Goal: Information Seeking & Learning: Learn about a topic

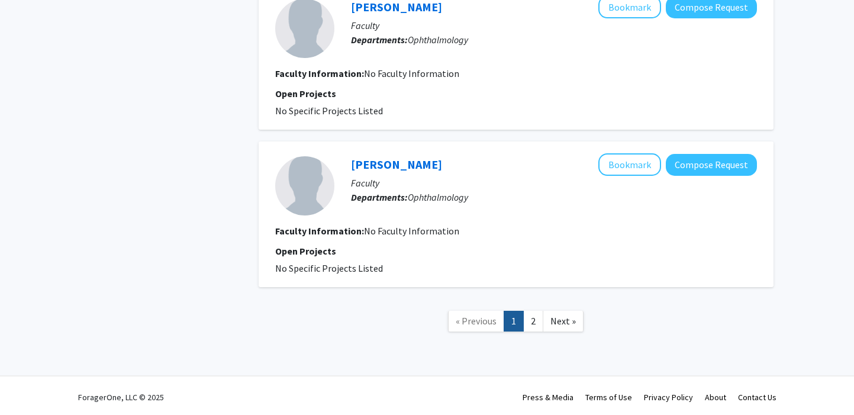
scroll to position [1517, 0]
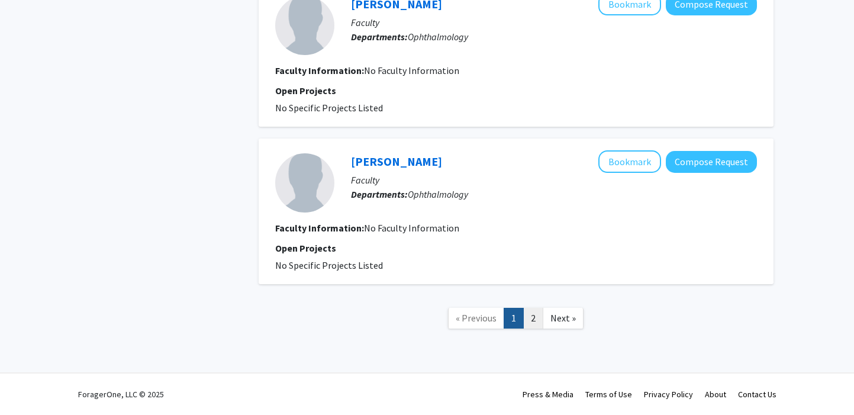
click at [538, 311] on link "2" at bounding box center [533, 318] width 20 height 21
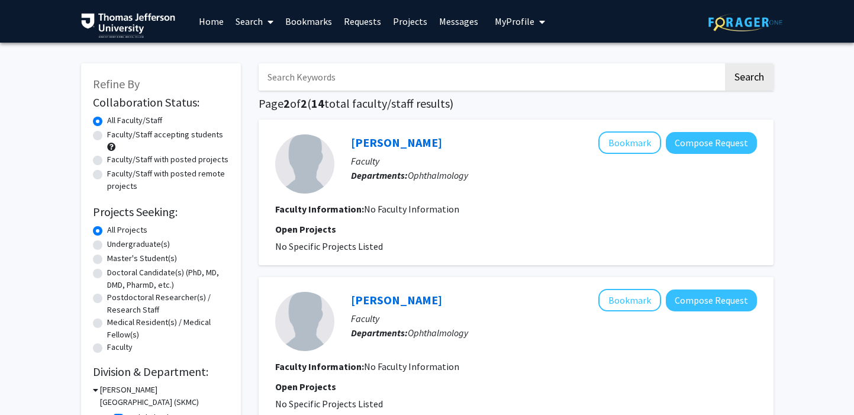
click at [310, 28] on link "Bookmarks" at bounding box center [308, 21] width 59 height 41
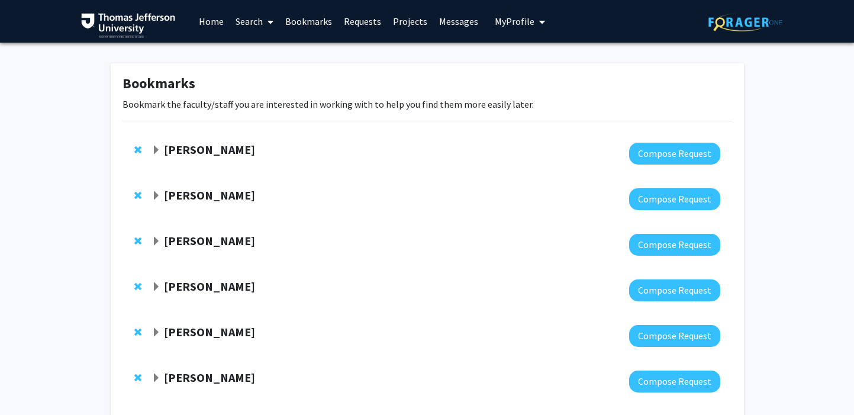
click at [203, 151] on strong "Paul Chung" at bounding box center [209, 149] width 91 height 15
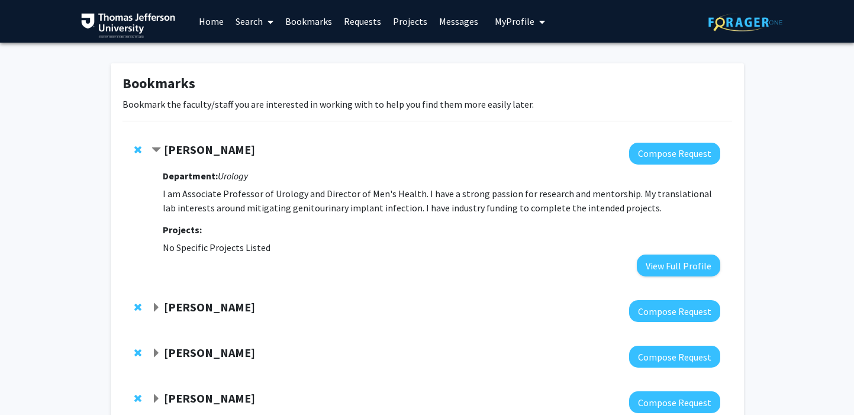
click at [194, 176] on strong "Department:" at bounding box center [190, 176] width 55 height 12
click at [207, 149] on strong "Paul Chung" at bounding box center [209, 149] width 91 height 15
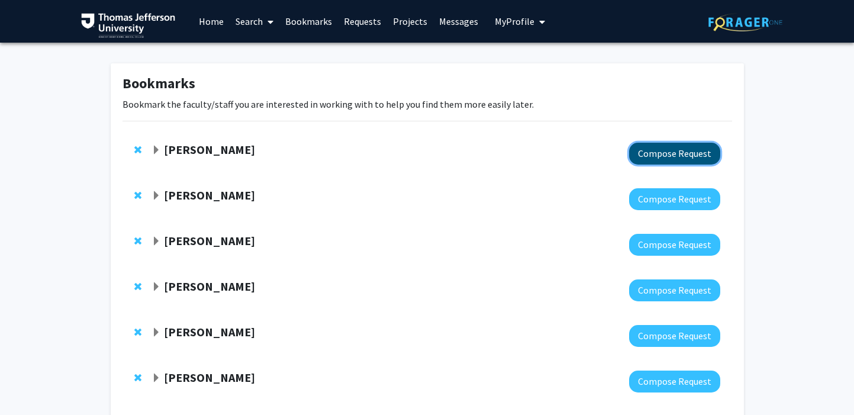
click at [651, 148] on button "Compose Request" at bounding box center [674, 154] width 91 height 22
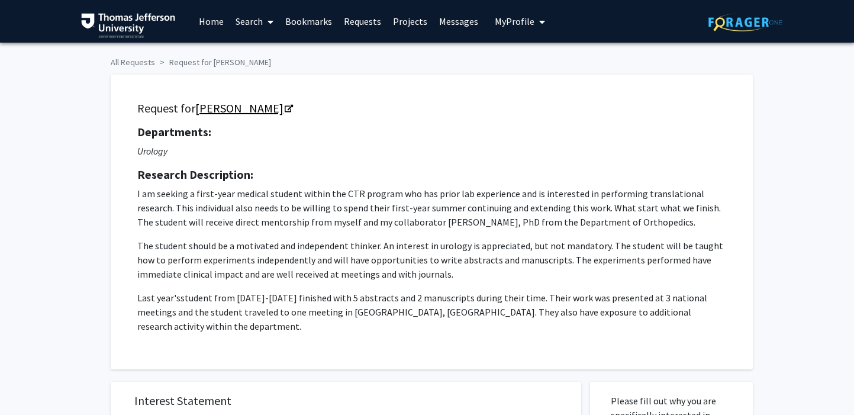
click at [247, 103] on link "Paul Chung" at bounding box center [243, 108] width 97 height 15
click at [323, 22] on link "Bookmarks" at bounding box center [308, 21] width 59 height 41
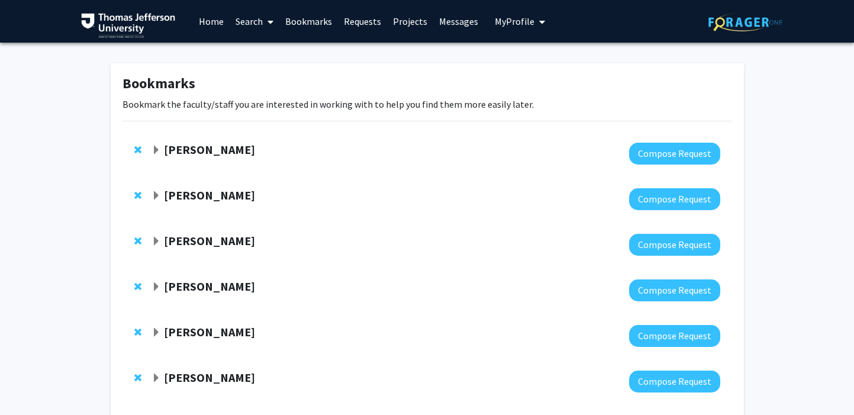
click at [189, 195] on strong "Joel Schuman" at bounding box center [209, 195] width 91 height 15
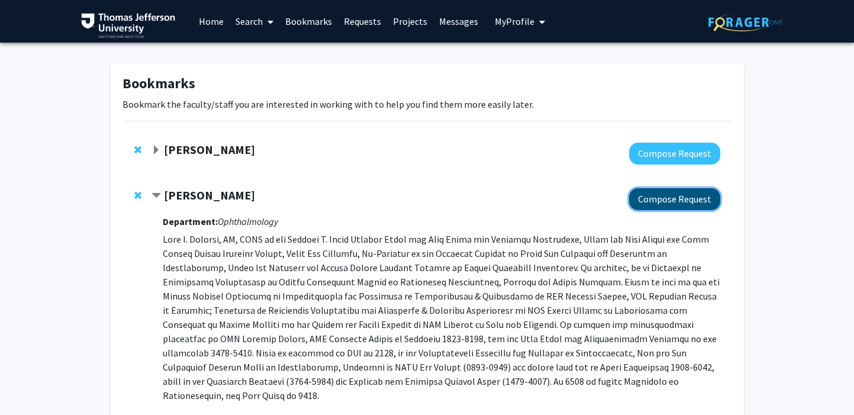
click at [674, 197] on button "Compose Request" at bounding box center [674, 199] width 91 height 22
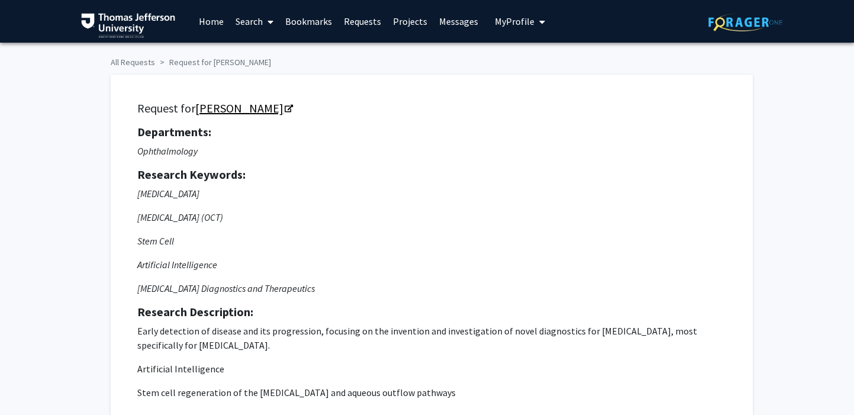
click at [259, 111] on link "[PERSON_NAME]" at bounding box center [243, 108] width 97 height 15
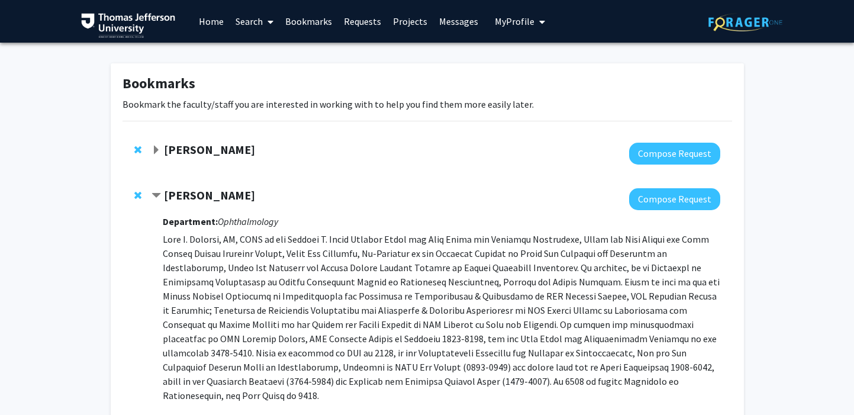
click at [185, 197] on strong "Joel Schuman" at bounding box center [209, 195] width 91 height 15
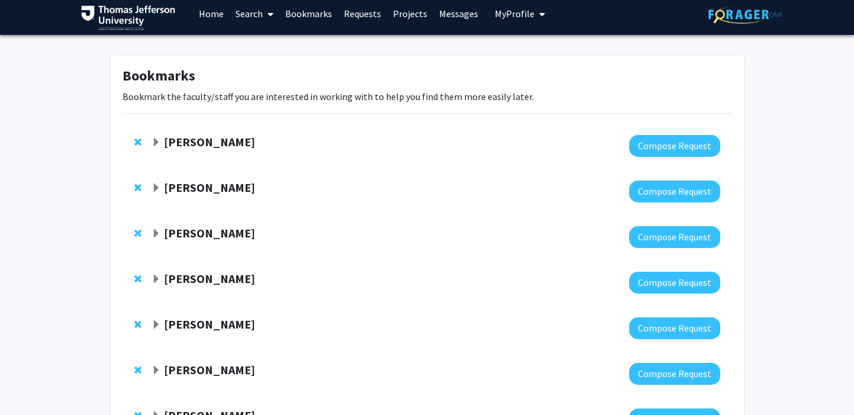
scroll to position [23, 0]
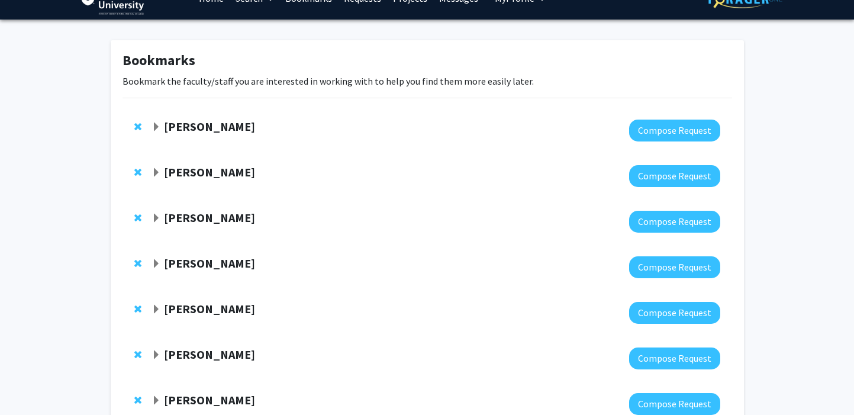
click at [204, 214] on strong "Marc Rosen" at bounding box center [209, 217] width 91 height 15
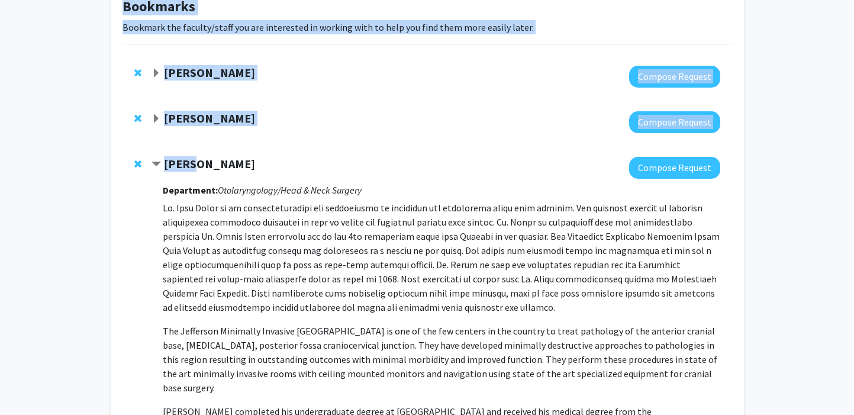
scroll to position [0, 0]
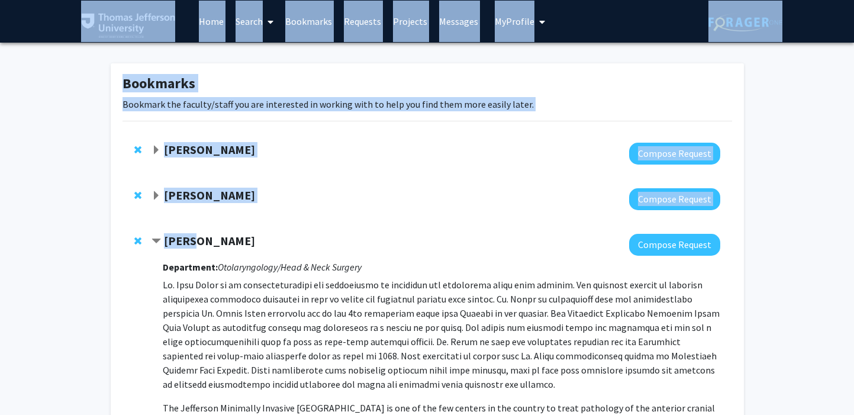
drag, startPoint x: 194, startPoint y: 159, endPoint x: 237, endPoint y: -79, distance: 241.9
click at [237, 0] on html "Skip navigation Home Search Bookmarks Requests Projects Messages My Profile Amy…" at bounding box center [427, 207] width 854 height 415
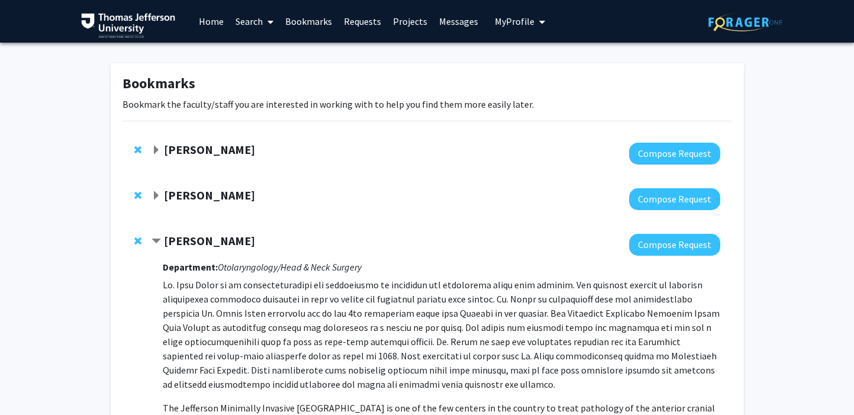
click at [469, 350] on p at bounding box center [441, 335] width 557 height 114
click at [665, 249] on button "Compose Request" at bounding box center [674, 245] width 91 height 22
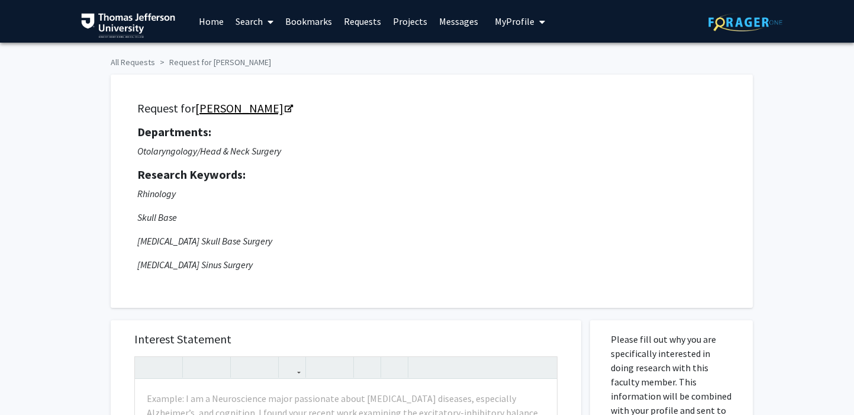
click at [232, 104] on link "Marc Rosen" at bounding box center [243, 108] width 97 height 15
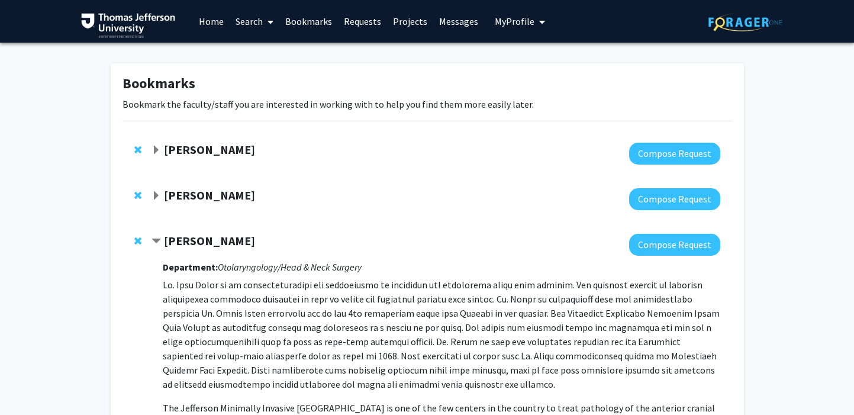
scroll to position [30, 0]
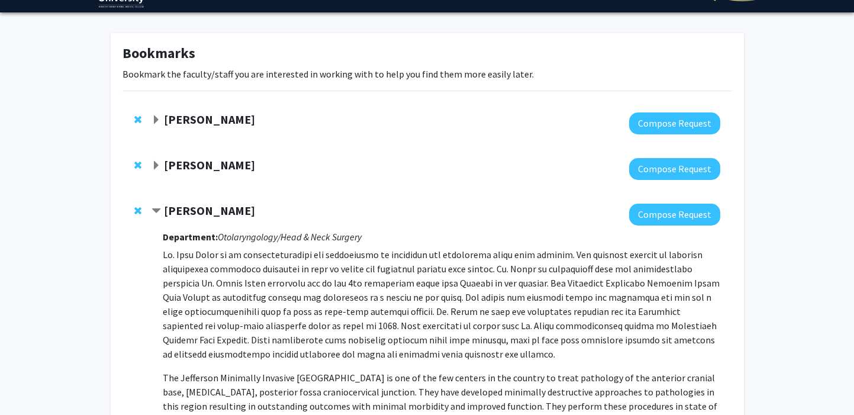
click at [194, 209] on strong "Marc Rosen" at bounding box center [209, 210] width 91 height 15
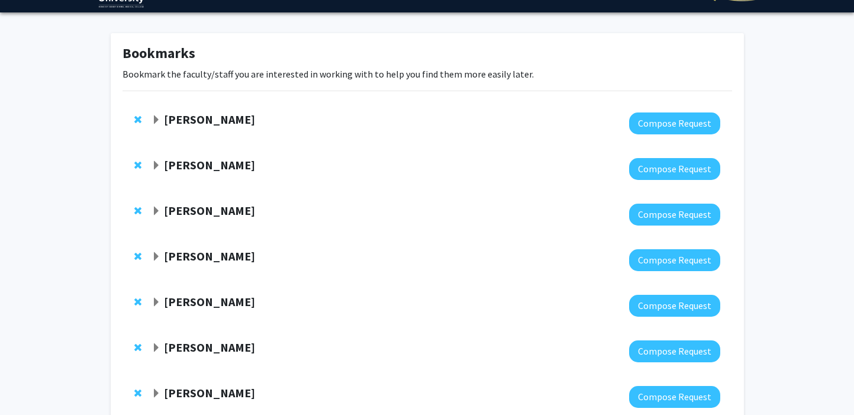
click at [189, 253] on strong "Colin Huntley" at bounding box center [209, 256] width 91 height 15
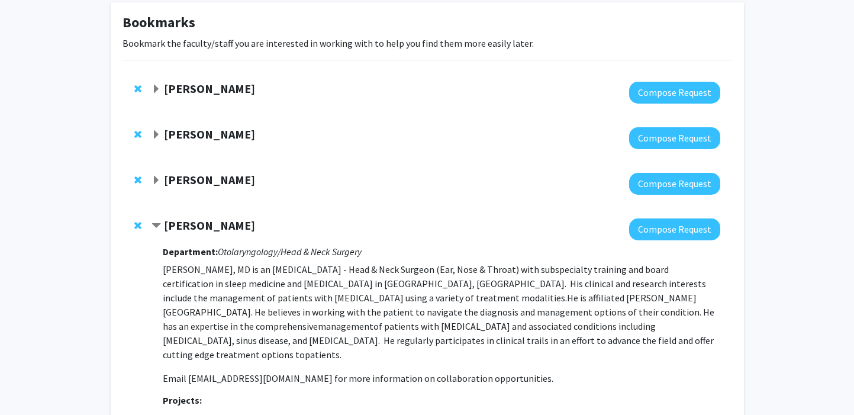
scroll to position [69, 0]
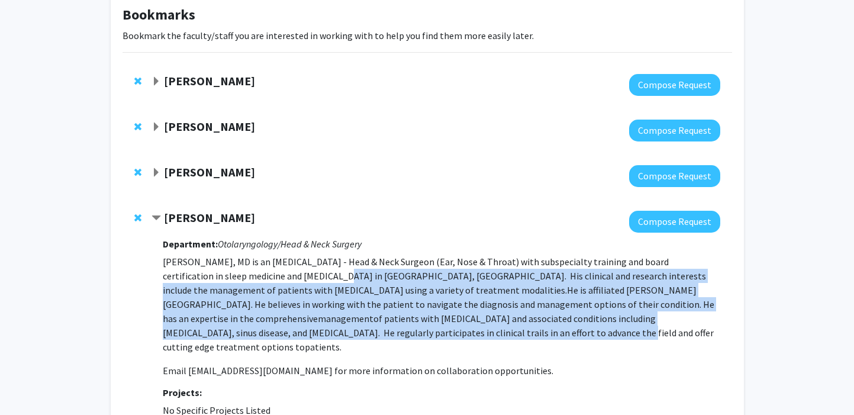
drag, startPoint x: 260, startPoint y: 278, endPoint x: 257, endPoint y: 327, distance: 49.2
click at [257, 327] on p "Dr. Colin Huntley, MD is an Otolaryngologist - Head & Neck Surgeon (Ear, Nose &…" at bounding box center [441, 304] width 557 height 99
click at [257, 327] on span "of patients with sleep apnea and associated conditions including nasal obstruct…" at bounding box center [438, 333] width 551 height 40
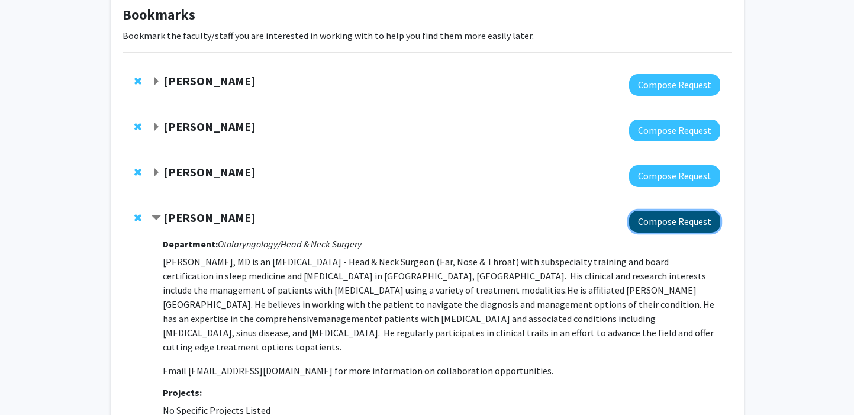
click at [675, 224] on button "Compose Request" at bounding box center [674, 222] width 91 height 22
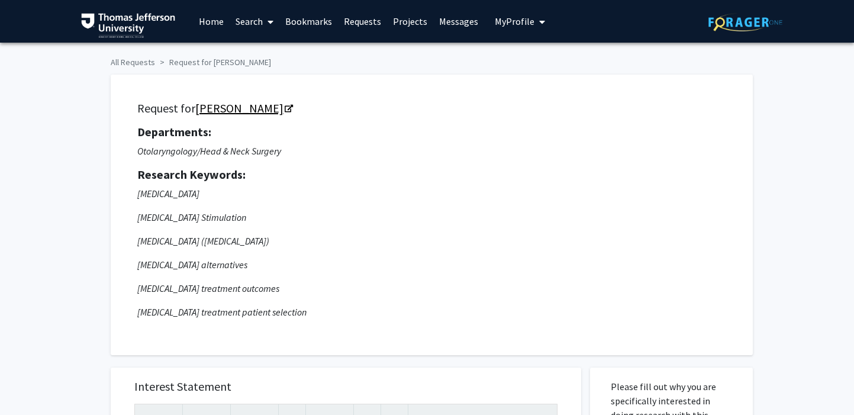
click at [238, 107] on link "Colin Huntley" at bounding box center [243, 108] width 97 height 15
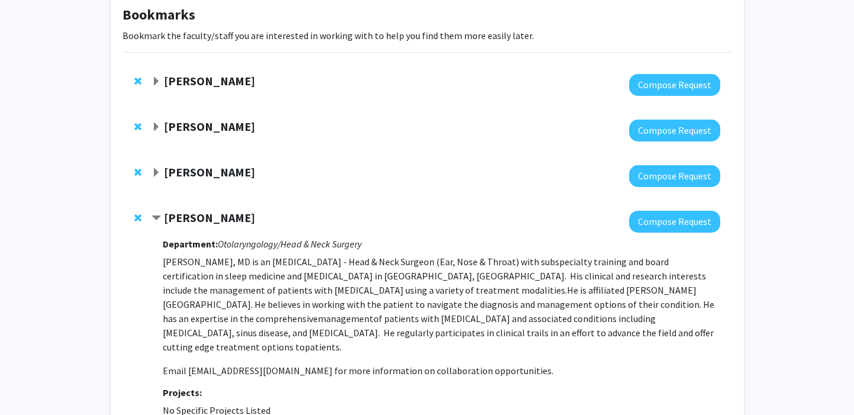
click at [181, 222] on strong "Colin Huntley" at bounding box center [209, 217] width 91 height 15
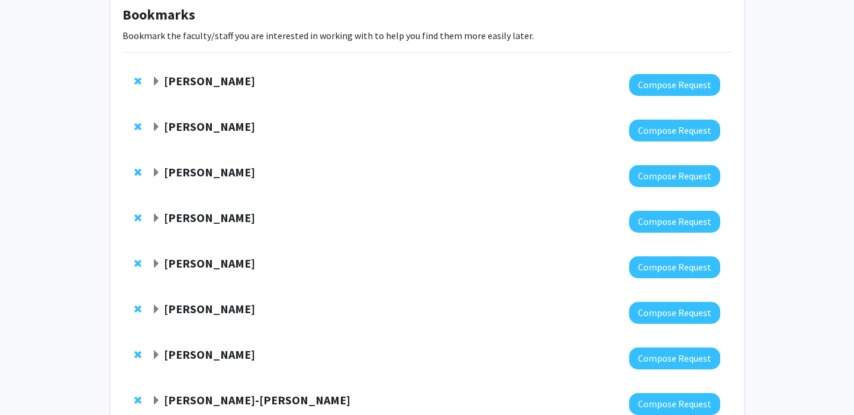
click at [178, 165] on strong "Marc Rosen" at bounding box center [209, 172] width 91 height 15
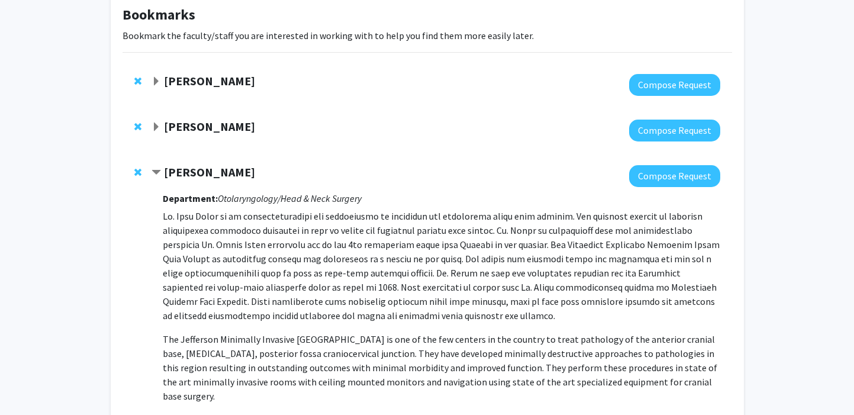
click at [186, 171] on strong "Marc Rosen" at bounding box center [209, 172] width 91 height 15
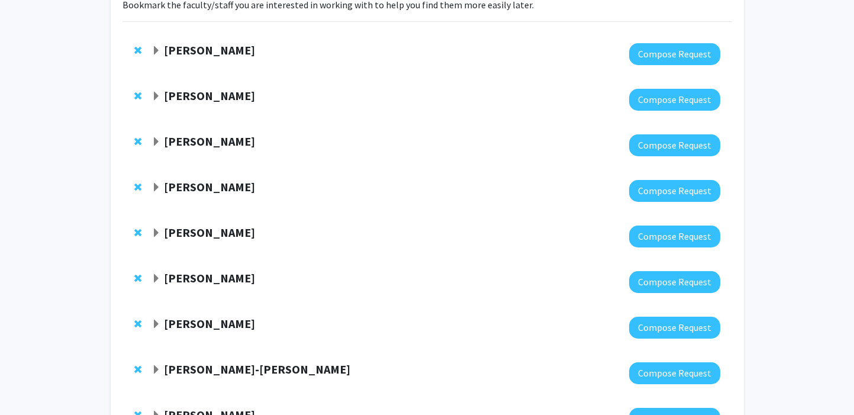
scroll to position [110, 0]
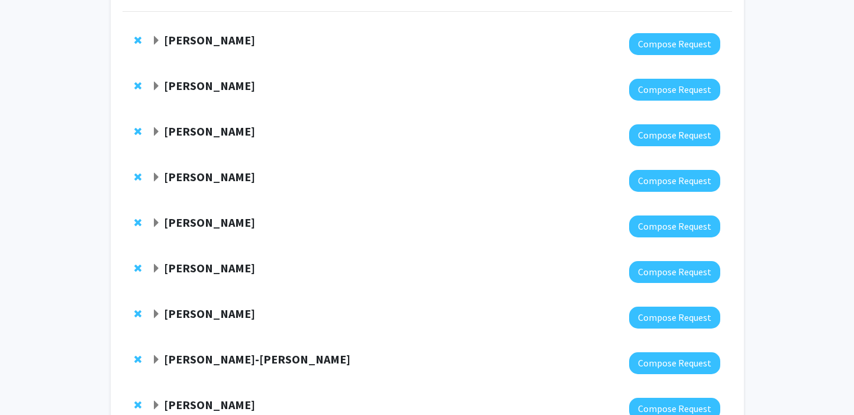
click at [210, 228] on strong "Elizabeth Wright-Jin" at bounding box center [209, 222] width 91 height 15
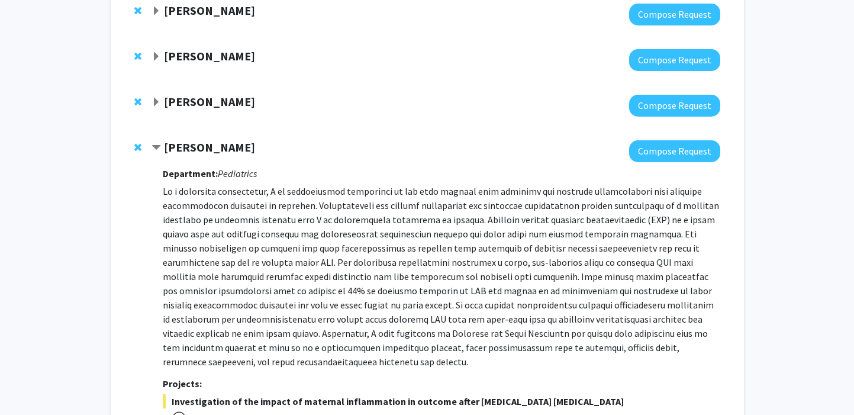
scroll to position [44, 0]
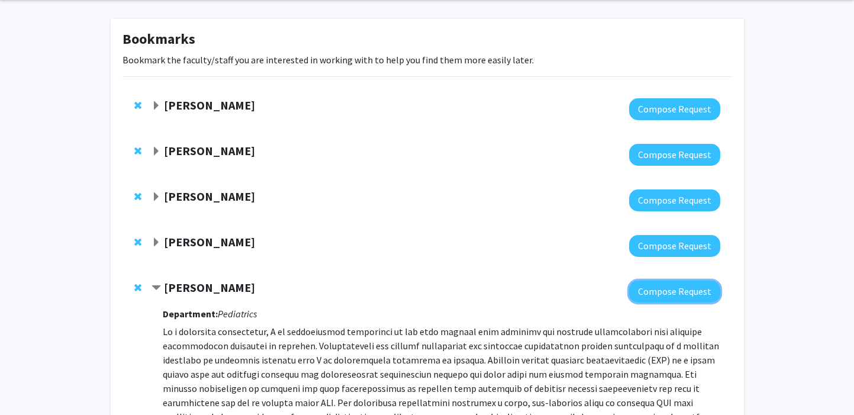
drag, startPoint x: 660, startPoint y: 291, endPoint x: 201, endPoint y: -86, distance: 593.1
click at [201, 0] on html "Skip navigation Home Search Bookmarks Requests Projects Messages My Profile Amy…" at bounding box center [427, 163] width 854 height 415
drag, startPoint x: 666, startPoint y: 288, endPoint x: 591, endPoint y: 303, distance: 75.9
click at [253, 288] on strong "Elizabeth Wright-Jin" at bounding box center [209, 287] width 91 height 15
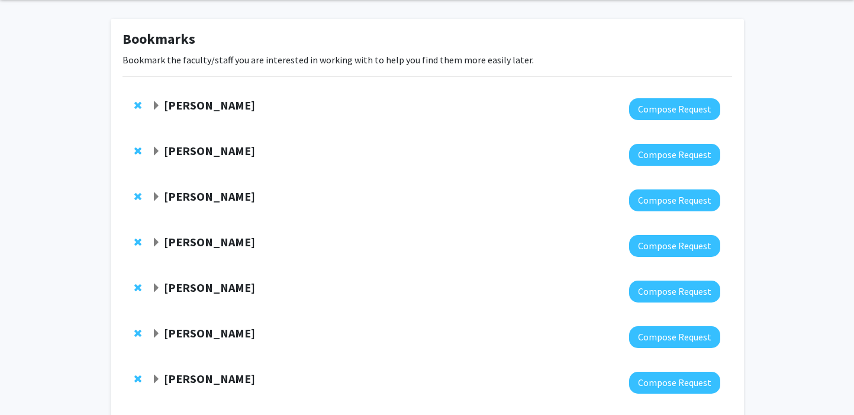
click at [195, 330] on strong "Charles Scott" at bounding box center [209, 333] width 91 height 15
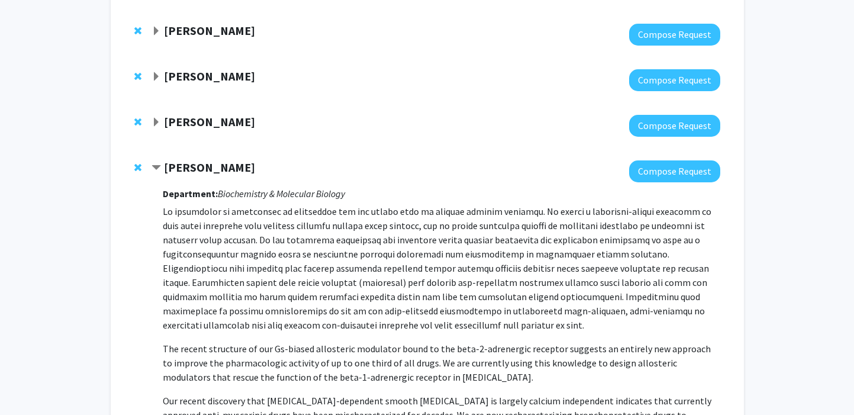
scroll to position [264, 0]
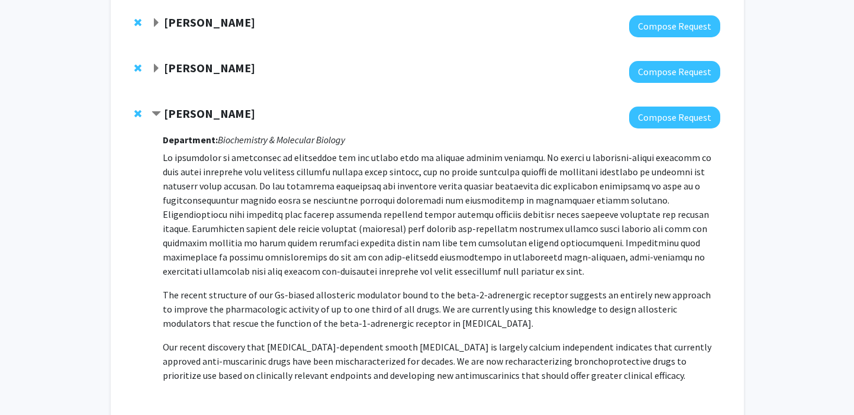
click at [142, 115] on div at bounding box center [140, 114] width 12 height 14
click at [140, 114] on span "Remove Charles Scott from bookmarks" at bounding box center [137, 113] width 7 height 9
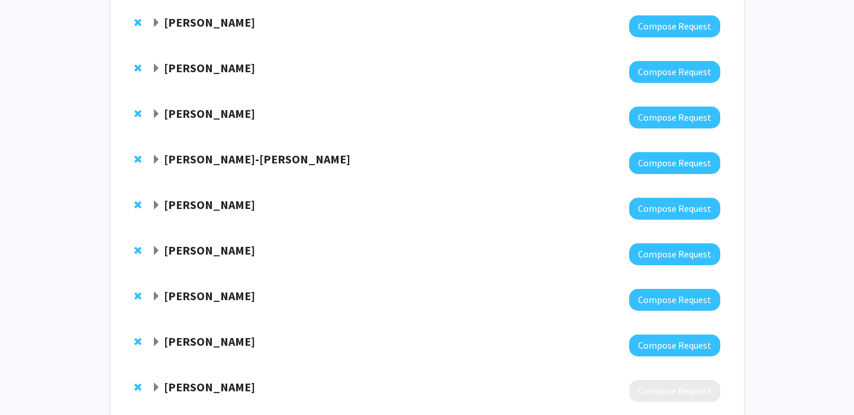
click at [177, 108] on strong "Dennis Hand" at bounding box center [209, 113] width 91 height 15
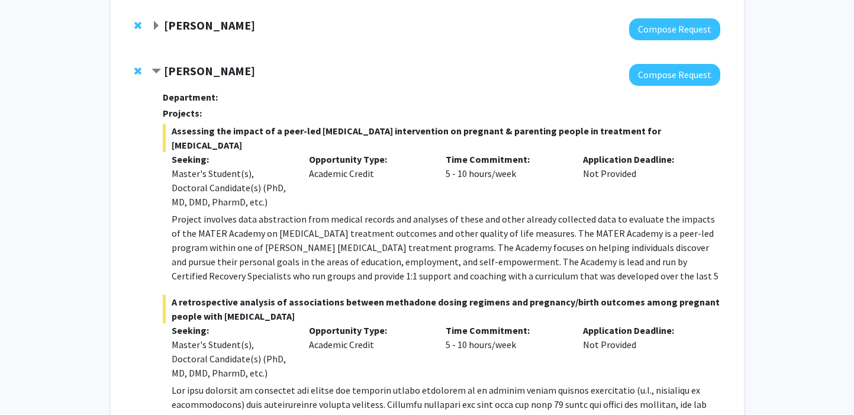
scroll to position [423, 0]
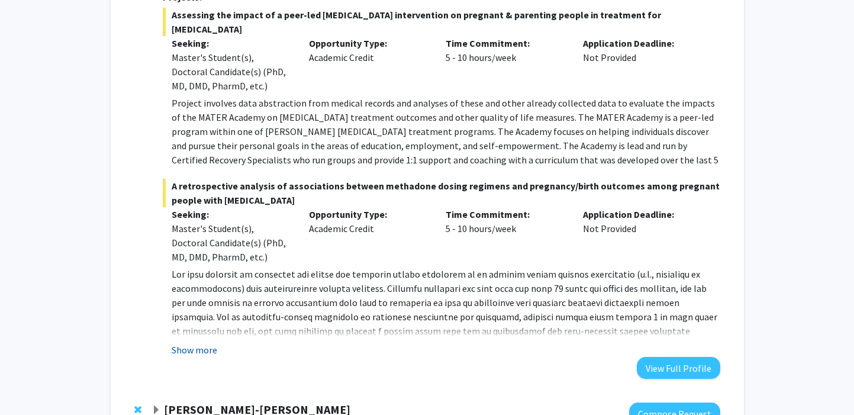
click at [200, 345] on button "Show more" at bounding box center [195, 350] width 46 height 14
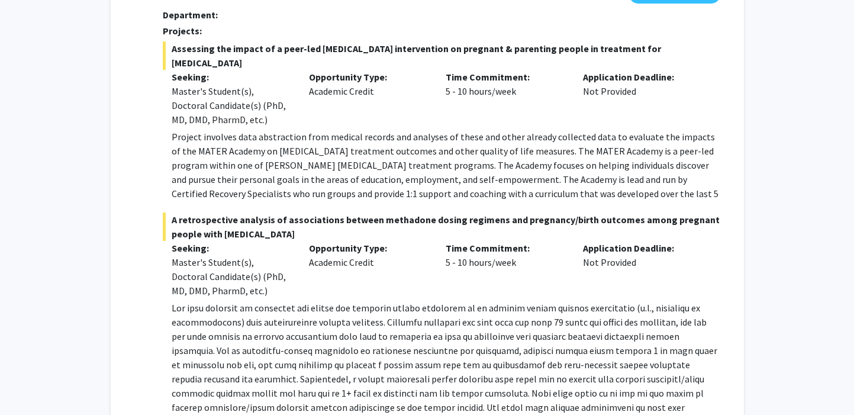
scroll to position [332, 0]
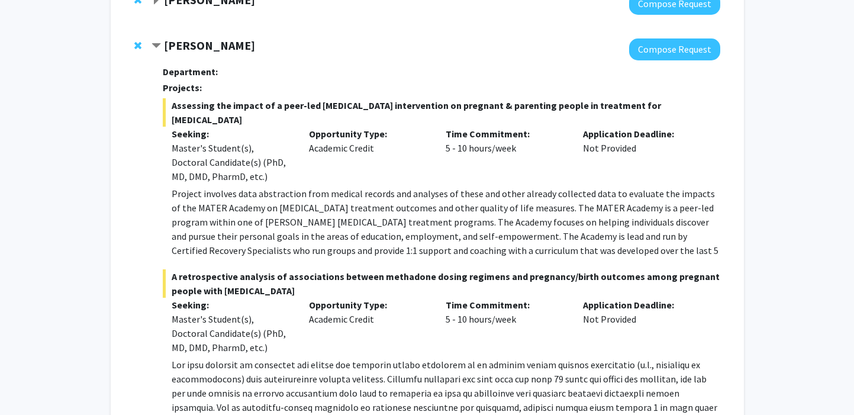
click at [214, 44] on strong "Dennis Hand" at bounding box center [209, 45] width 91 height 15
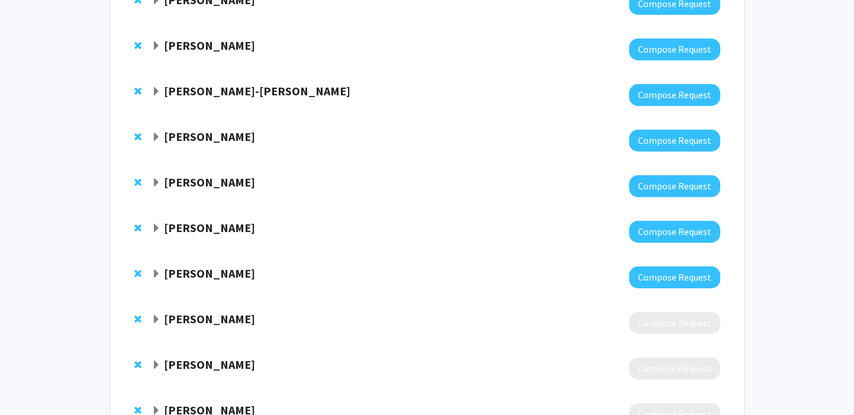
click at [208, 96] on strong "Chang-Gyu Hahn" at bounding box center [257, 90] width 186 height 15
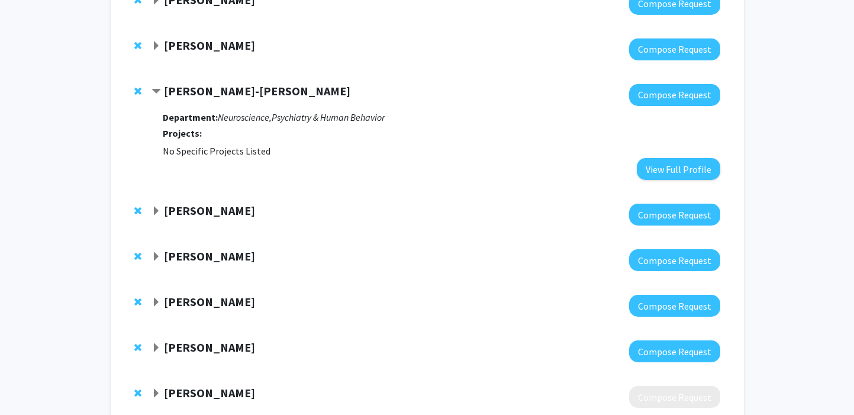
click at [209, 97] on strong "Chang-Gyu Hahn" at bounding box center [257, 90] width 186 height 15
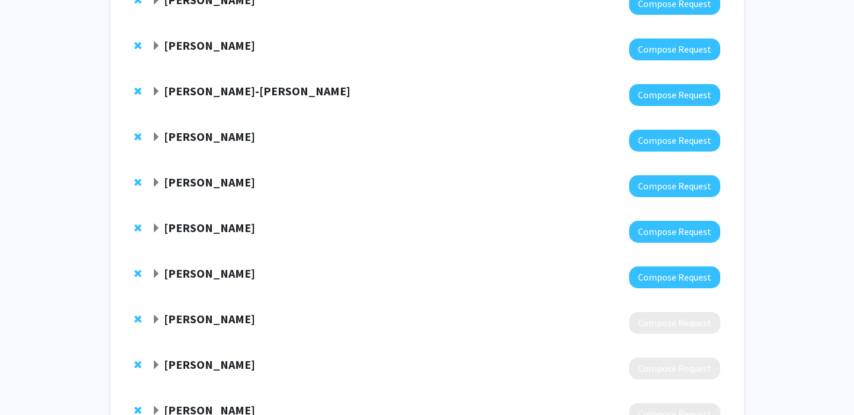
scroll to position [428, 0]
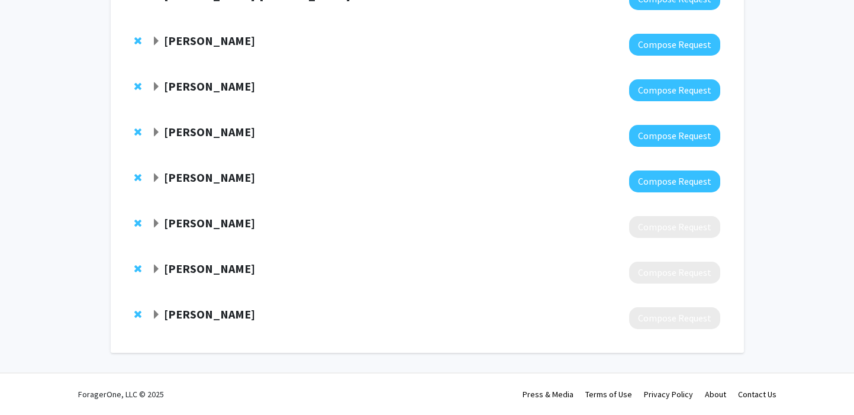
click at [137, 315] on span "Remove Daniel Lee from bookmarks" at bounding box center [137, 314] width 7 height 9
click at [136, 313] on span "Remove Wesam Shalaby from bookmarks" at bounding box center [137, 314] width 7 height 9
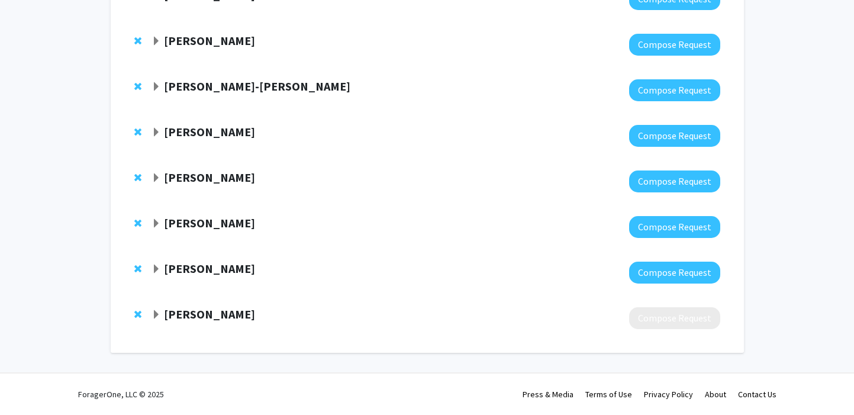
click at [136, 313] on span "Remove Carol Shields from bookmarks" at bounding box center [137, 314] width 7 height 9
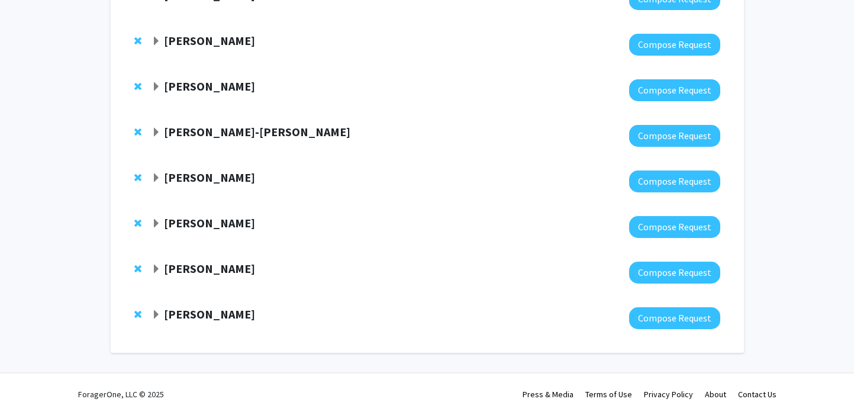
click at [170, 310] on strong "Kimberly McLaughlin" at bounding box center [209, 314] width 91 height 15
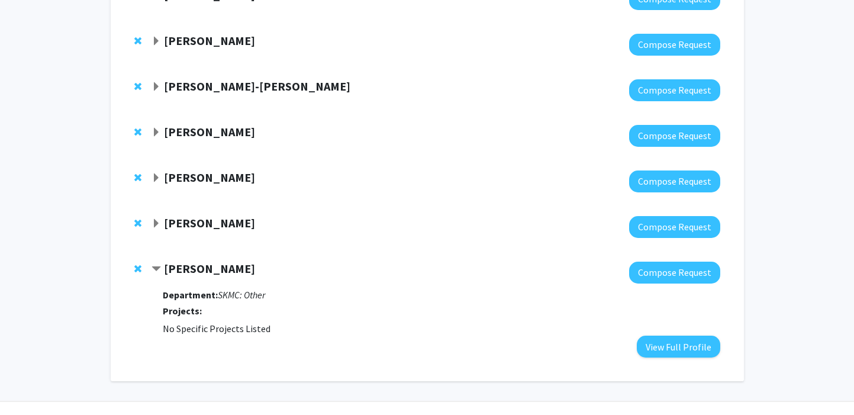
click at [197, 268] on strong "Kimberly McLaughlin" at bounding box center [209, 268] width 91 height 15
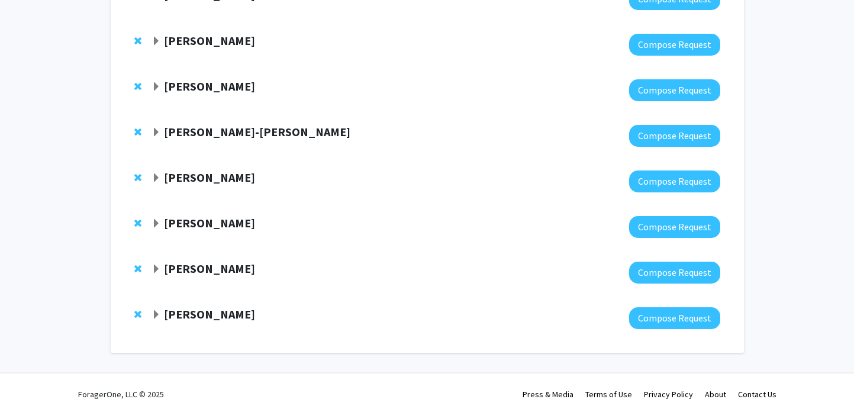
click at [197, 268] on strong "Xiao Chi Zhang" at bounding box center [209, 268] width 91 height 15
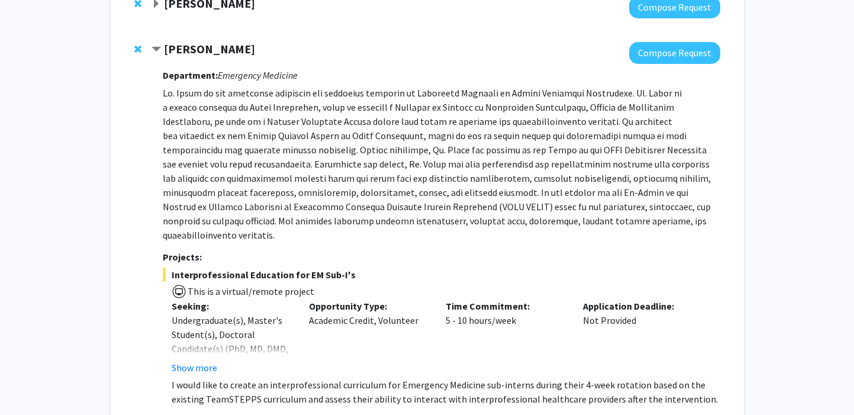
scroll to position [372, 0]
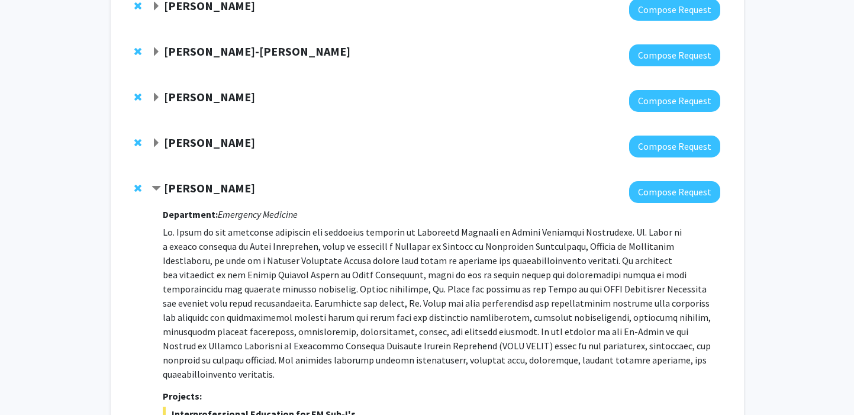
click at [139, 190] on span "Remove Xiao Chi Zhang from bookmarks" at bounding box center [137, 188] width 7 height 9
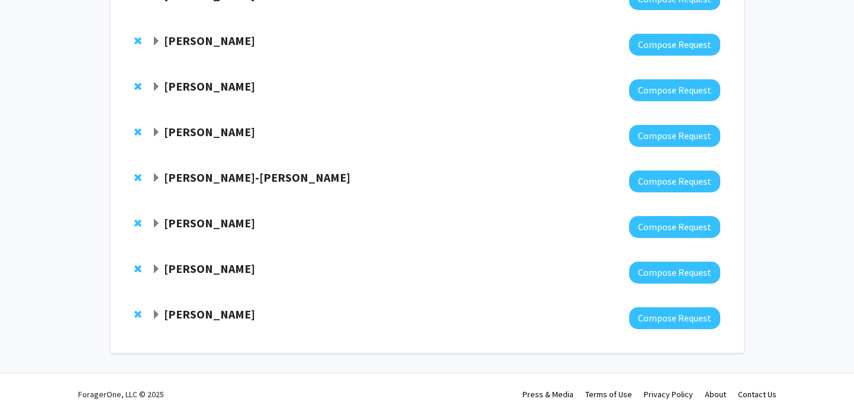
click at [169, 263] on strong "Margaret Kasner" at bounding box center [209, 268] width 91 height 15
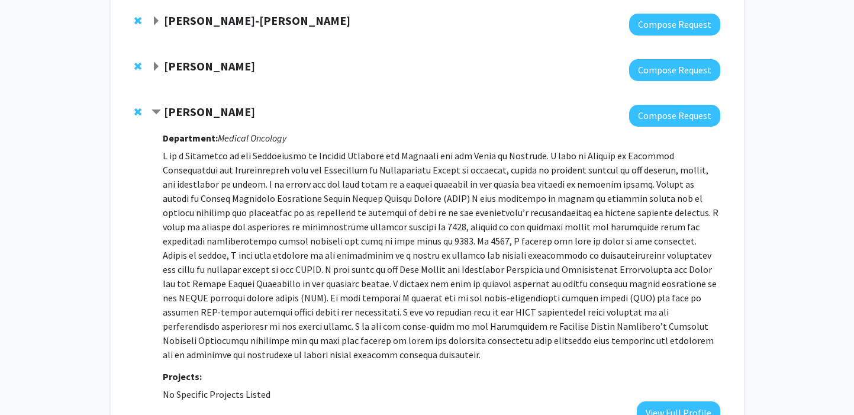
scroll to position [395, 0]
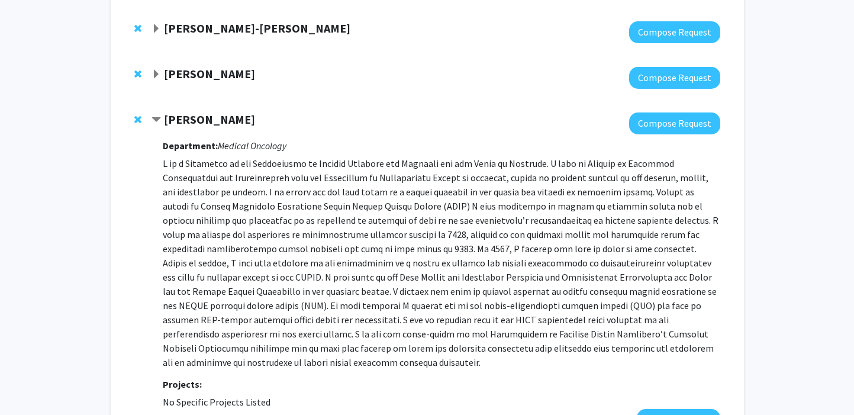
click at [184, 81] on div "Arielle Thal" at bounding box center [280, 74] width 256 height 15
click at [189, 74] on strong "Arielle Thal" at bounding box center [209, 73] width 91 height 15
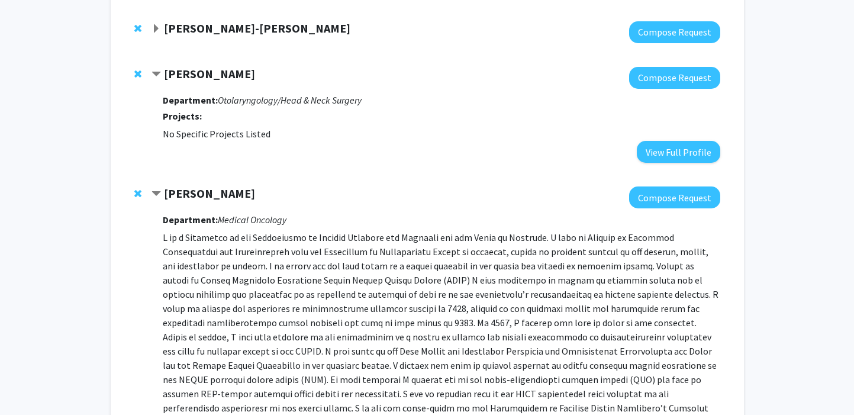
click at [191, 75] on strong "Arielle Thal" at bounding box center [209, 73] width 91 height 15
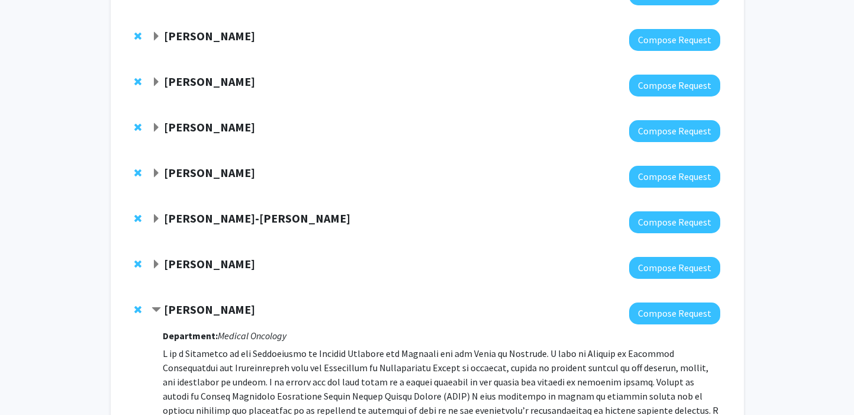
scroll to position [197, 0]
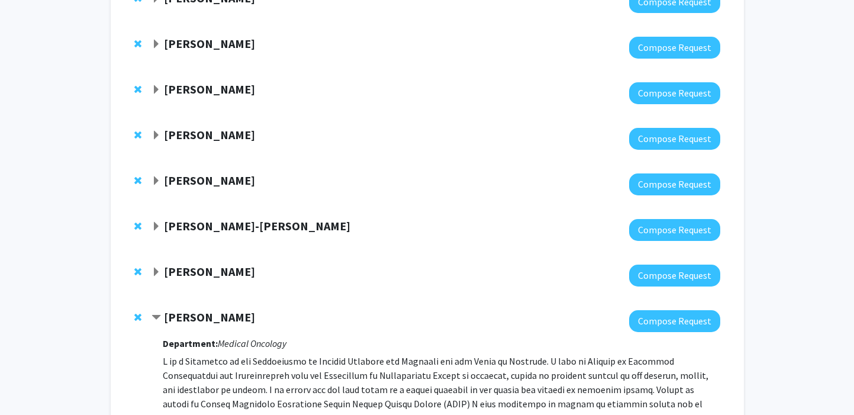
click at [180, 265] on strong "Arielle Thal" at bounding box center [209, 271] width 91 height 15
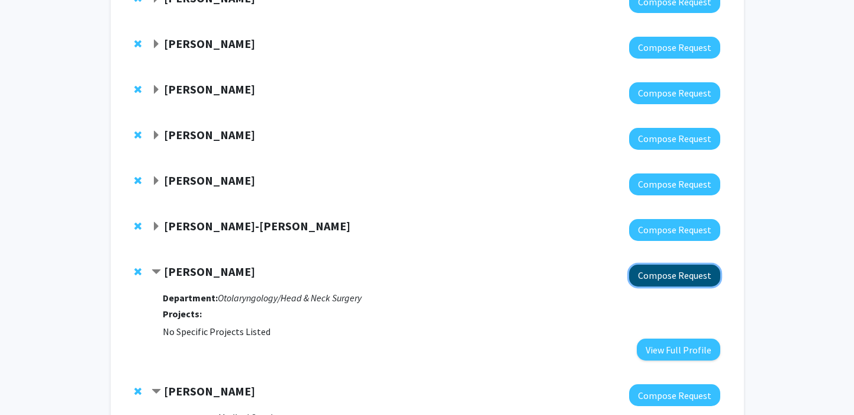
click at [677, 274] on button "Compose Request" at bounding box center [674, 276] width 91 height 22
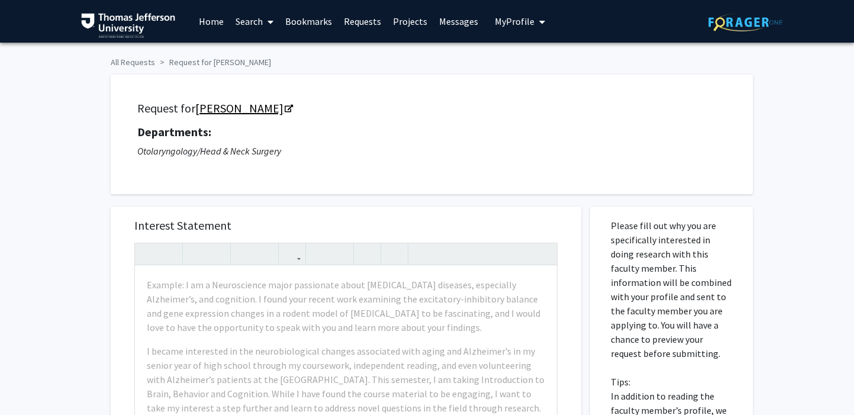
click at [237, 111] on link "Arielle Thal" at bounding box center [243, 108] width 97 height 15
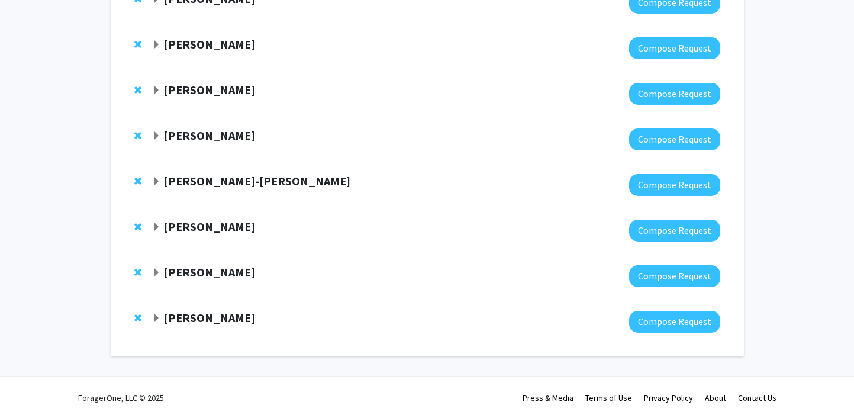
scroll to position [246, 0]
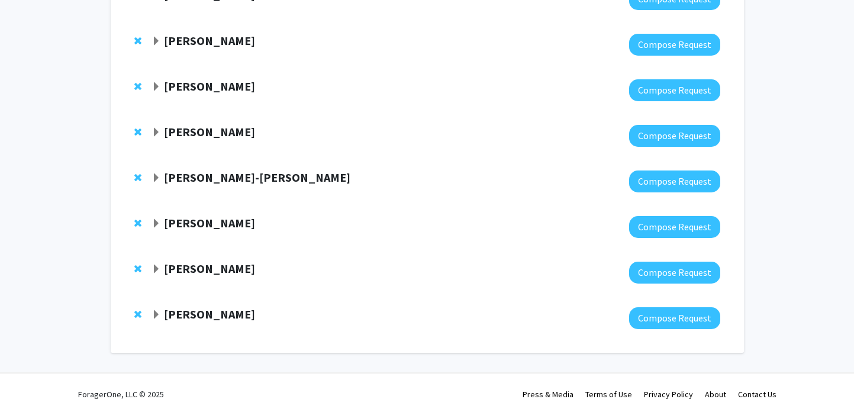
click at [184, 268] on strong "Margaret Kasner" at bounding box center [209, 268] width 91 height 15
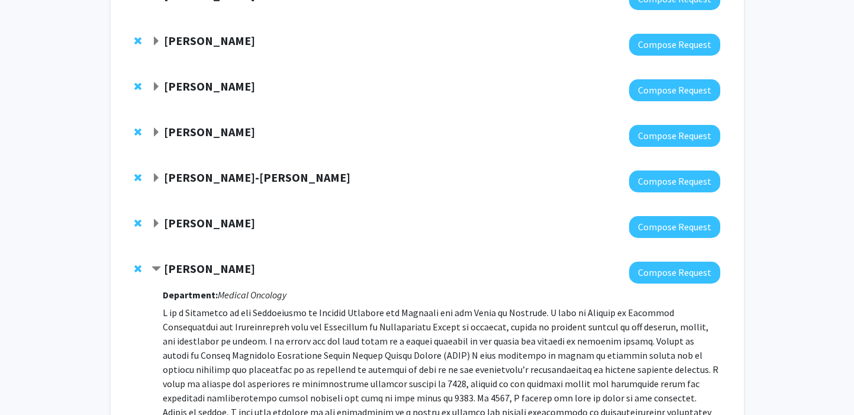
click at [184, 268] on strong "Margaret Kasner" at bounding box center [209, 268] width 91 height 15
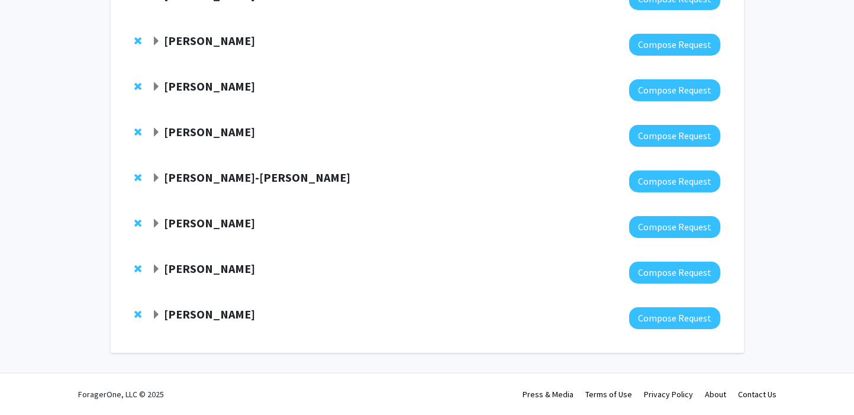
click at [194, 181] on strong "Chang-Gyu Hahn" at bounding box center [257, 177] width 186 height 15
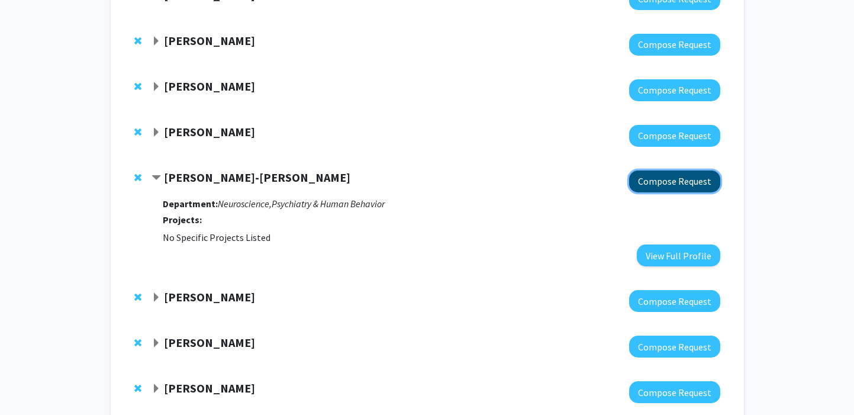
click at [687, 188] on button "Compose Request" at bounding box center [674, 182] width 91 height 22
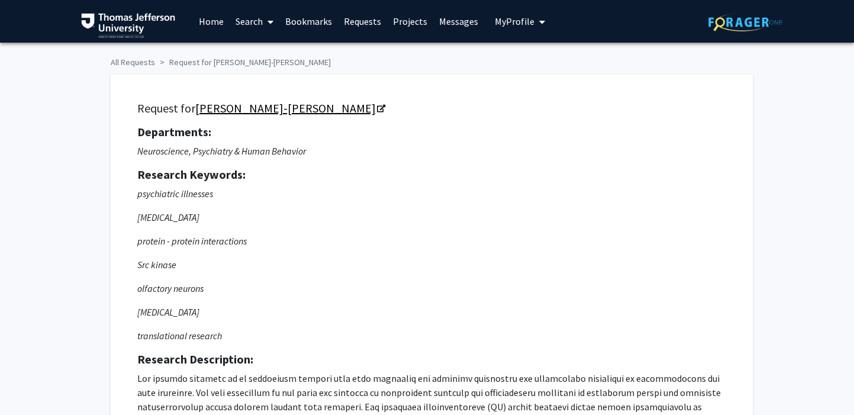
click at [272, 112] on link "Chang-Gyu Hahn" at bounding box center [289, 108] width 189 height 15
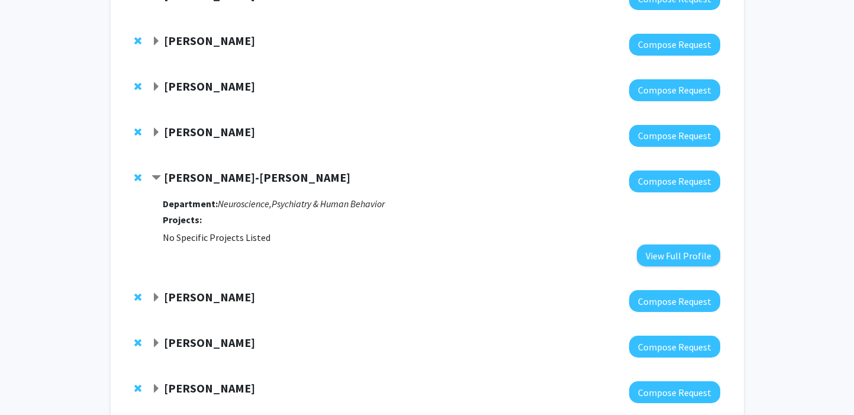
click at [205, 175] on strong "Chang-Gyu Hahn" at bounding box center [257, 177] width 186 height 15
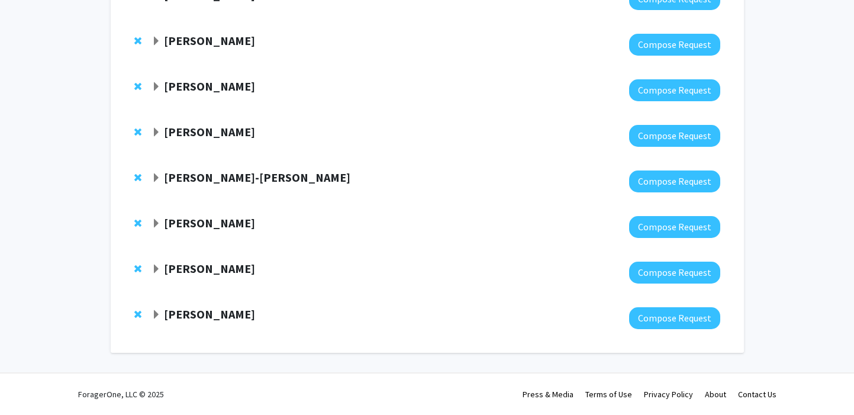
click at [194, 126] on strong "Dennis Hand" at bounding box center [209, 131] width 91 height 15
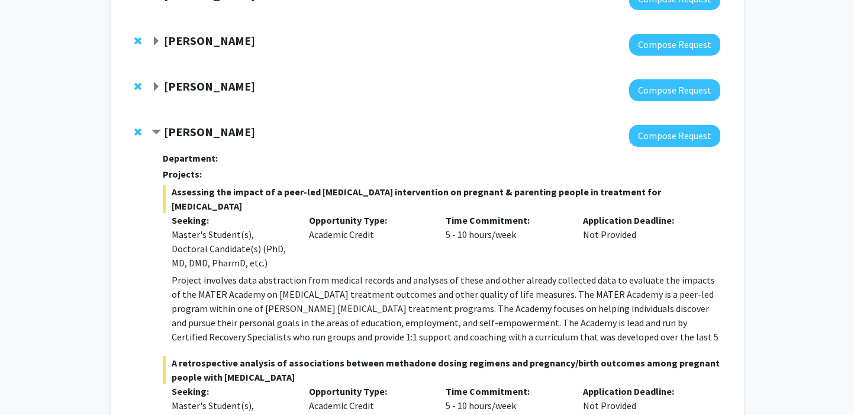
click at [194, 127] on strong "Dennis Hand" at bounding box center [209, 131] width 91 height 15
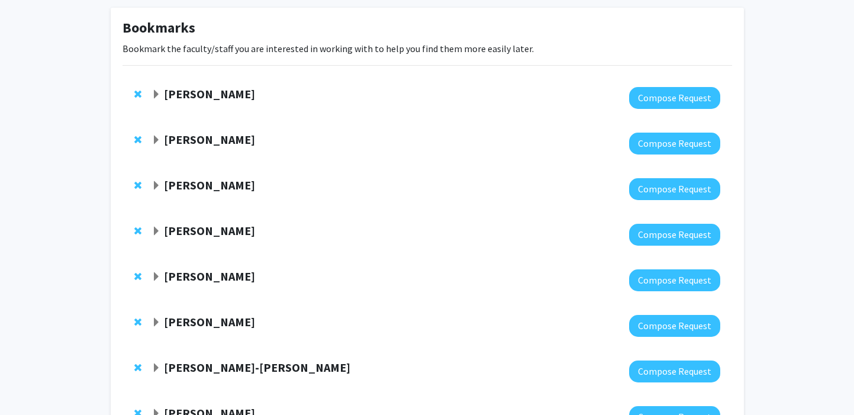
scroll to position [0, 0]
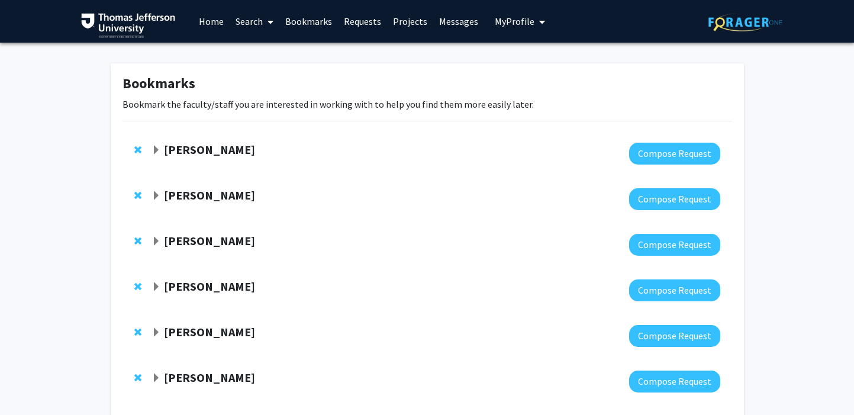
click at [217, 20] on link "Home" at bounding box center [211, 21] width 37 height 41
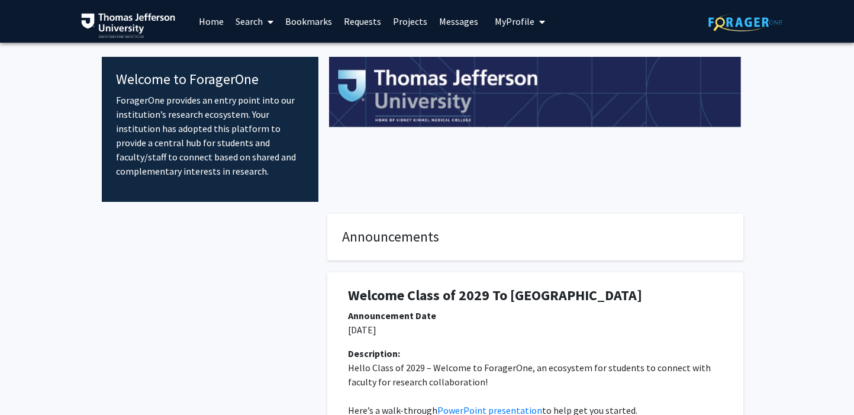
click at [259, 16] on link "Search" at bounding box center [255, 21] width 50 height 41
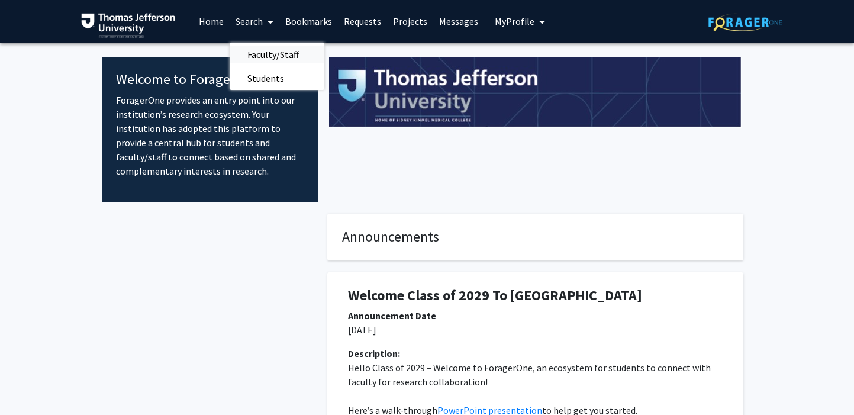
click at [262, 50] on span "Faculty/Staff" at bounding box center [273, 55] width 87 height 24
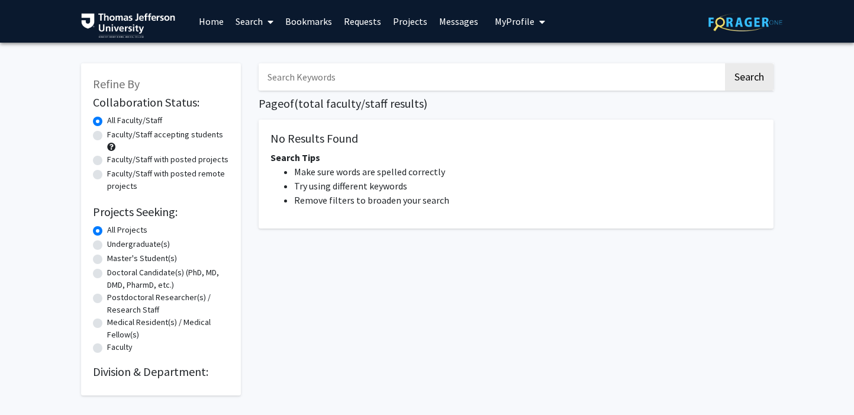
click at [148, 132] on label "Faculty/Staff accepting students" at bounding box center [165, 134] width 116 height 12
click at [115, 132] on input "Faculty/Staff accepting students" at bounding box center [111, 132] width 8 height 8
radio input "true"
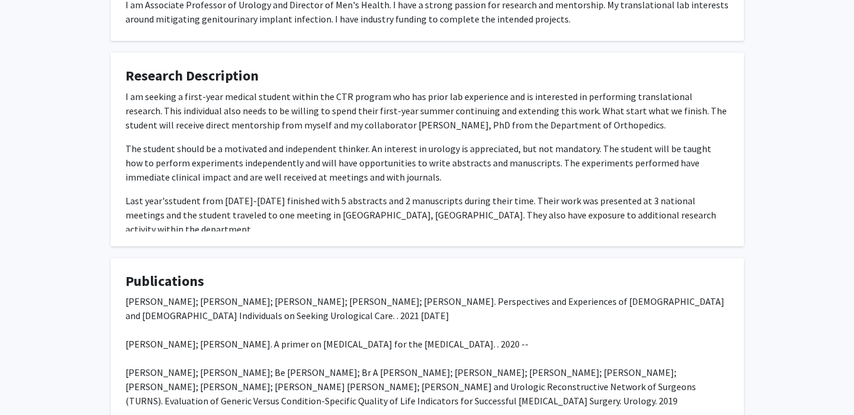
scroll to position [383, 0]
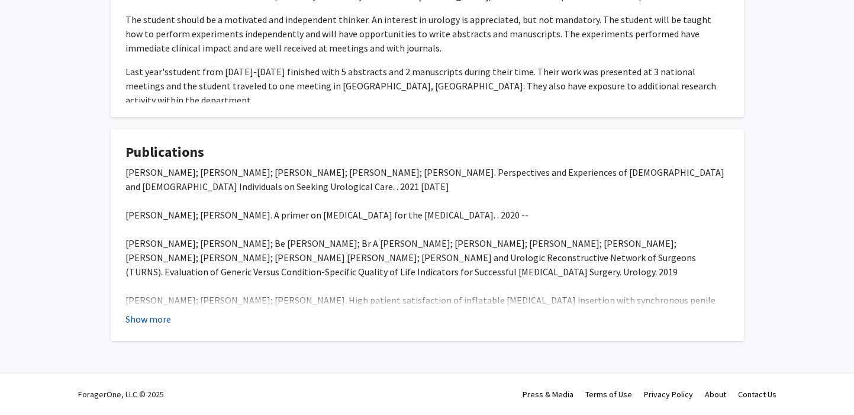
click at [162, 320] on button "Show more" at bounding box center [149, 319] width 46 height 14
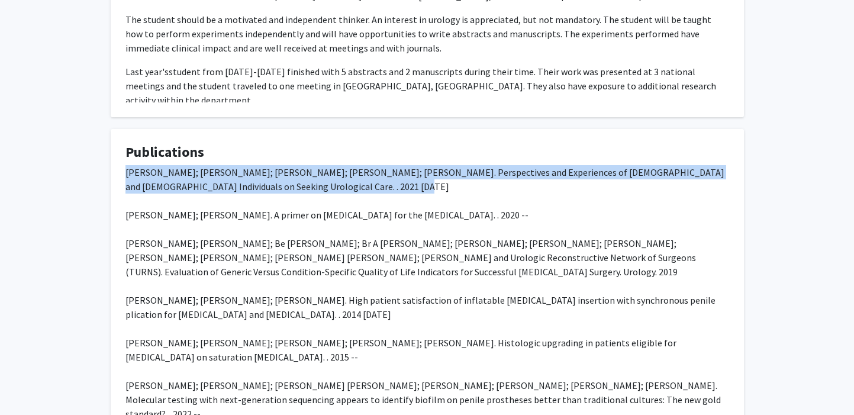
drag, startPoint x: 362, startPoint y: 189, endPoint x: 115, endPoint y: 177, distance: 247.2
copy div "Paul H Chung; Sabina Spigner; Vishal Swaminathan; Seth Teplitsky; Rosemary Fras…"
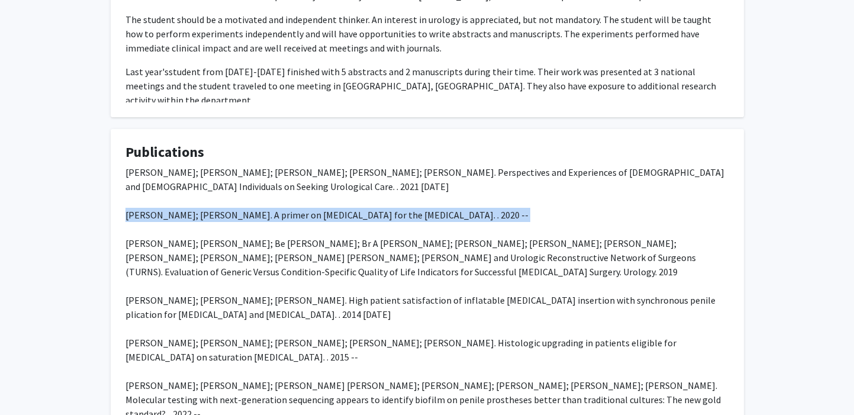
copy div "Joon Y Leong; Paul H Chung. A primer on extramammary Paget's disease for the ur…"
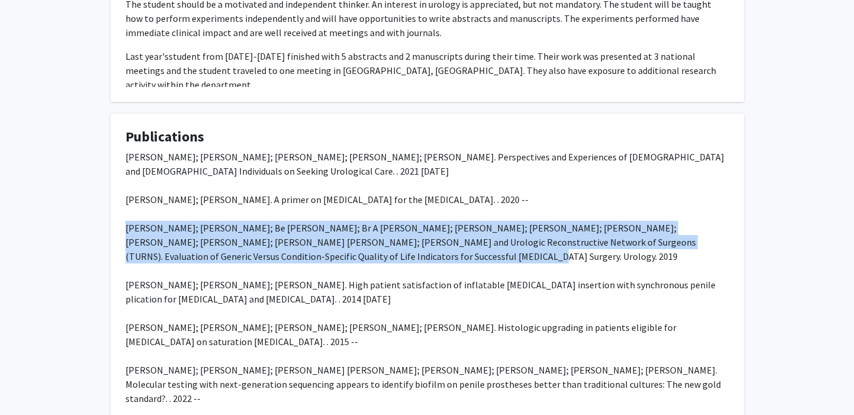
drag, startPoint x: 291, startPoint y: 254, endPoint x: 117, endPoint y: 229, distance: 175.9
copy div "Paul H Chung; Alex J Vanni; Be N Breyer; Br A Erickson; Jeremy B Myers; Nejd Al…"
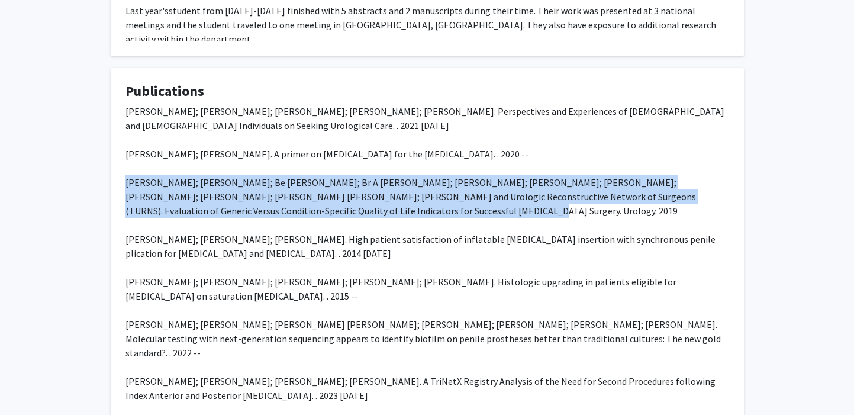
drag, startPoint x: 336, startPoint y: 247, endPoint x: 126, endPoint y: 239, distance: 210.9
copy div "Paul H Chung; J F Scott; Allen F Morey. High patient satisfaction of inflatable…"
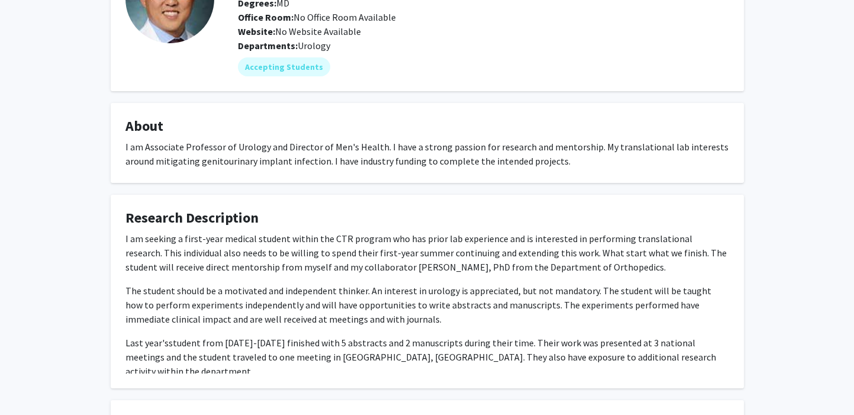
scroll to position [0, 0]
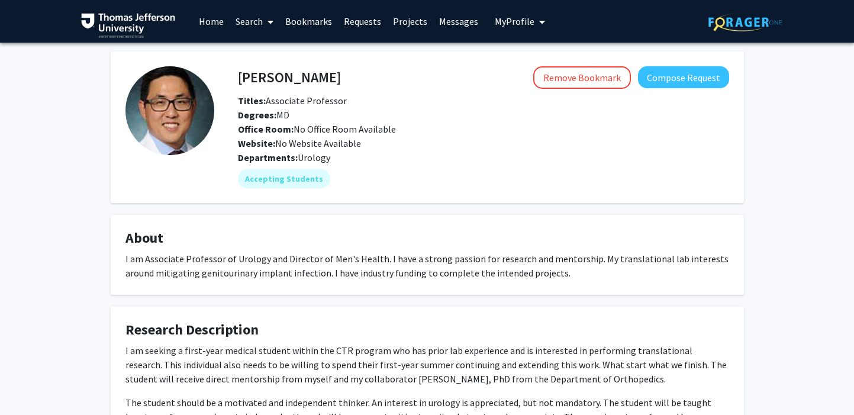
click at [295, 258] on div "I am Associate Professor of Urology and Director of Men's Health. I have a stro…" at bounding box center [428, 266] width 604 height 28
click at [250, 20] on link "Search" at bounding box center [255, 21] width 50 height 41
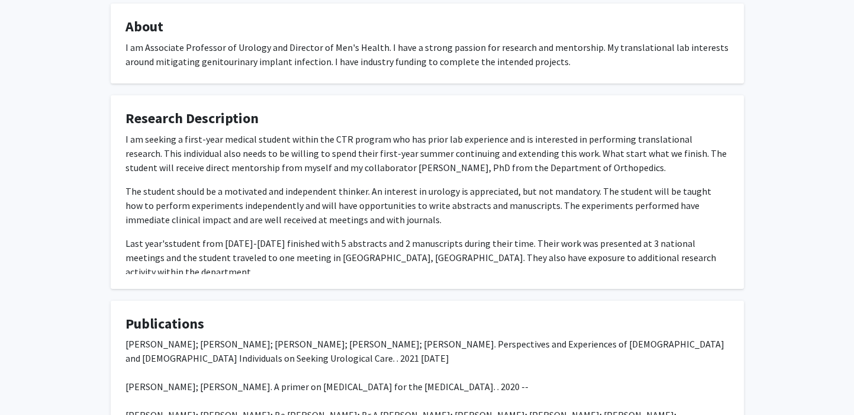
scroll to position [150, 0]
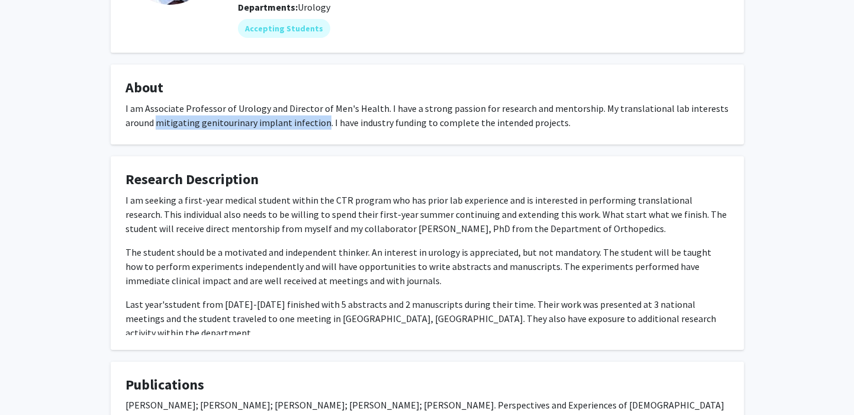
drag, startPoint x: 156, startPoint y: 121, endPoint x: 320, endPoint y: 122, distance: 163.4
click at [320, 122] on div "I am Associate Professor of Urology and Director of Men's Health. I have a stro…" at bounding box center [428, 115] width 604 height 28
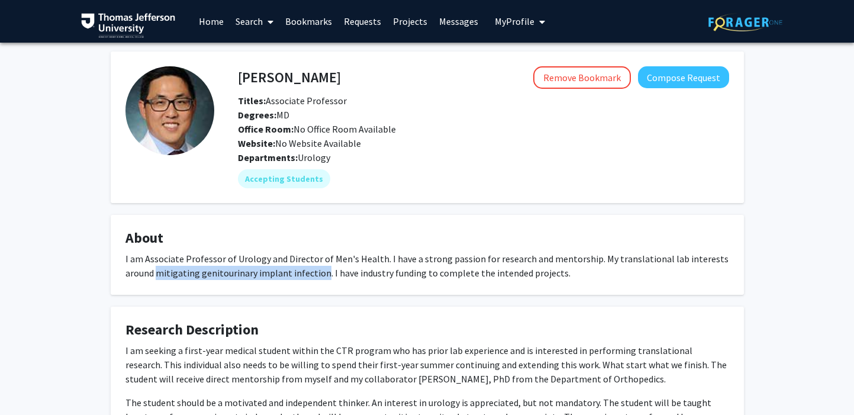
copy div "mitigating genitourinary implant infection"
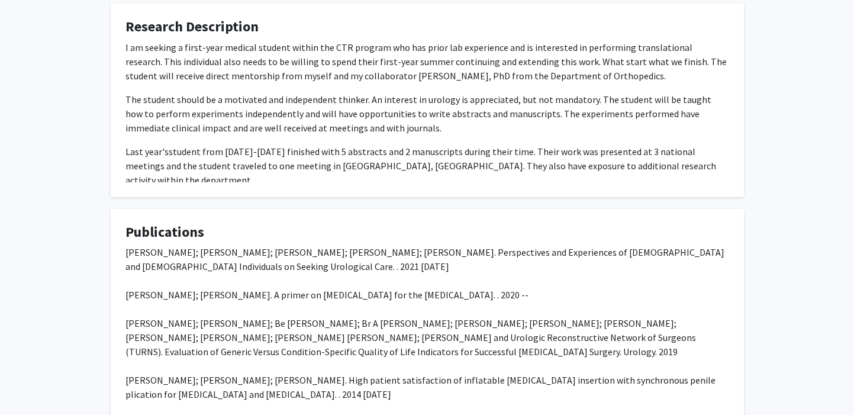
scroll to position [43, 0]
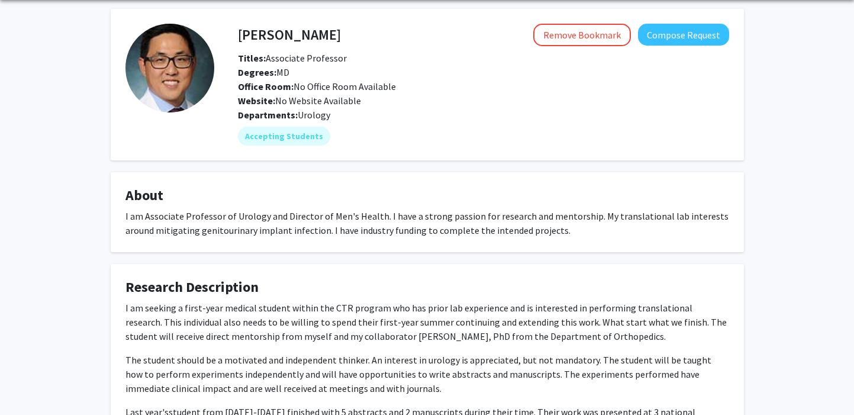
click at [300, 234] on div "I am Associate Professor of Urology and Director of Men's Health. I have a stro…" at bounding box center [428, 223] width 604 height 28
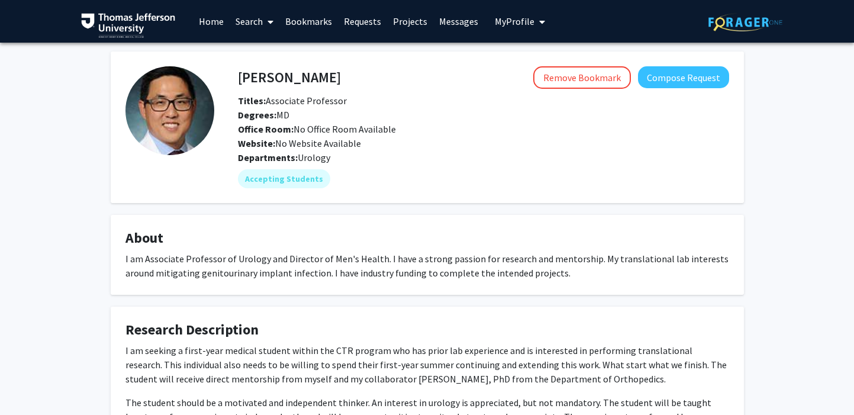
drag, startPoint x: 502, startPoint y: 22, endPoint x: 449, endPoint y: -75, distance: 110.5
click at [449, 0] on html "Skip navigation Home Search Bookmarks Requests Projects Messages My Profile Amy…" at bounding box center [427, 207] width 854 height 415
click at [499, 22] on span "My Profile" at bounding box center [515, 21] width 40 height 12
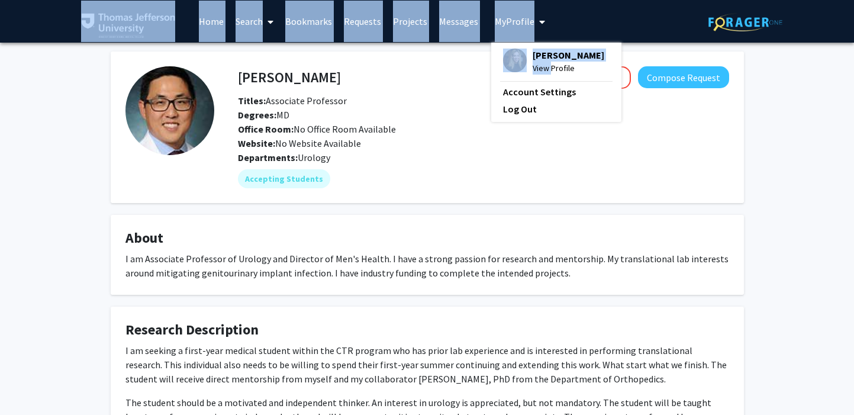
drag, startPoint x: 546, startPoint y: 69, endPoint x: 474, endPoint y: -69, distance: 155.7
click at [474, 0] on html "Skip navigation Home Search Bookmarks Requests Projects Messages My Profile Amy…" at bounding box center [427, 207] width 854 height 415
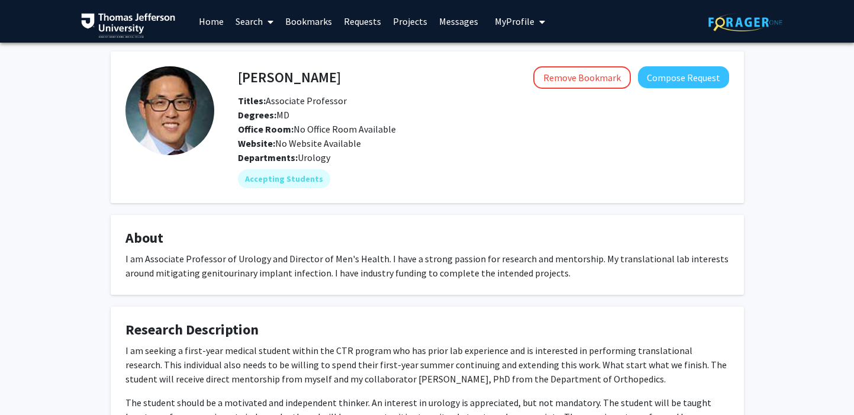
click at [474, 112] on div "Degrees: MD" at bounding box center [483, 115] width 509 height 14
click at [535, 14] on span "My profile dropdown to access profile and logout" at bounding box center [540, 21] width 11 height 41
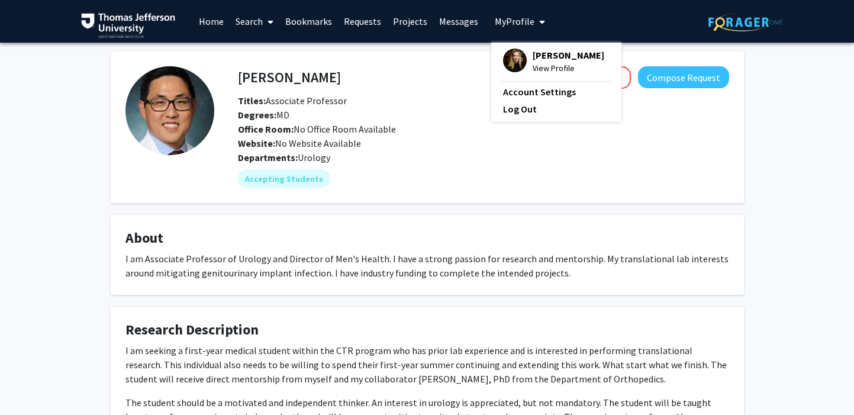
drag, startPoint x: 487, startPoint y: 20, endPoint x: 483, endPoint y: -74, distance: 94.3
click at [483, 0] on html "Skip navigation Home Search Bookmarks Requests Projects Messages My Profile Amy…" at bounding box center [427, 207] width 854 height 415
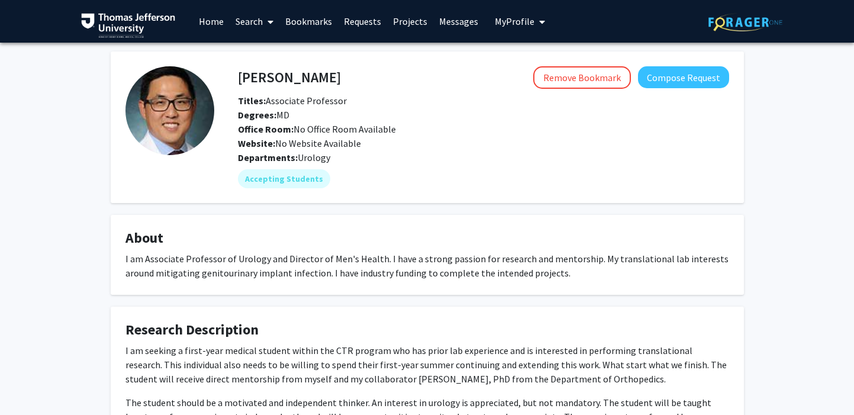
scroll to position [7, 0]
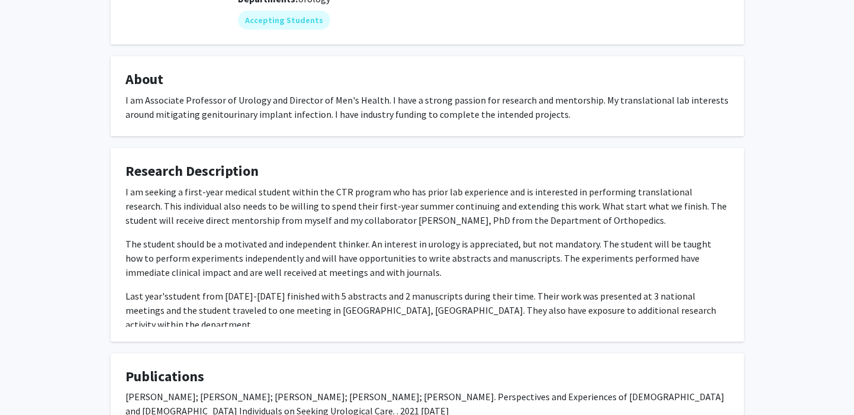
scroll to position [143, 0]
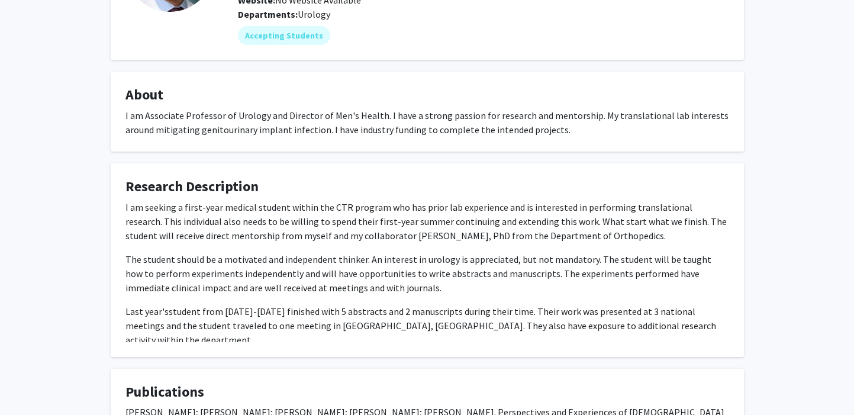
click at [176, 137] on fg-card "About I am Associate Professor of Urology and Director of Men's Health. I have …" at bounding box center [427, 112] width 633 height 80
drag, startPoint x: 203, startPoint y: 131, endPoint x: 320, endPoint y: 126, distance: 117.3
click at [320, 126] on div "I am Associate Professor of Urology and Director of Men's Health. I have a stro…" at bounding box center [428, 122] width 604 height 28
copy div "enitourinary implant infection"
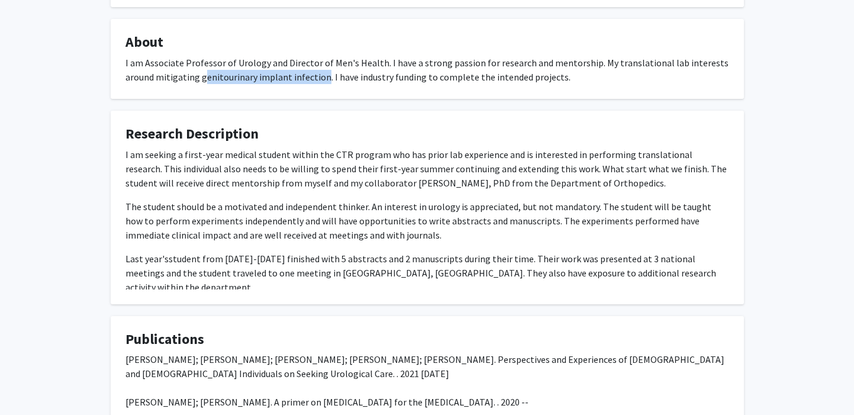
scroll to position [135, 0]
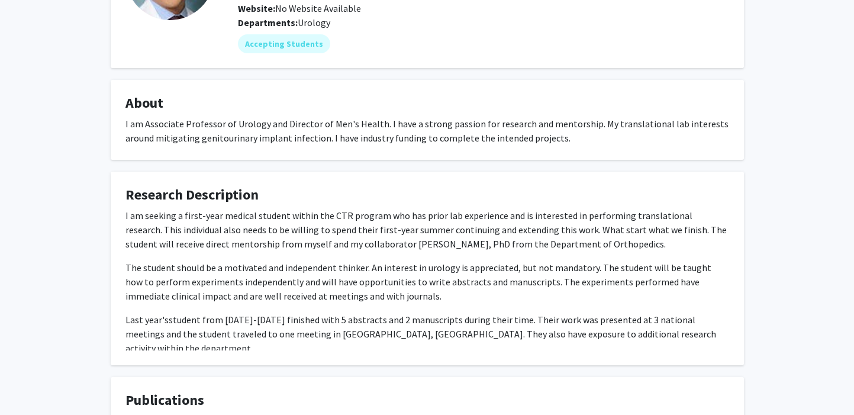
click at [406, 258] on div "I am seeking a first-year medical student within the CTR program who has prior …" at bounding box center [428, 281] width 604 height 147
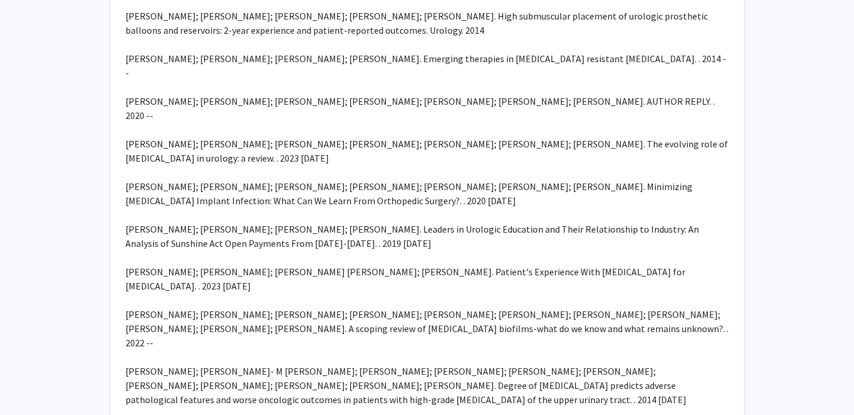
scroll to position [2203, 0]
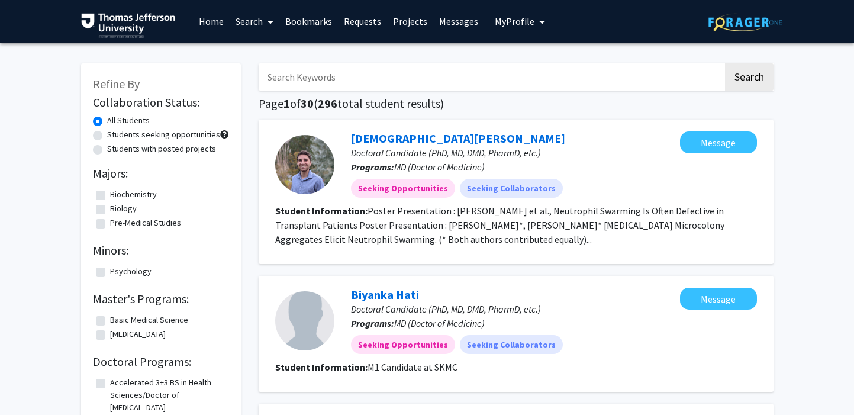
click at [500, 17] on span "My Profile" at bounding box center [515, 21] width 40 height 12
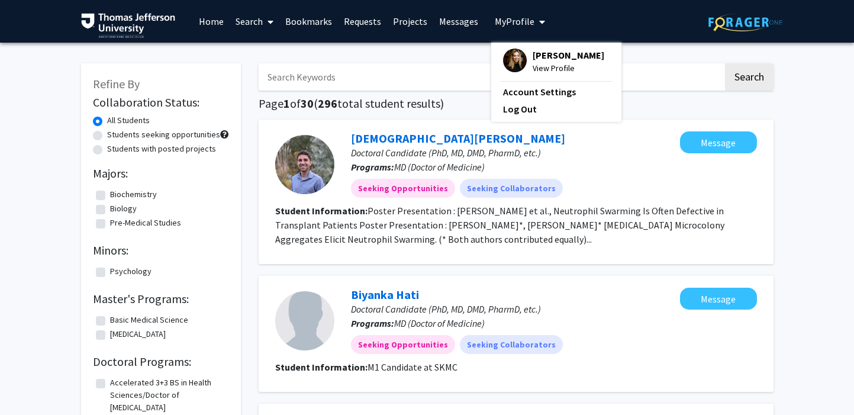
click at [510, 60] on img at bounding box center [515, 61] width 24 height 24
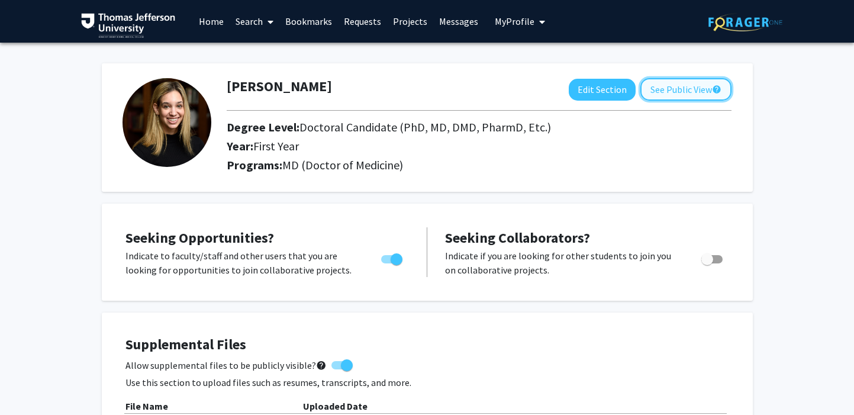
click at [697, 86] on button "See Public View help" at bounding box center [686, 89] width 91 height 22
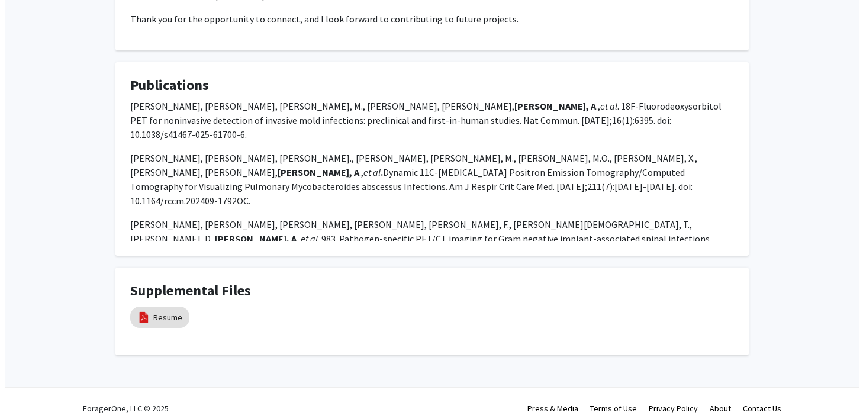
scroll to position [262, 0]
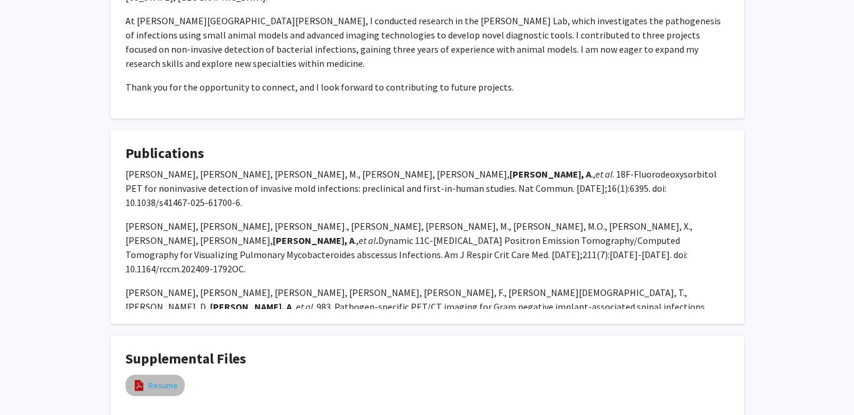
click at [156, 379] on link "Resume" at bounding box center [163, 385] width 29 height 12
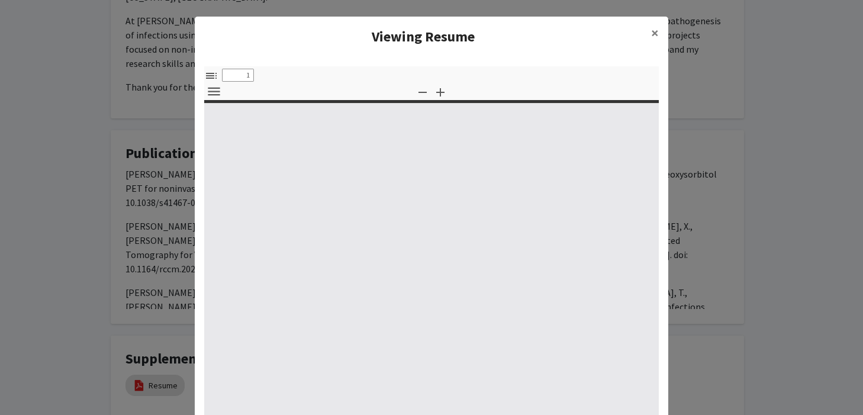
select select "custom"
type input "0"
select select "custom"
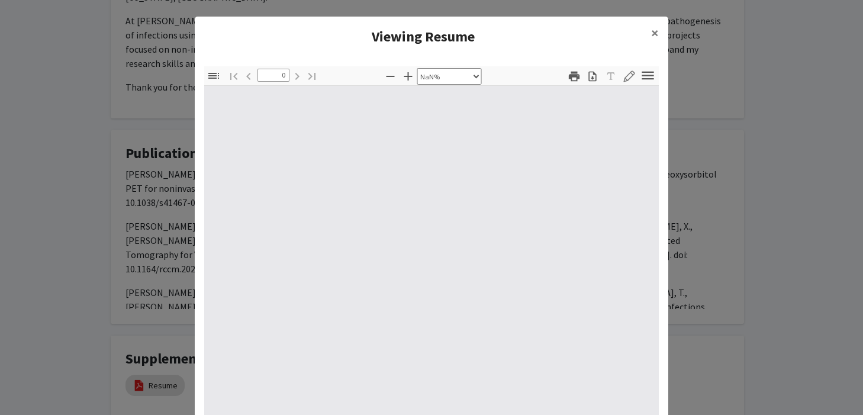
type input "1"
select select "auto"
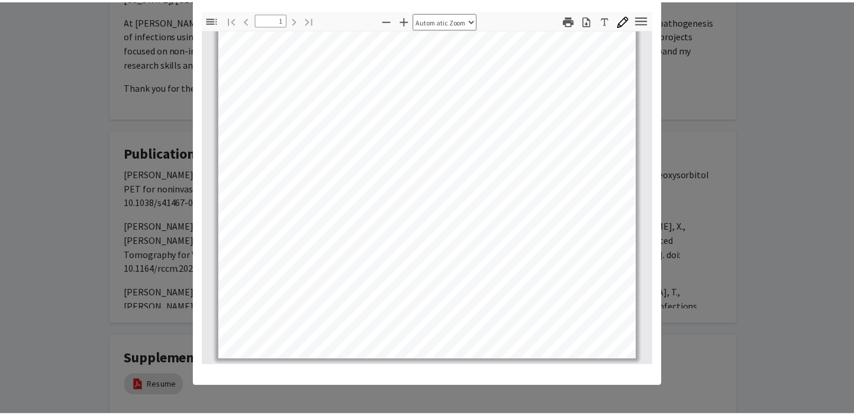
scroll to position [0, 0]
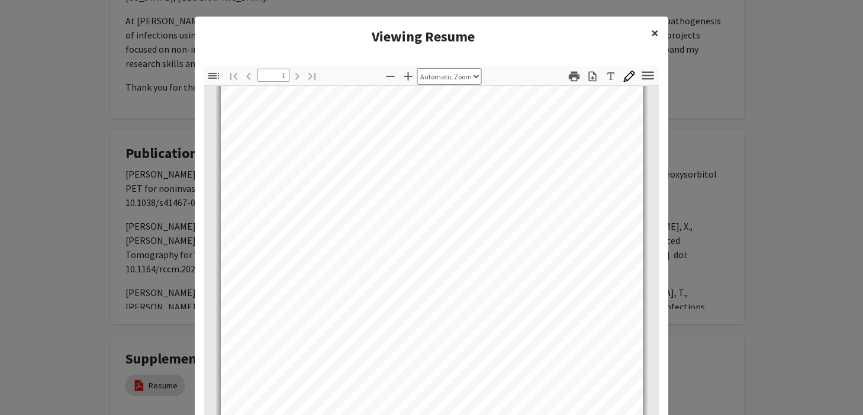
click at [658, 33] on button "×" at bounding box center [655, 33] width 27 height 33
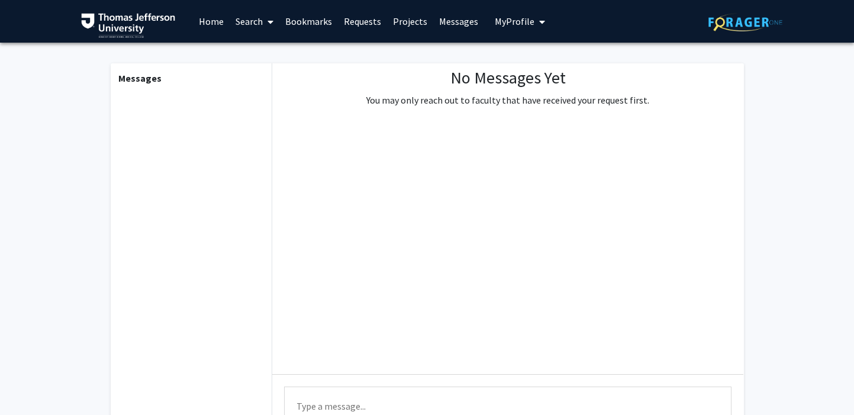
click at [391, 24] on link "Projects" at bounding box center [410, 21] width 46 height 41
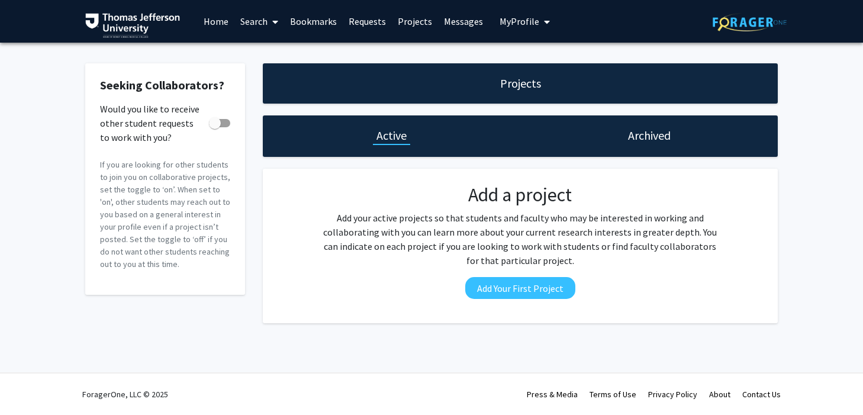
click at [369, 24] on link "Requests" at bounding box center [367, 21] width 49 height 41
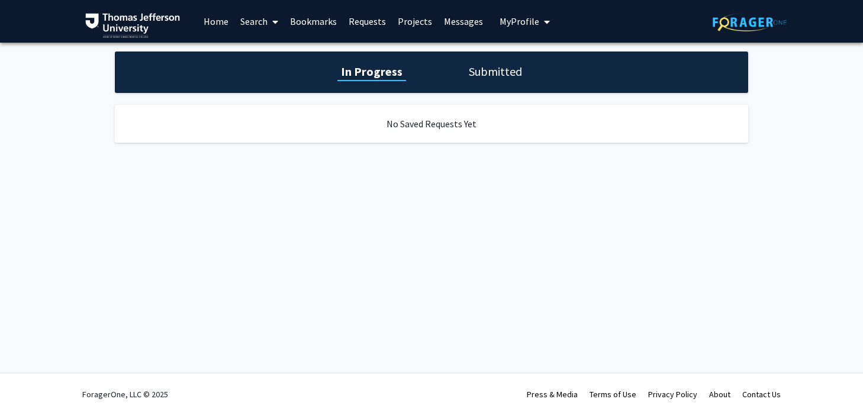
click at [506, 24] on span "My Profile" at bounding box center [520, 21] width 40 height 12
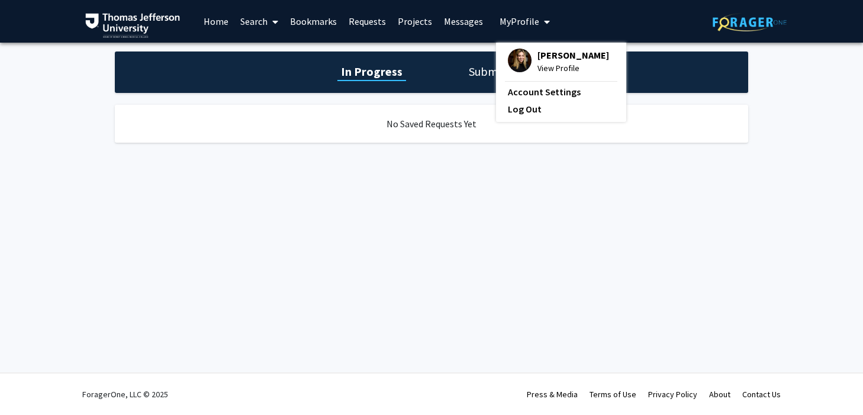
click at [515, 54] on img at bounding box center [520, 61] width 24 height 24
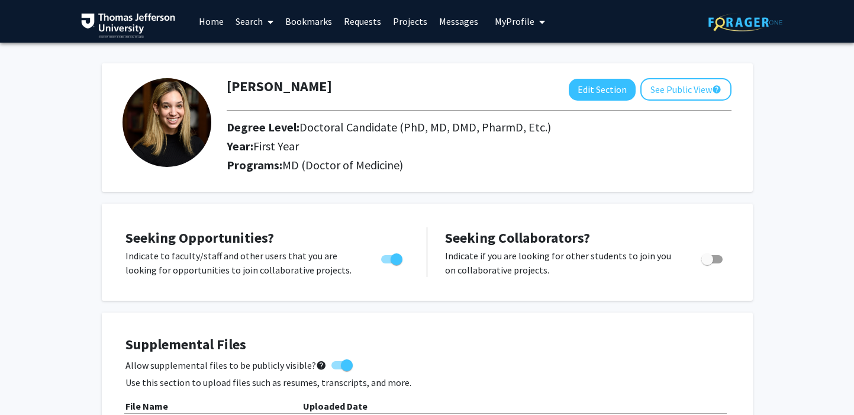
click at [252, 20] on link "Search" at bounding box center [255, 21] width 50 height 41
click at [264, 79] on span "Students" at bounding box center [266, 78] width 72 height 24
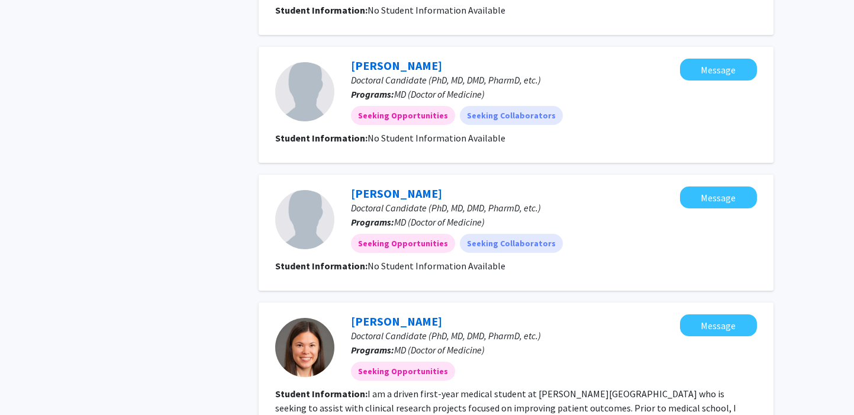
scroll to position [1230, 0]
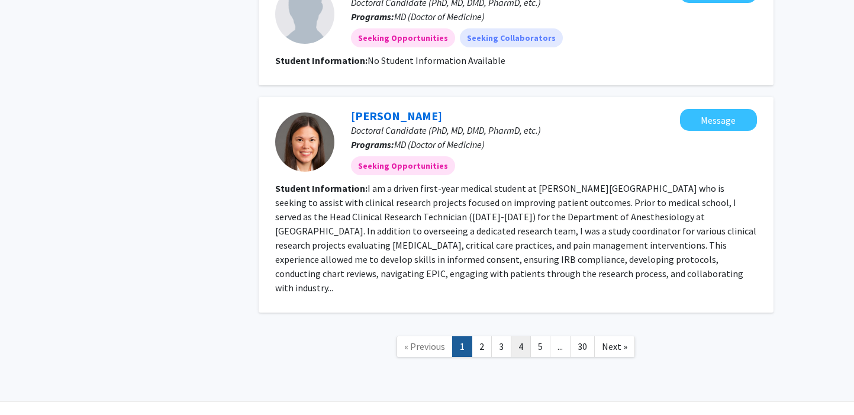
click at [523, 336] on link "4" at bounding box center [521, 346] width 20 height 21
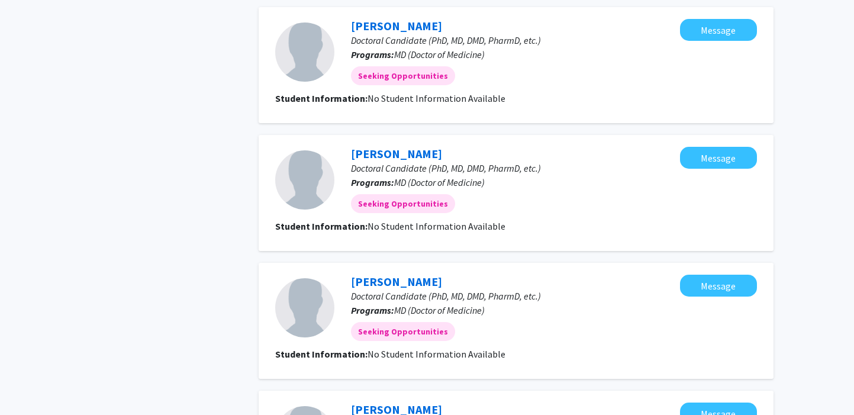
scroll to position [1088, 0]
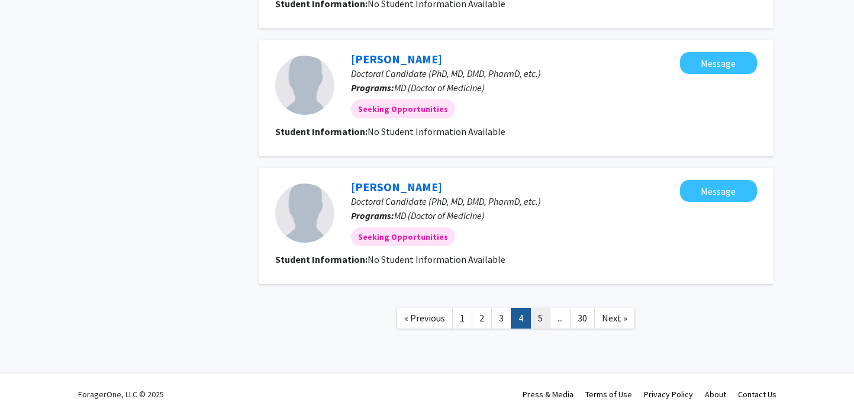
click at [543, 318] on link "5" at bounding box center [540, 318] width 20 height 21
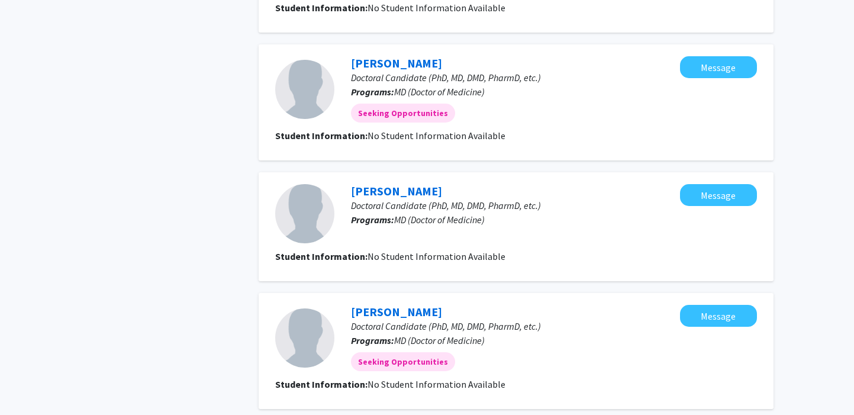
scroll to position [1081, 0]
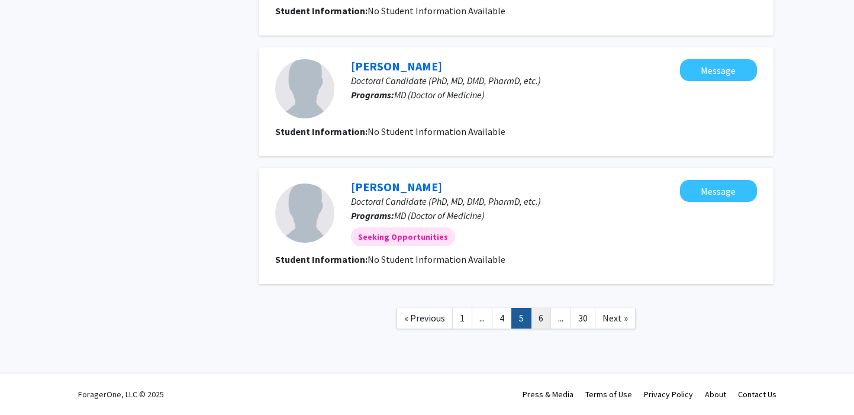
click at [535, 313] on link "6" at bounding box center [541, 318] width 20 height 21
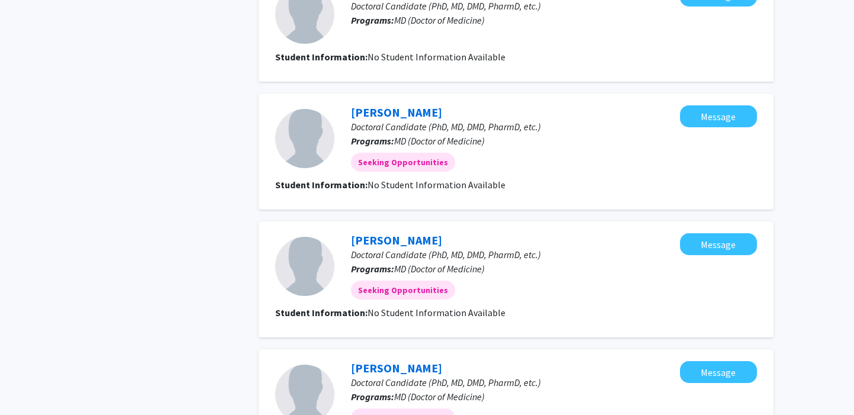
scroll to position [1088, 0]
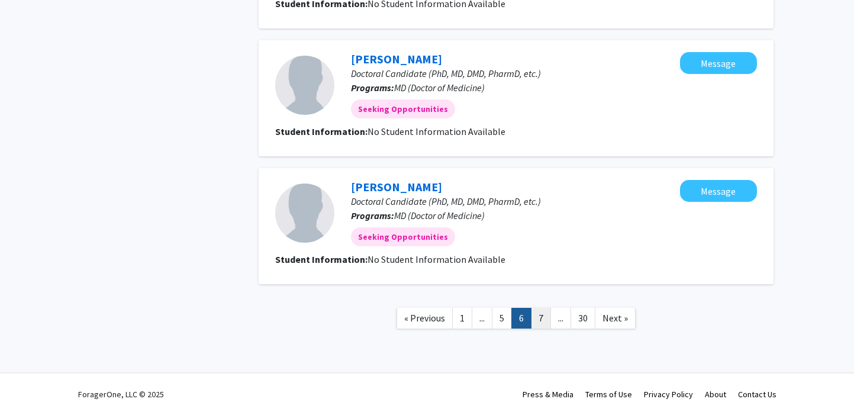
click at [533, 314] on link "7" at bounding box center [541, 318] width 20 height 21
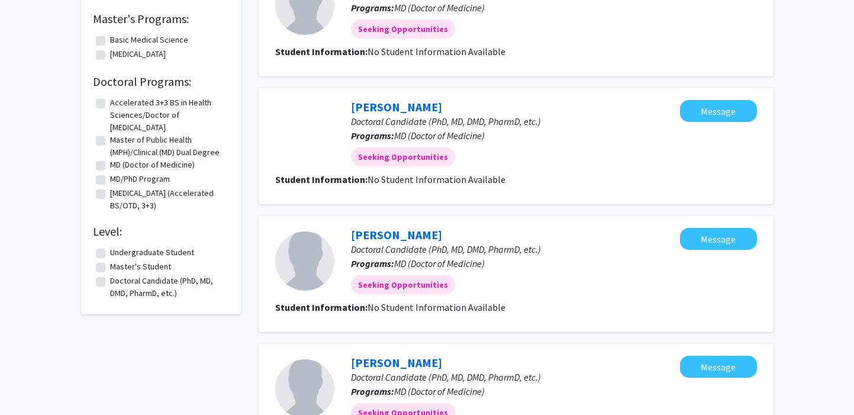
scroll to position [219, 0]
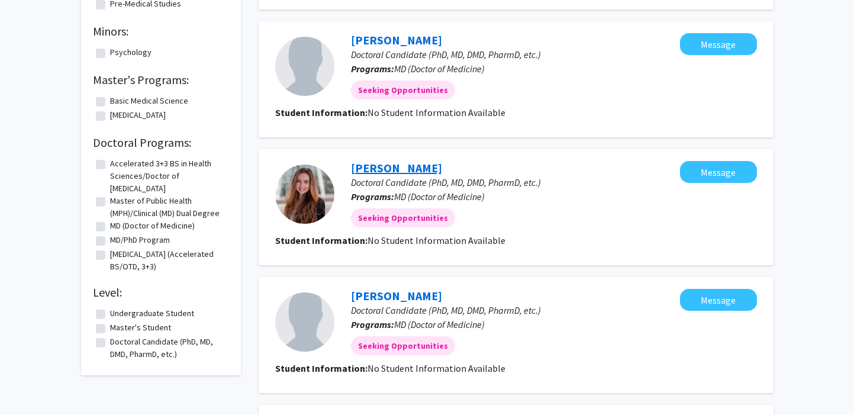
click at [387, 170] on link "Julia Sorkin" at bounding box center [396, 167] width 91 height 15
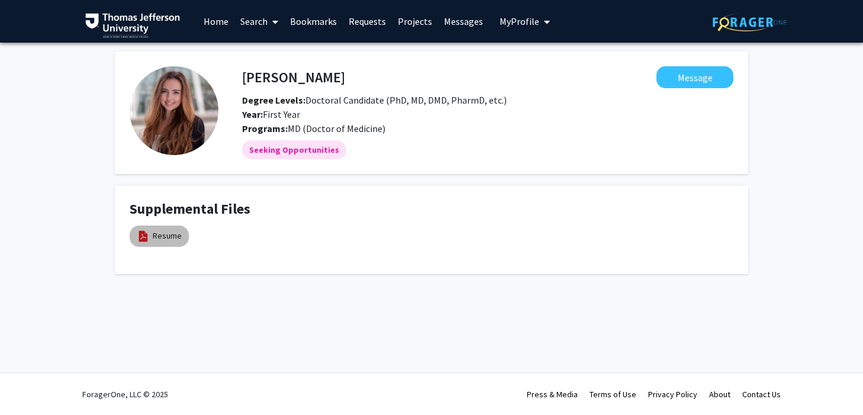
click at [139, 235] on img at bounding box center [143, 236] width 13 height 13
click at [165, 234] on link "Resume" at bounding box center [167, 236] width 29 height 12
select select "custom"
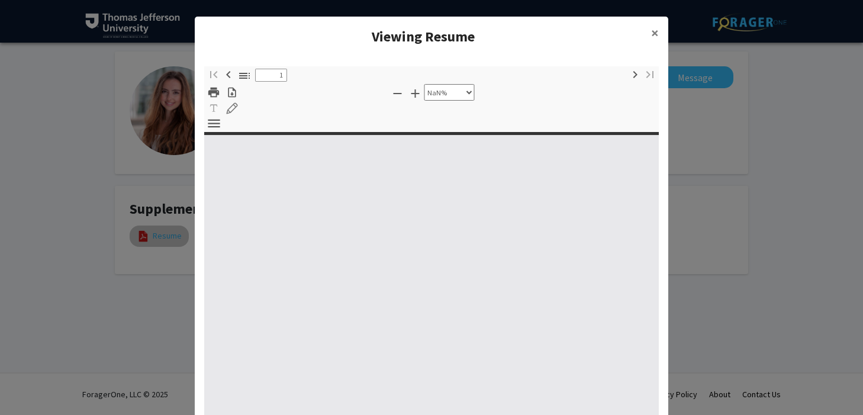
type input "0"
select select "custom"
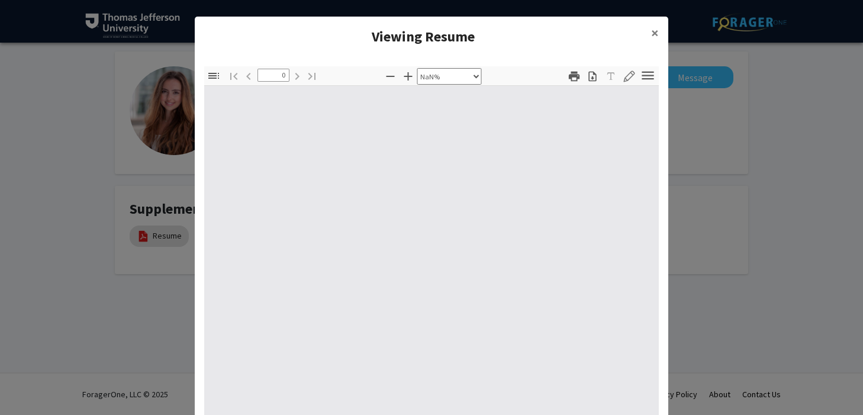
type input "1"
select select "auto"
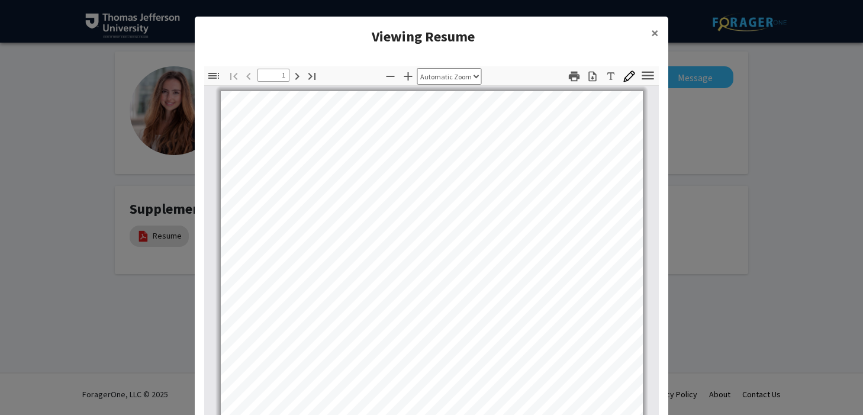
scroll to position [114, 0]
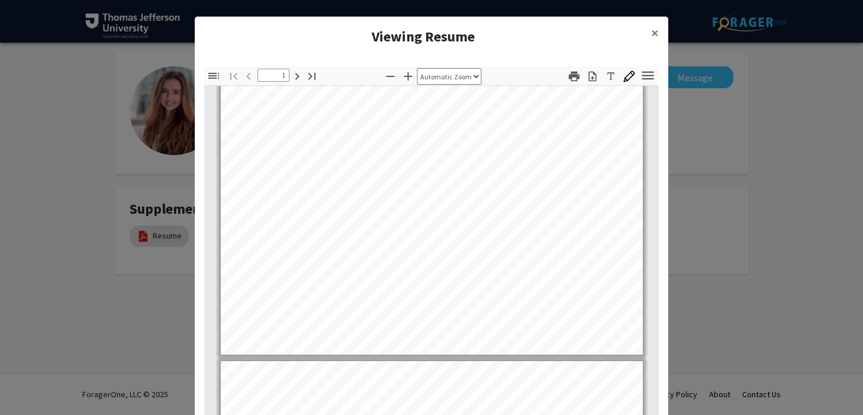
type input "2"
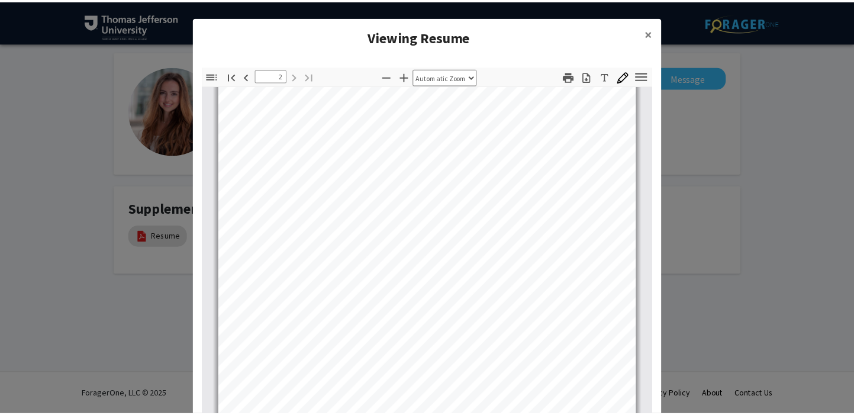
scroll to position [774, 0]
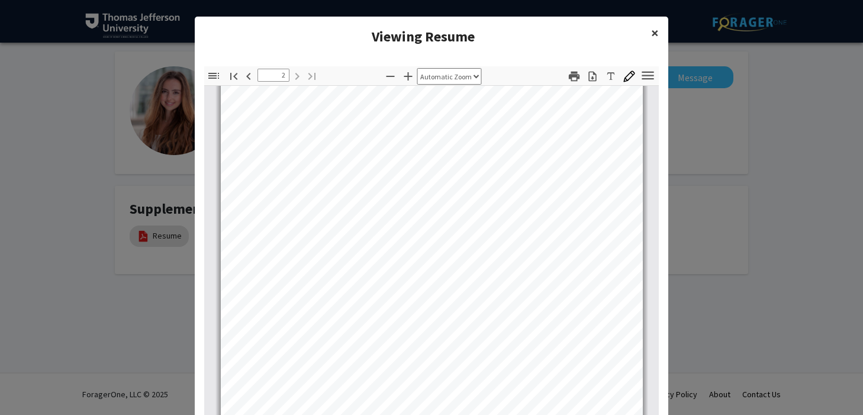
click at [652, 30] on span "×" at bounding box center [655, 33] width 8 height 18
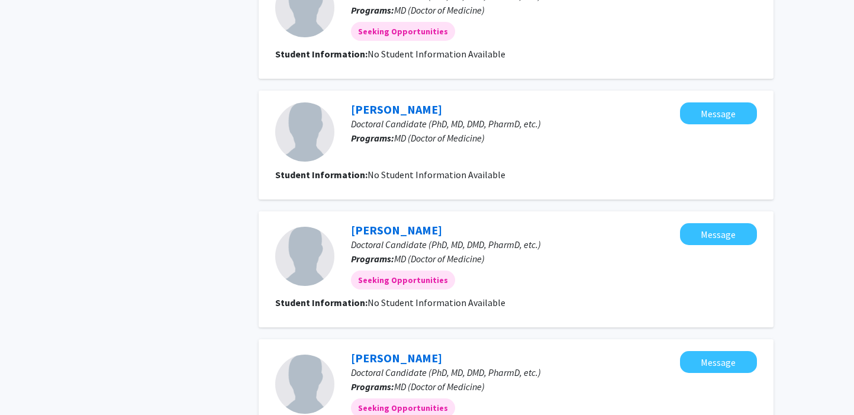
scroll to position [1088, 0]
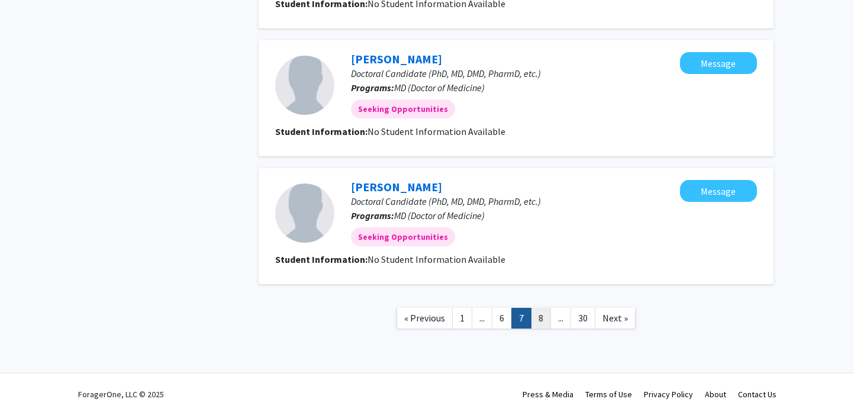
click at [548, 323] on link "8" at bounding box center [541, 318] width 20 height 21
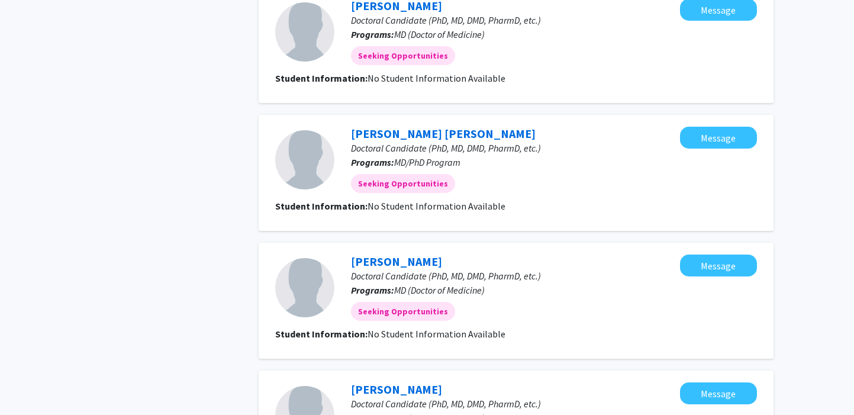
scroll to position [1088, 0]
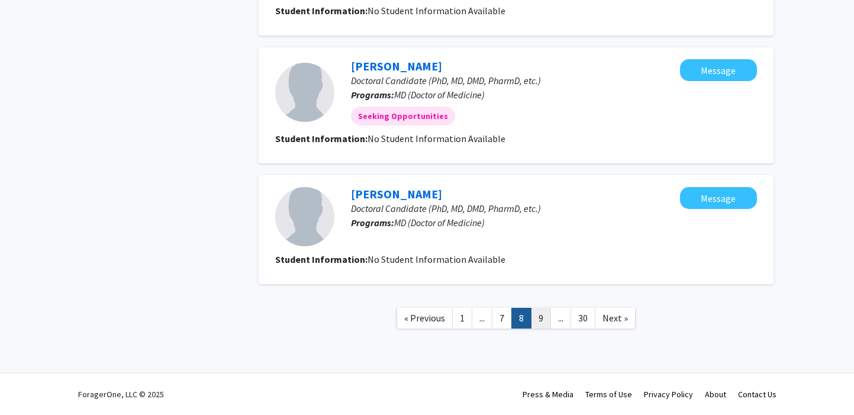
click at [544, 321] on link "9" at bounding box center [541, 318] width 20 height 21
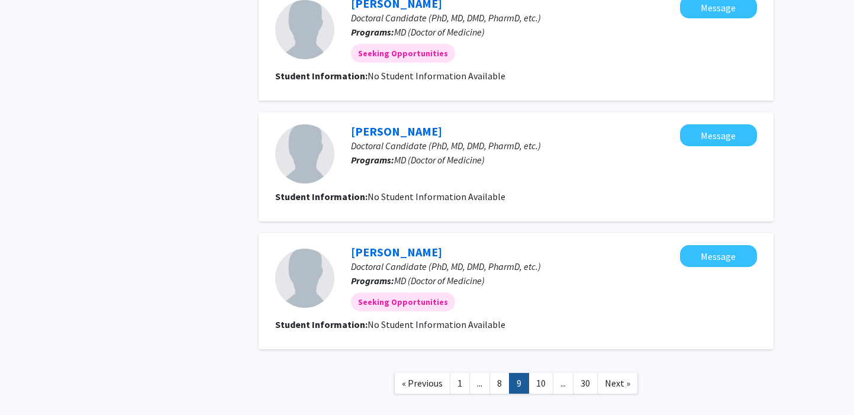
scroll to position [1081, 0]
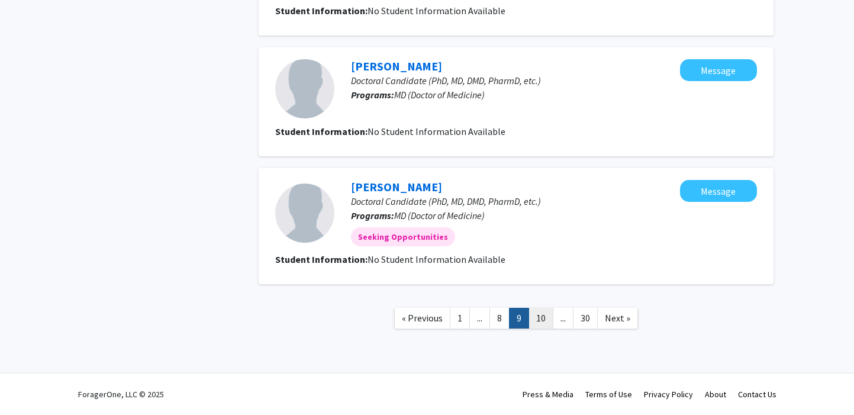
click at [539, 313] on link "10" at bounding box center [541, 318] width 25 height 21
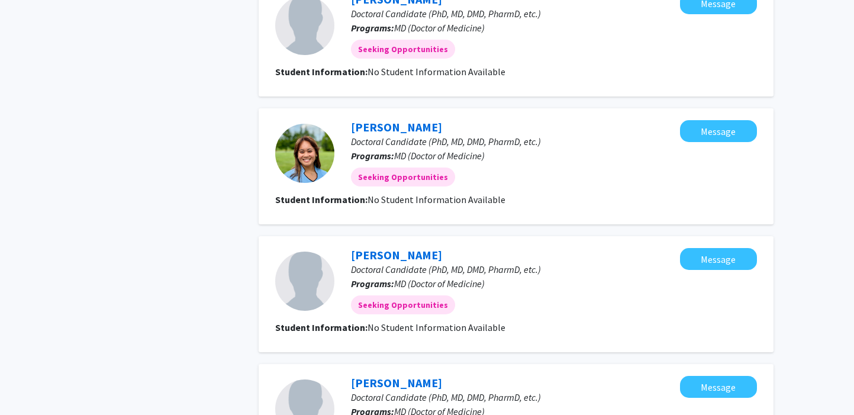
scroll to position [583, 0]
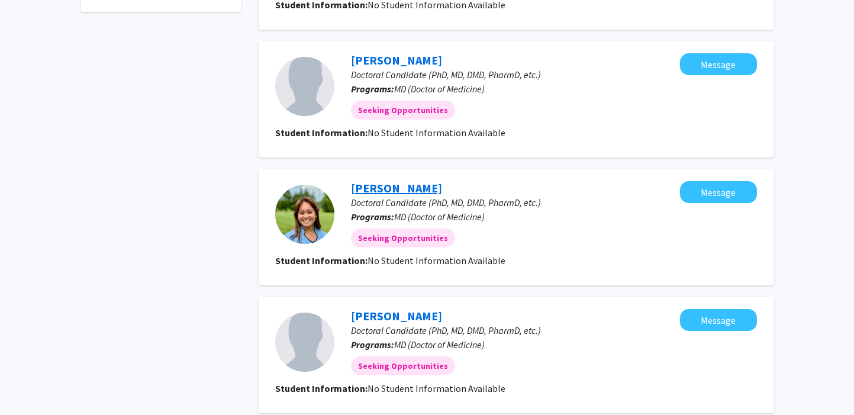
click at [401, 193] on link "Clarice Elline Pamplona" at bounding box center [396, 188] width 91 height 15
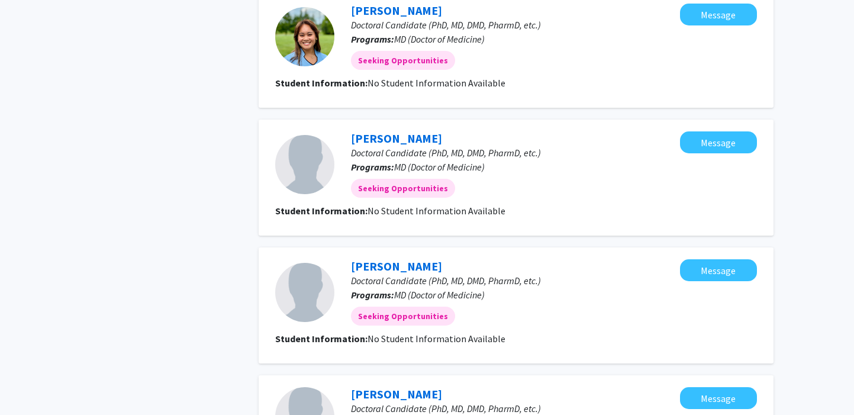
scroll to position [1088, 0]
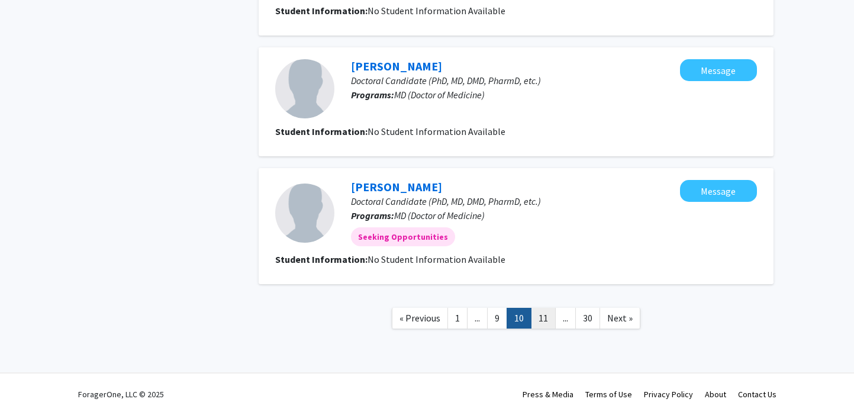
click at [546, 316] on link "11" at bounding box center [543, 318] width 25 height 21
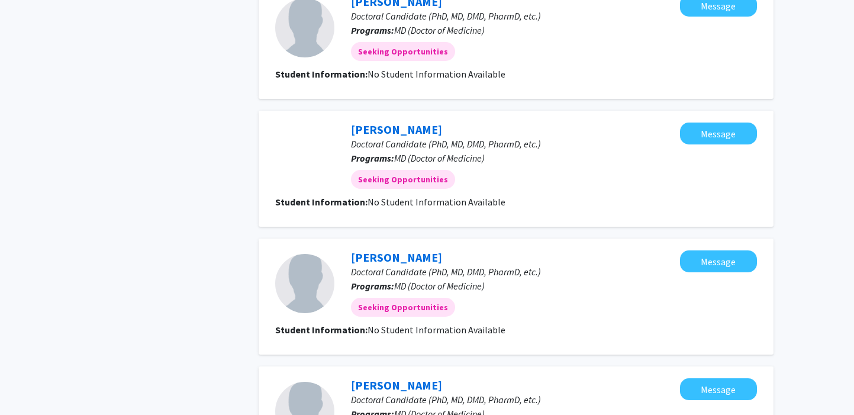
scroll to position [708, 0]
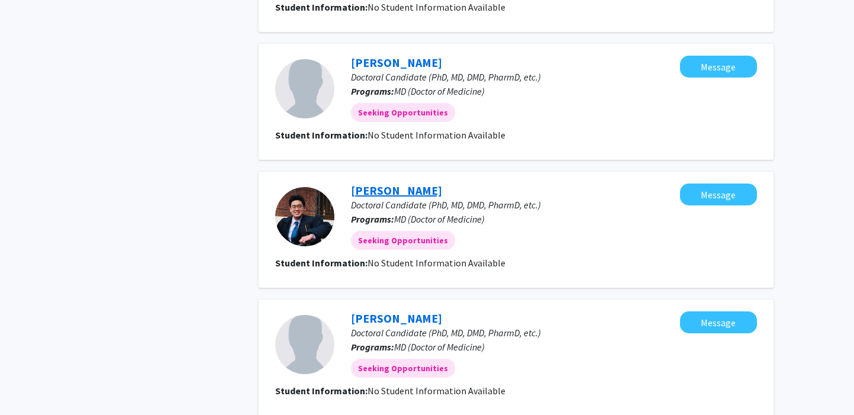
click at [386, 192] on link "Trevor Wong" at bounding box center [396, 190] width 91 height 15
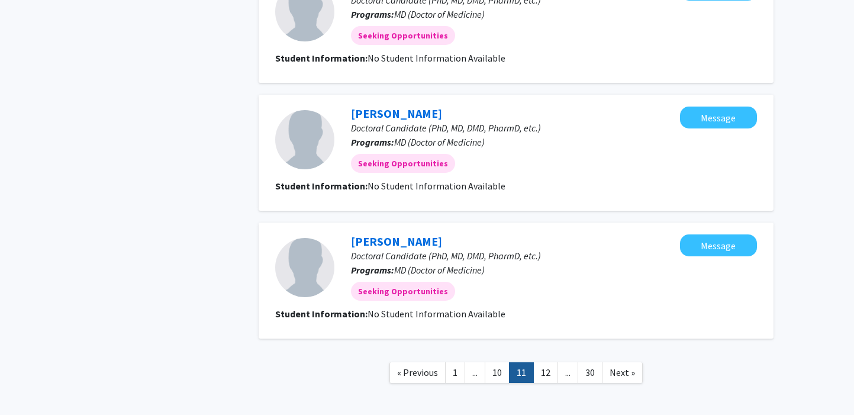
scroll to position [1095, 0]
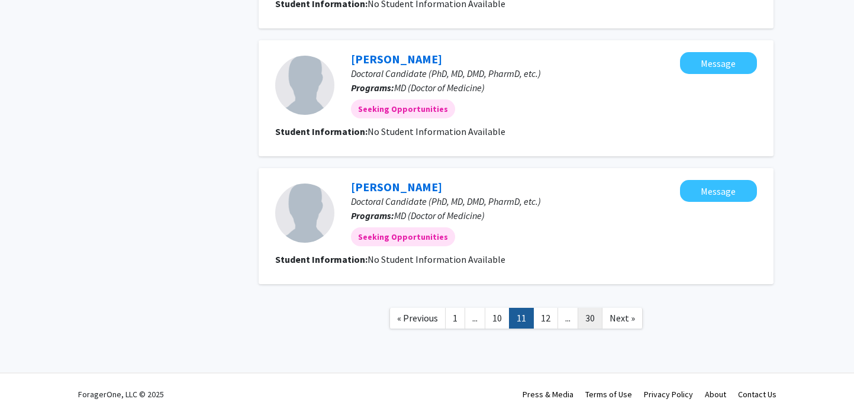
click at [591, 318] on link "30" at bounding box center [590, 318] width 25 height 21
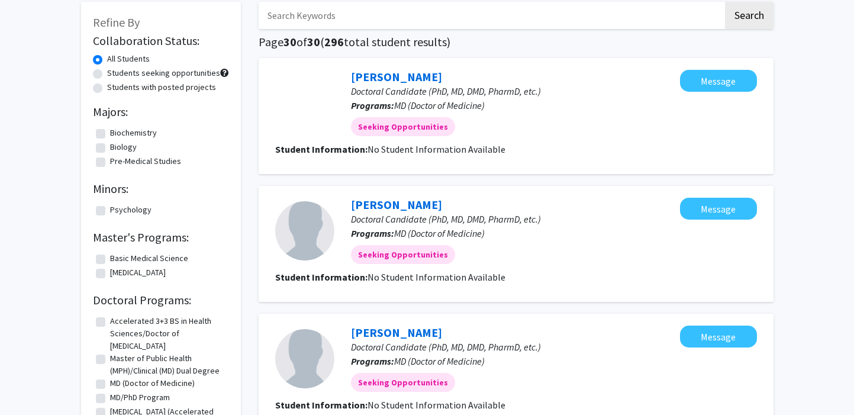
scroll to position [1, 0]
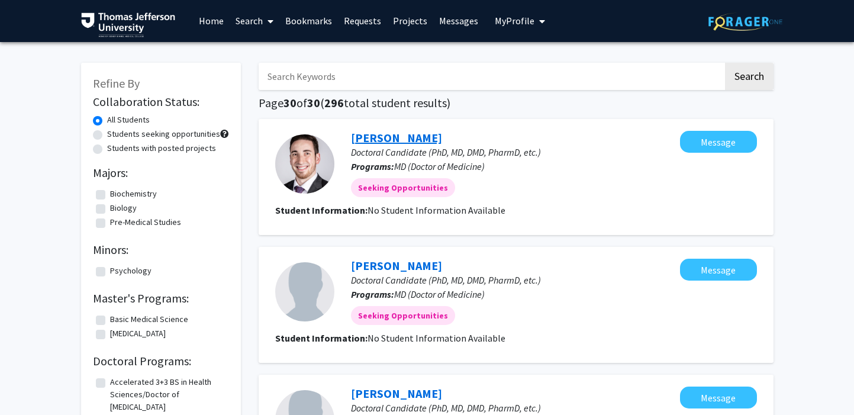
click at [364, 135] on link "Spencer Smith" at bounding box center [396, 137] width 91 height 15
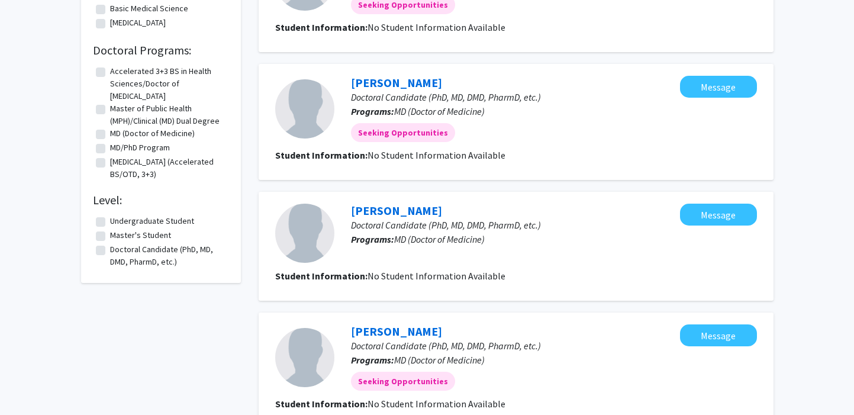
scroll to position [584, 0]
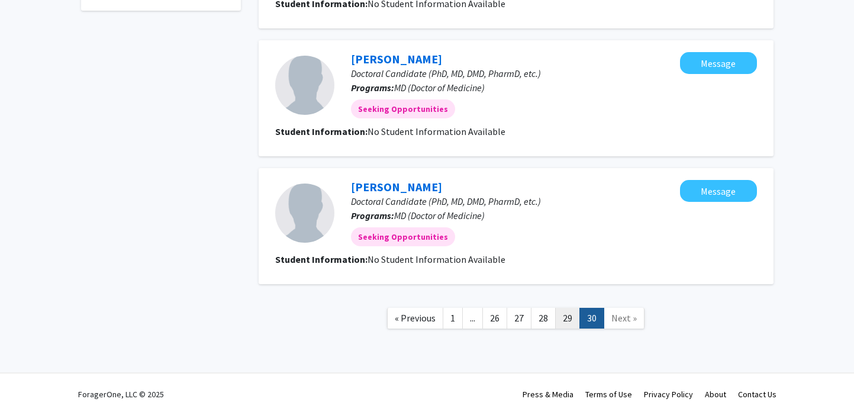
click at [573, 317] on link "29" at bounding box center [567, 318] width 25 height 21
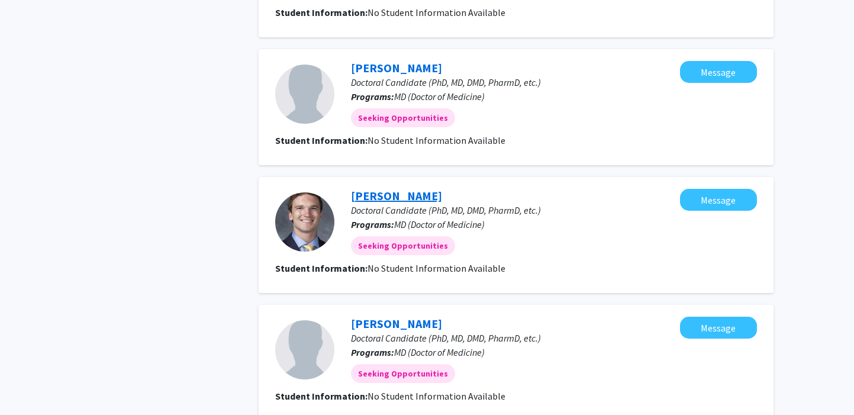
click at [373, 191] on link "Spencer Uggla" at bounding box center [396, 195] width 91 height 15
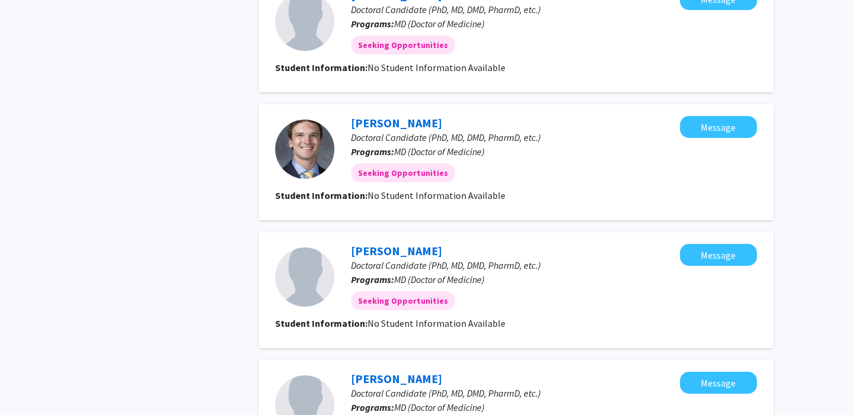
scroll to position [1074, 0]
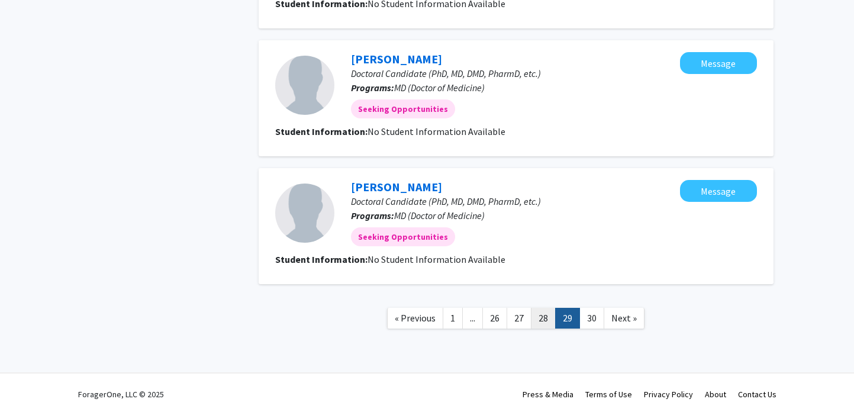
click at [536, 327] on link "28" at bounding box center [543, 318] width 25 height 21
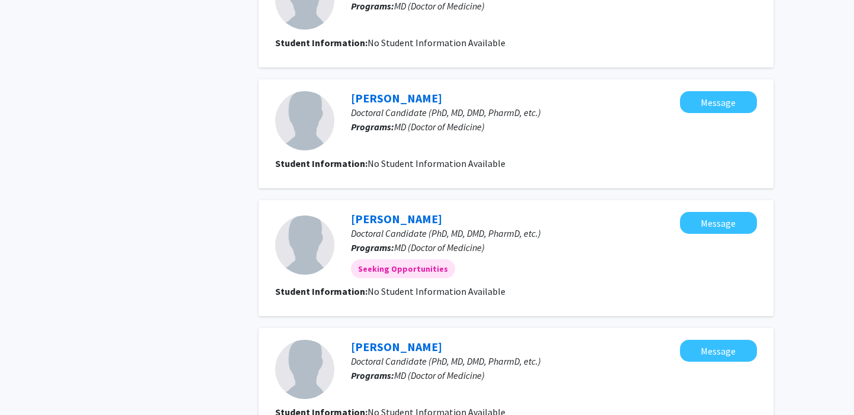
scroll to position [1053, 0]
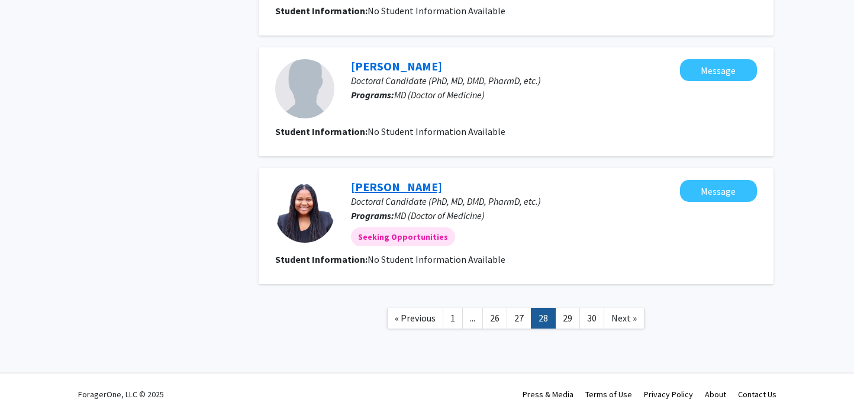
click at [374, 189] on link "Chikodi Ebo" at bounding box center [396, 186] width 91 height 15
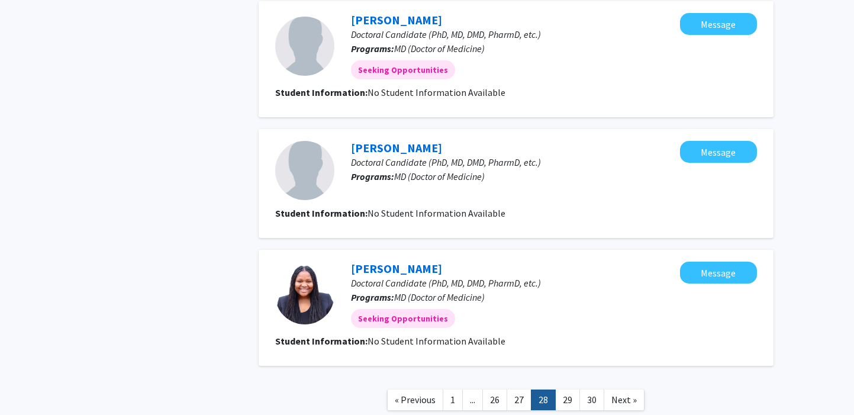
scroll to position [1053, 0]
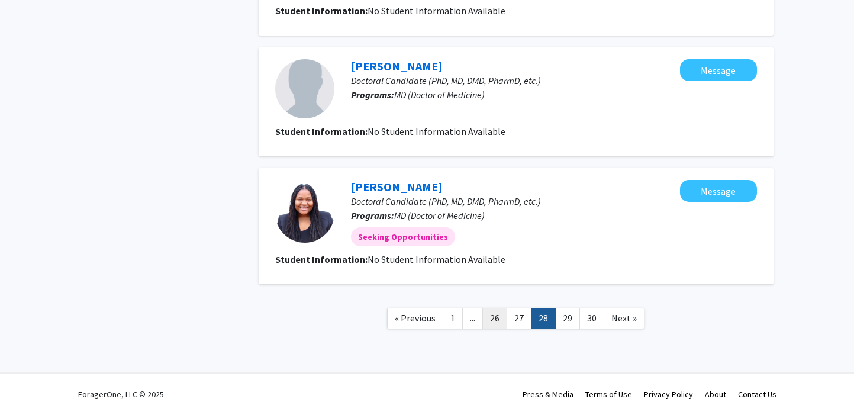
click at [505, 311] on link "26" at bounding box center [495, 318] width 25 height 21
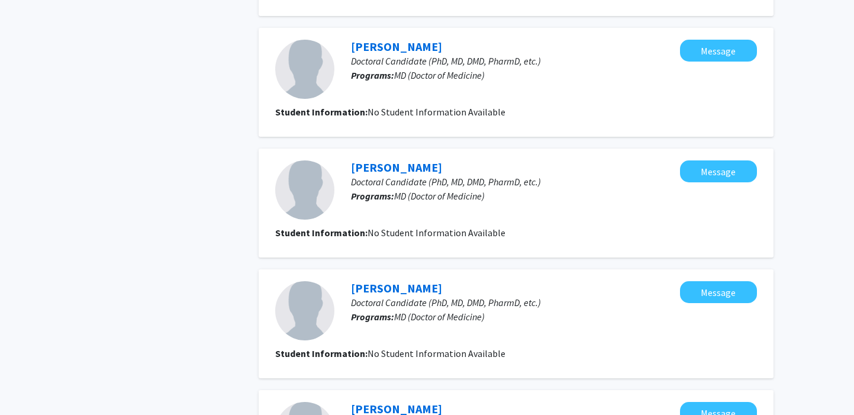
scroll to position [1038, 0]
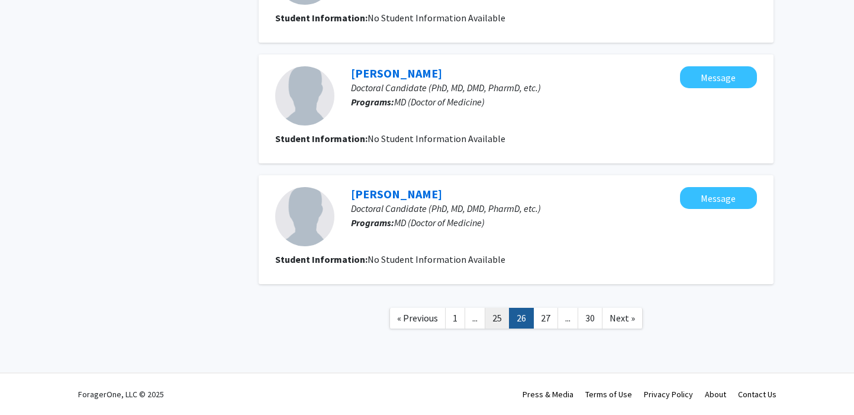
click at [495, 321] on link "25" at bounding box center [497, 318] width 25 height 21
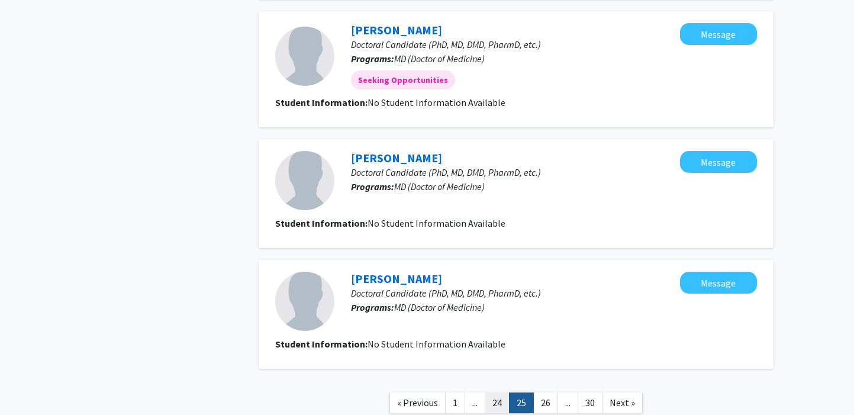
scroll to position [1060, 0]
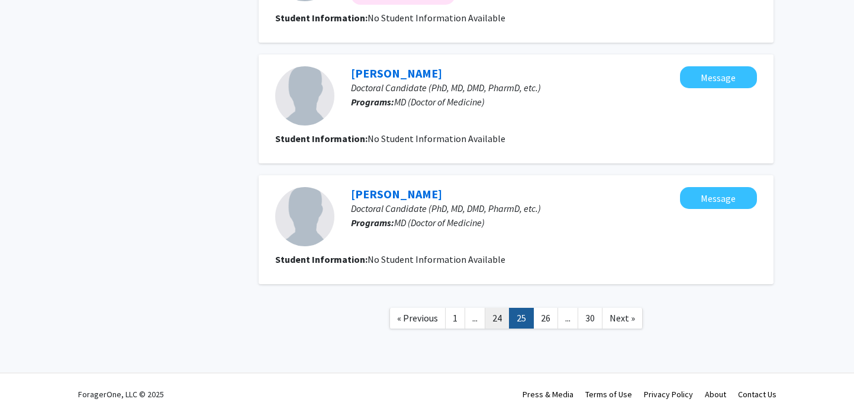
click at [493, 318] on link "24" at bounding box center [497, 318] width 25 height 21
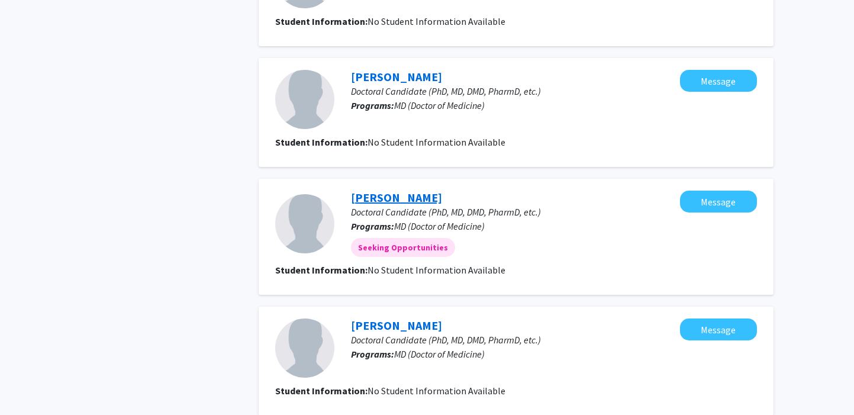
click at [394, 200] on link "Carly Miller" at bounding box center [396, 197] width 91 height 15
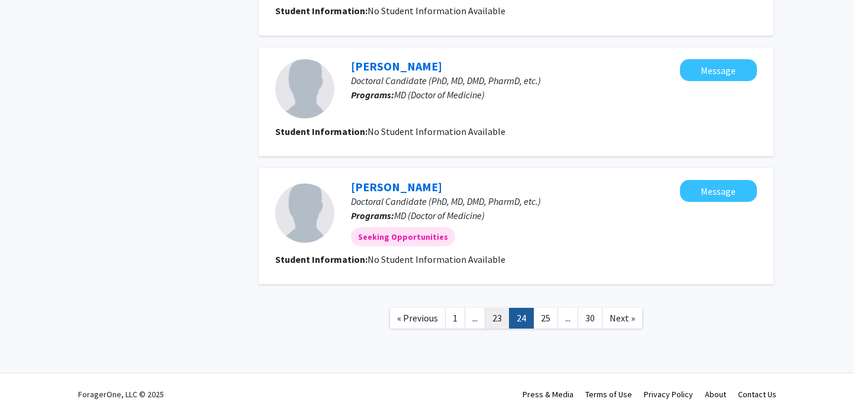
click at [493, 317] on link "23" at bounding box center [497, 318] width 25 height 21
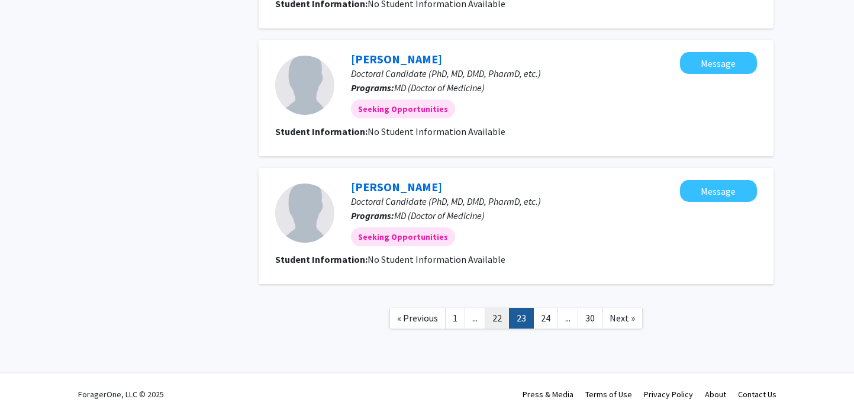
click at [488, 317] on link "22" at bounding box center [497, 318] width 25 height 21
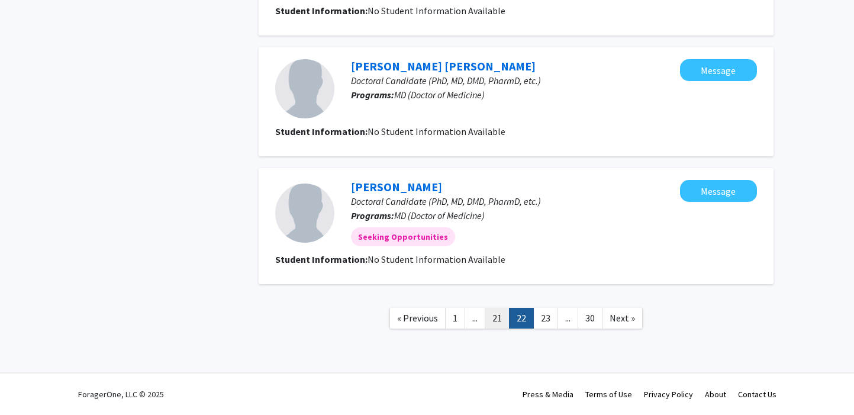
click at [499, 319] on link "21" at bounding box center [497, 318] width 25 height 21
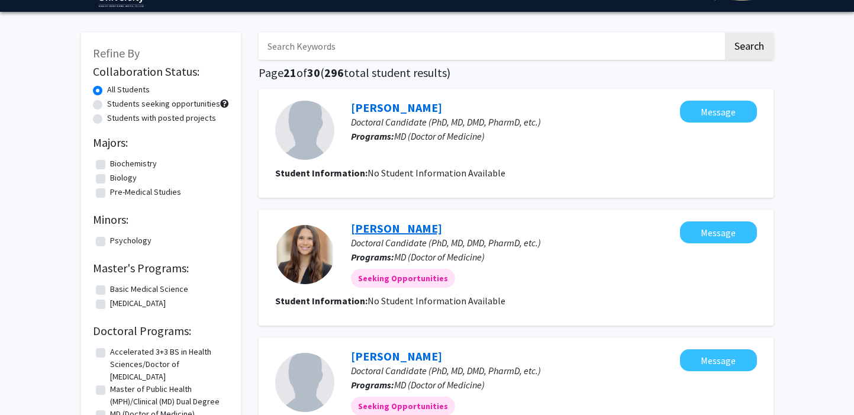
click at [399, 227] on link "Gabriella Ercolino" at bounding box center [396, 228] width 91 height 15
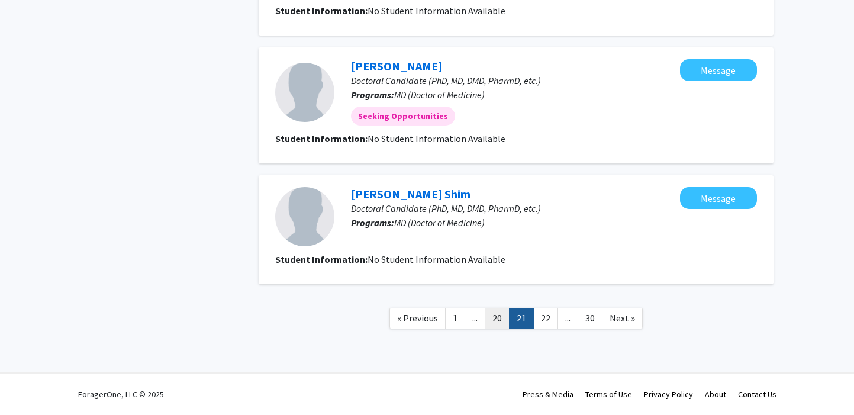
click at [496, 319] on link "20" at bounding box center [497, 318] width 25 height 21
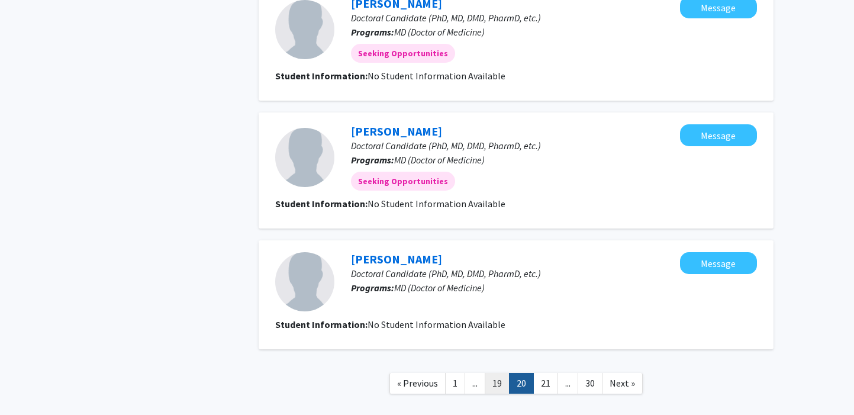
click at [503, 381] on link "19" at bounding box center [497, 383] width 25 height 21
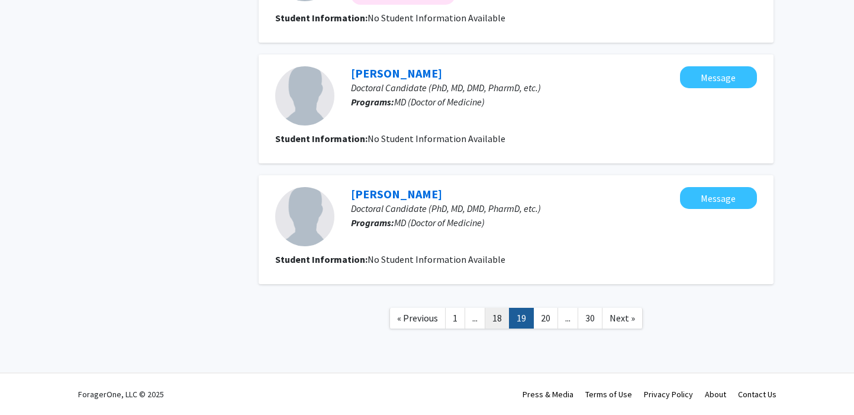
click at [496, 316] on link "18" at bounding box center [497, 318] width 25 height 21
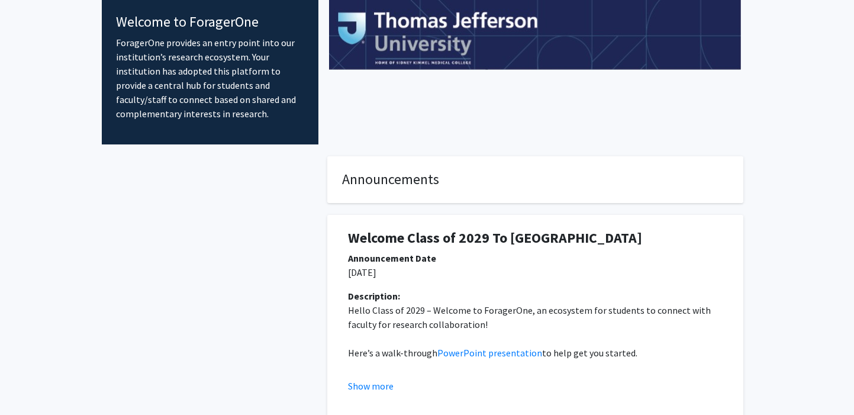
scroll to position [155, 0]
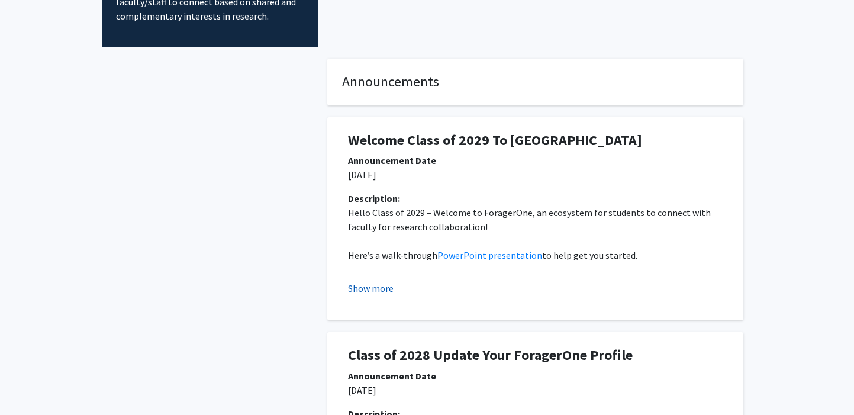
click at [376, 285] on button "Show more" at bounding box center [371, 288] width 46 height 14
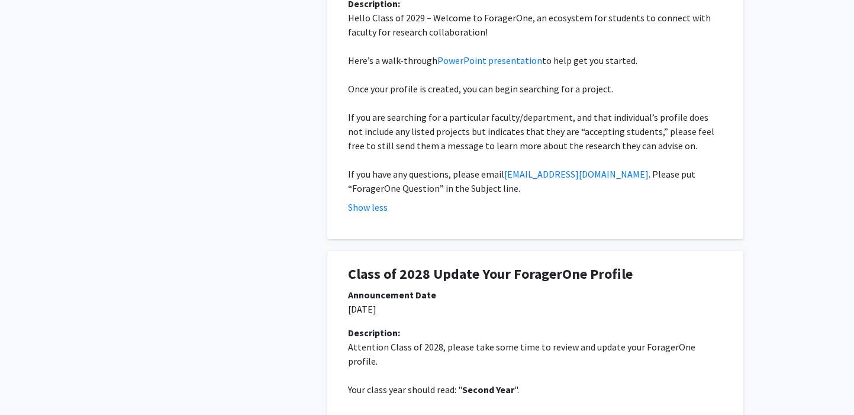
scroll to position [410, 0]
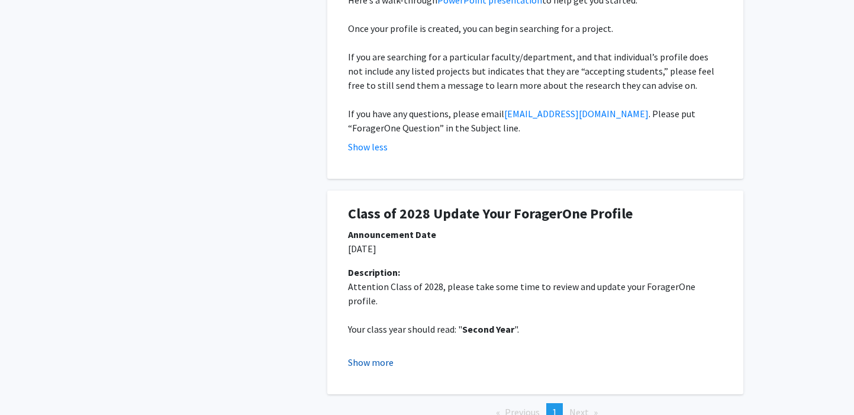
click at [362, 368] on button "Show more" at bounding box center [371, 362] width 46 height 14
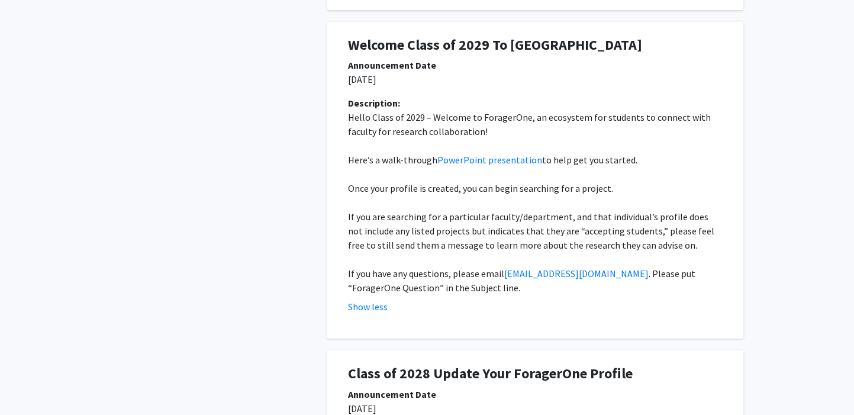
scroll to position [0, 0]
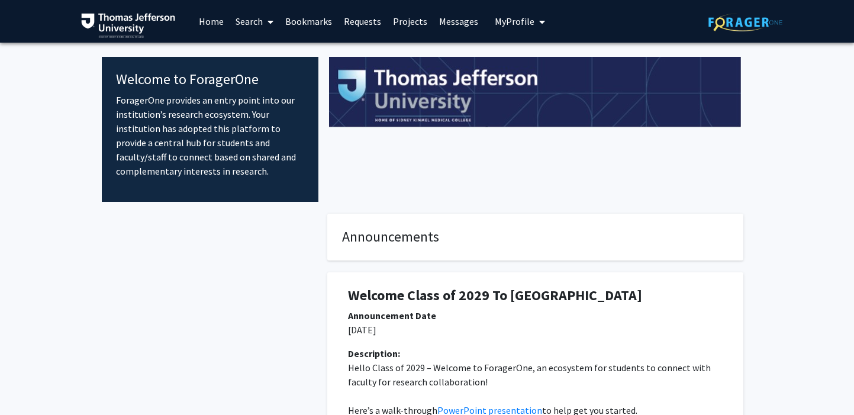
click at [500, 20] on span "My Profile" at bounding box center [515, 21] width 40 height 12
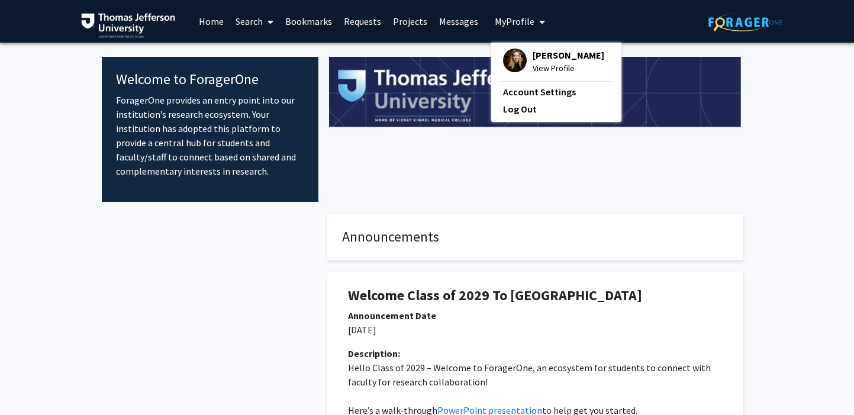
click at [508, 60] on img at bounding box center [515, 61] width 24 height 24
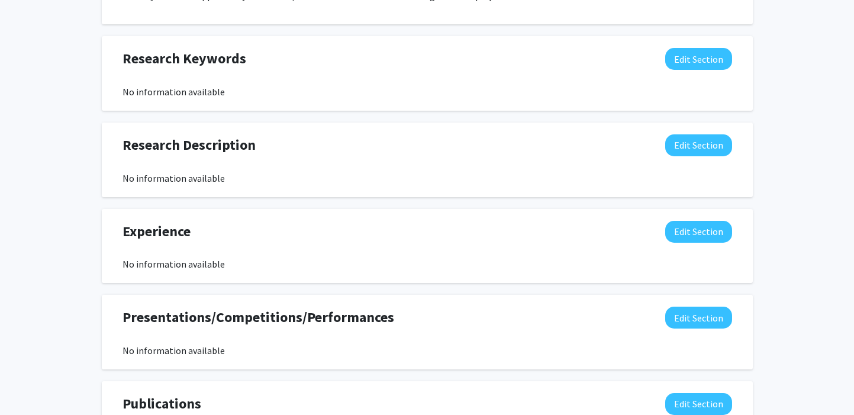
scroll to position [900, 0]
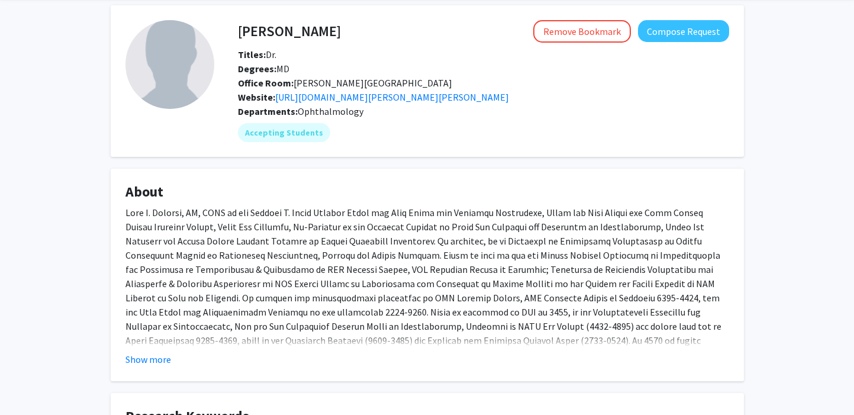
scroll to position [73, 0]
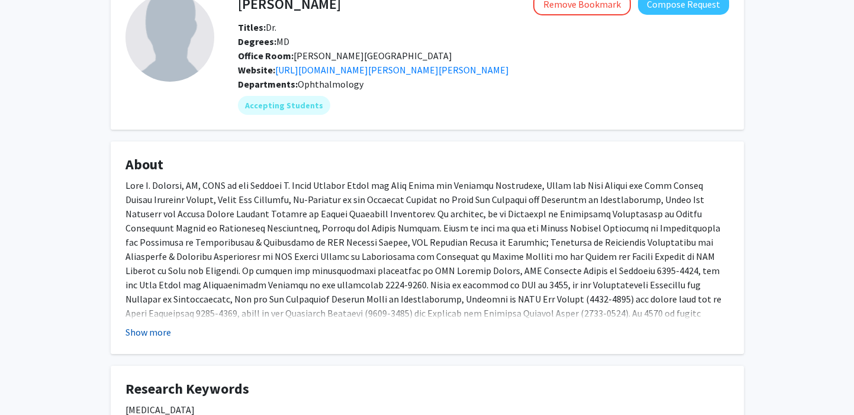
click at [161, 337] on button "Show more" at bounding box center [149, 332] width 46 height 14
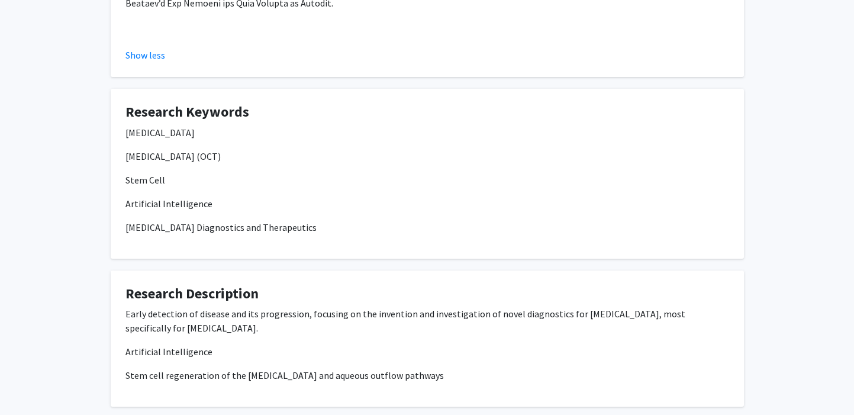
scroll to position [799, 0]
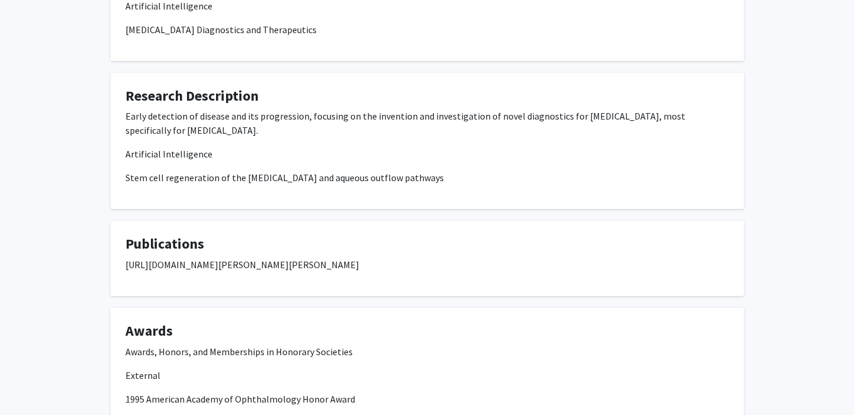
click at [340, 242] on fg-card "Publications [URL][DOMAIN_NAME][PERSON_NAME][PERSON_NAME]" at bounding box center [427, 258] width 633 height 75
click at [340, 242] on fg-card-title "Publications" at bounding box center [428, 247] width 604 height 22
click at [335, 258] on p "[URL][DOMAIN_NAME][PERSON_NAME][PERSON_NAME]" at bounding box center [428, 265] width 604 height 14
click at [335, 258] on p "https://www.ncbi.nlm.nih.gov/myncbi/joel.schuman.1/bibliography/public/" at bounding box center [428, 265] width 604 height 14
click at [336, 258] on p "https://www.ncbi.nlm.nih.gov/myncbi/joel.schuman.1/bibliography/public/" at bounding box center [428, 265] width 604 height 14
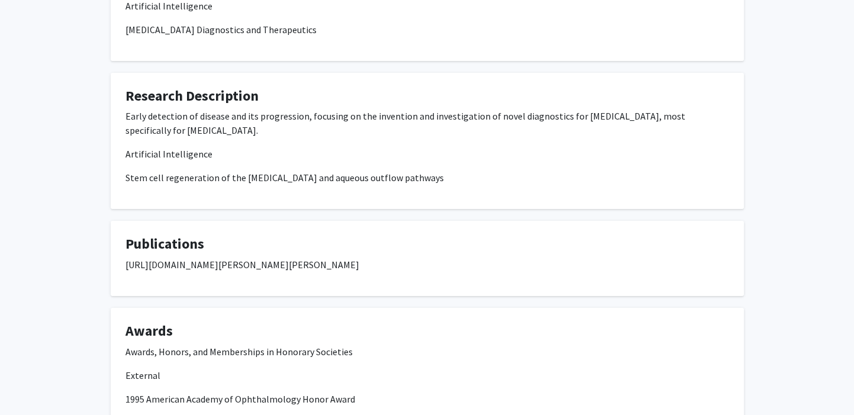
click at [336, 258] on p "https://www.ncbi.nlm.nih.gov/myncbi/joel.schuman.1/bibliography/public/" at bounding box center [428, 265] width 604 height 14
click at [335, 258] on p "https://www.ncbi.nlm.nih.gov/myncbi/joel.schuman.1/bibliography/public/" at bounding box center [428, 265] width 604 height 14
copy p "https://www.ncbi.nlm.nih.gov/myncbi/joel.schuman.1/bibliography/public/"
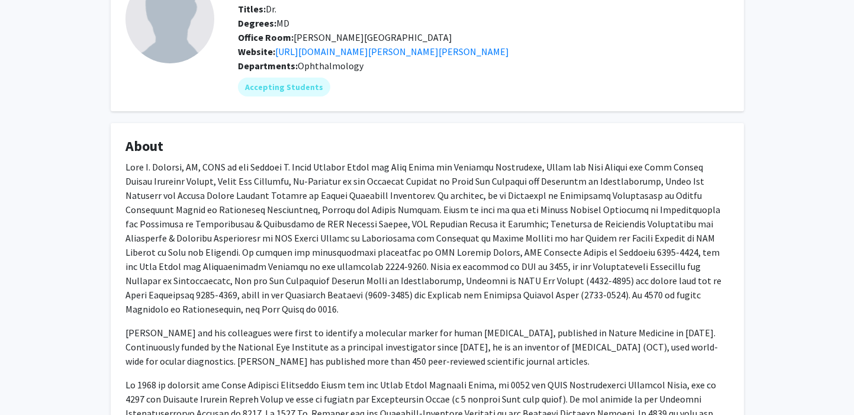
scroll to position [0, 0]
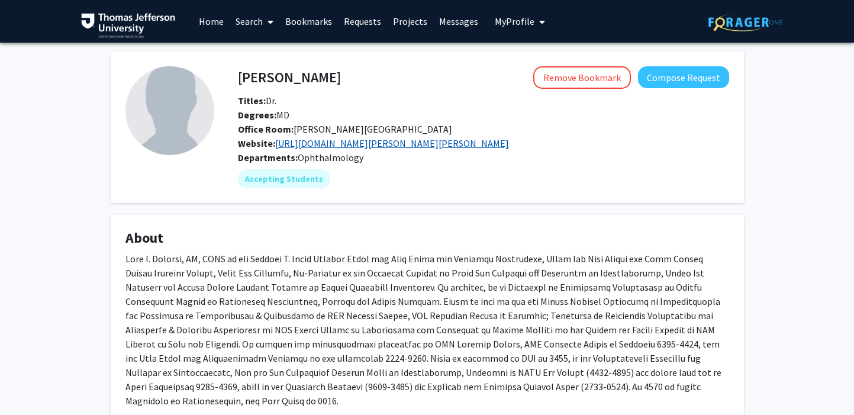
click at [336, 143] on link "https://www.willseye.org/doctor/joel-s-schuman-md/" at bounding box center [392, 143] width 234 height 12
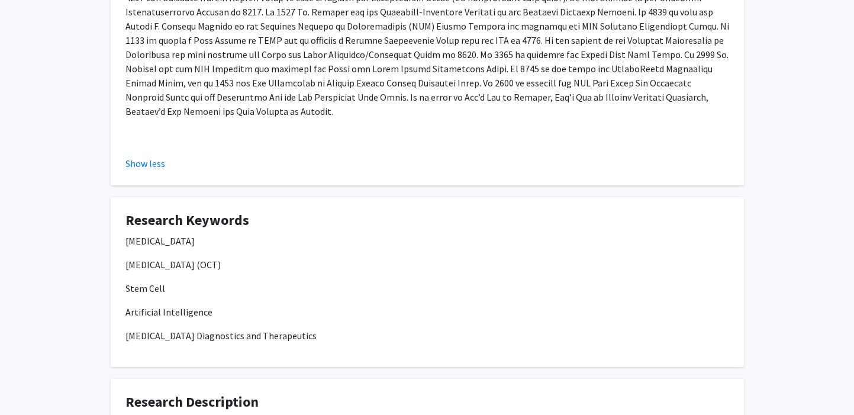
scroll to position [501, 0]
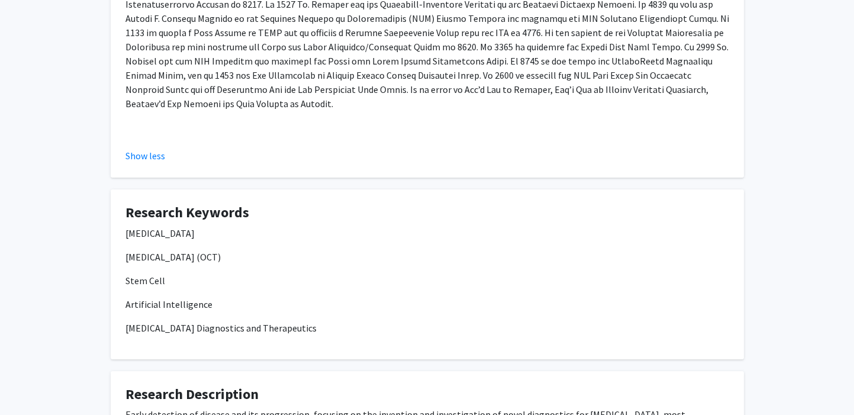
click at [225, 250] on p "Optical Coherence Tomography (OCT)" at bounding box center [428, 257] width 604 height 14
copy p "Optical Coherence Tomography (OCT)"
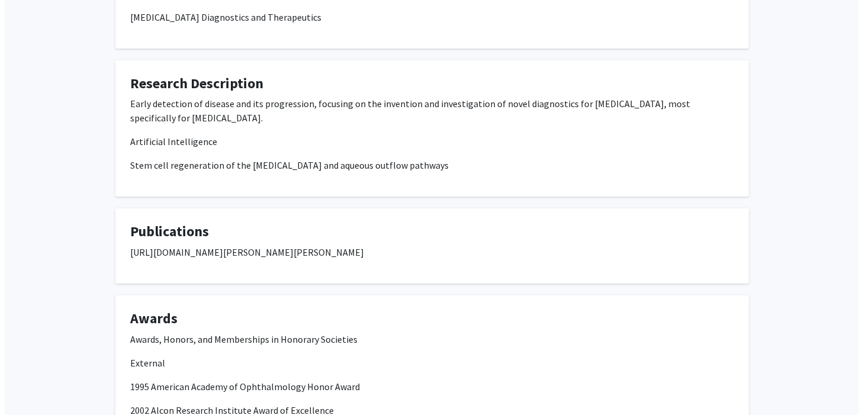
scroll to position [1064, 0]
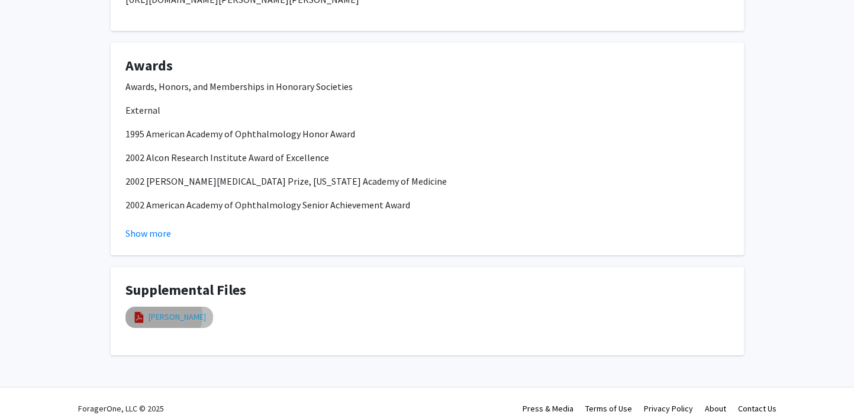
click at [161, 311] on link "j schuman cv" at bounding box center [177, 317] width 57 height 12
select select "custom"
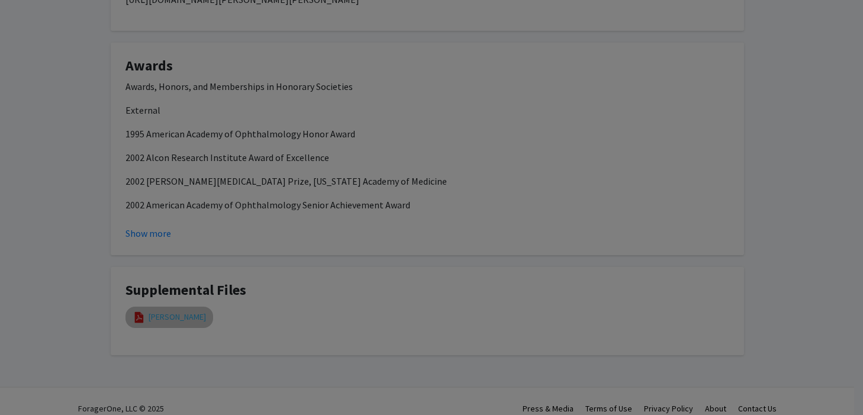
type input "0"
select select "custom"
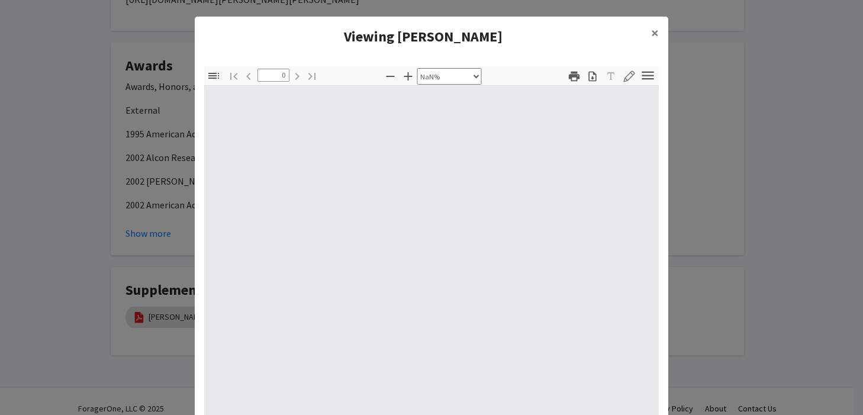
type input "1"
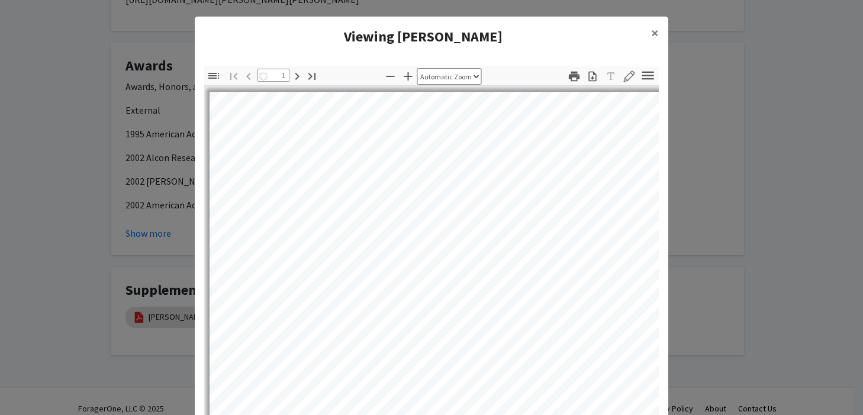
select select "auto"
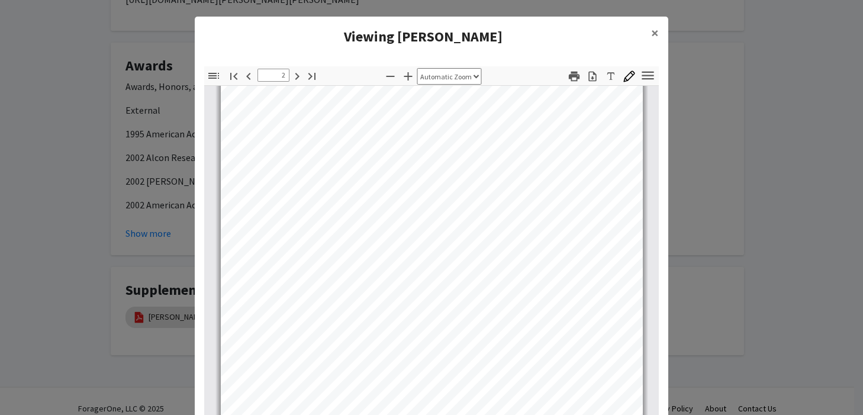
scroll to position [658, 0]
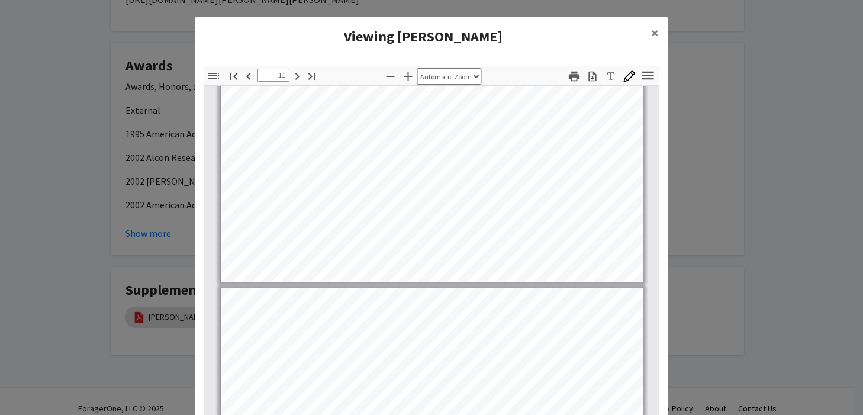
type input "12"
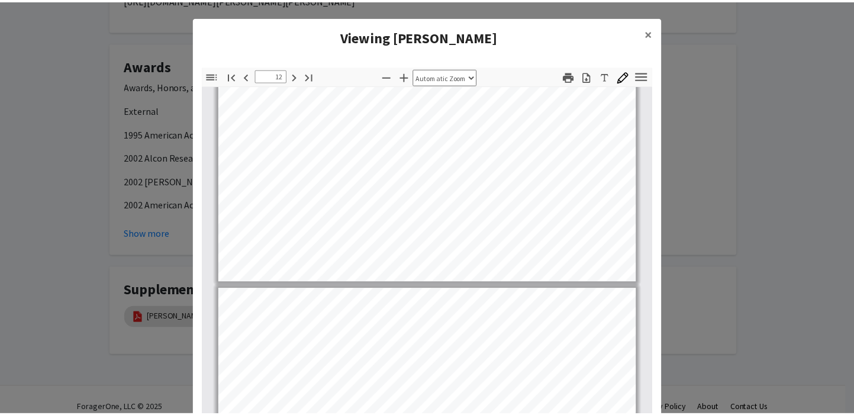
scroll to position [6267, 0]
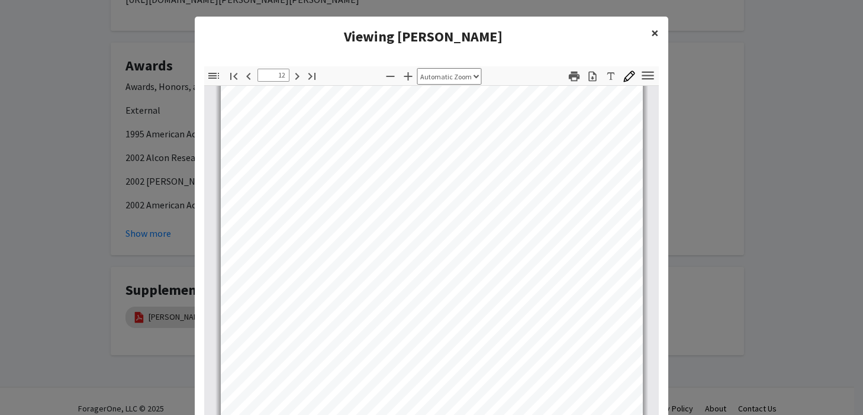
click at [656, 38] on button "×" at bounding box center [655, 33] width 27 height 33
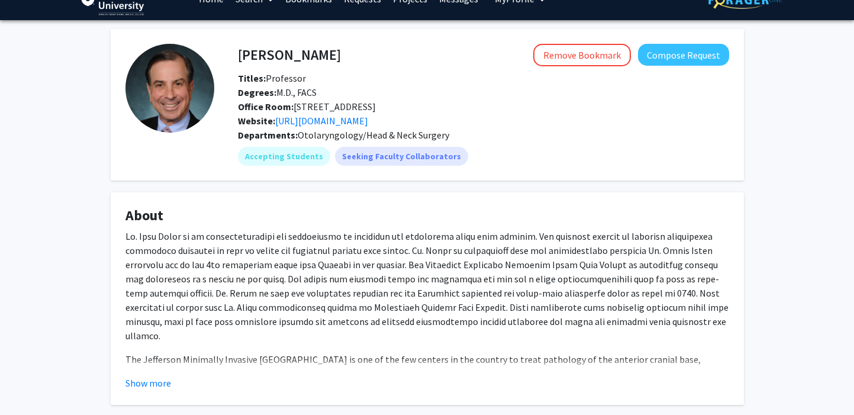
scroll to position [30, 0]
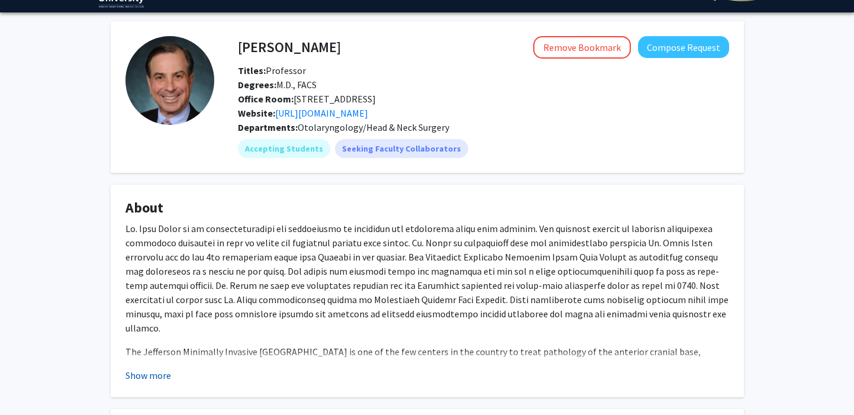
click at [167, 375] on button "Show more" at bounding box center [149, 375] width 46 height 14
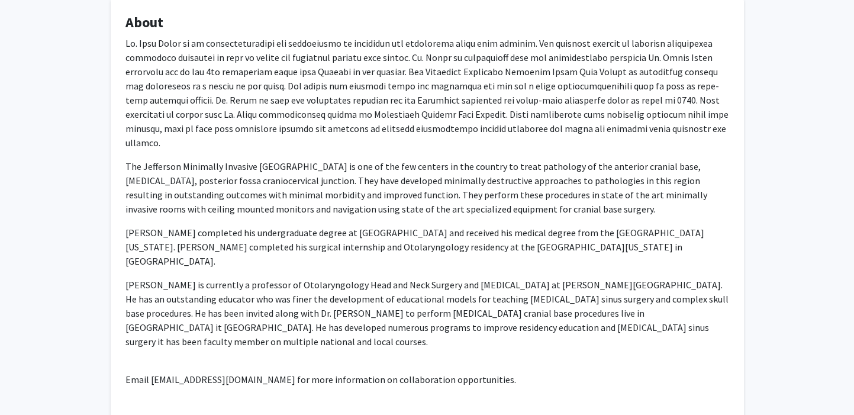
scroll to position [200, 0]
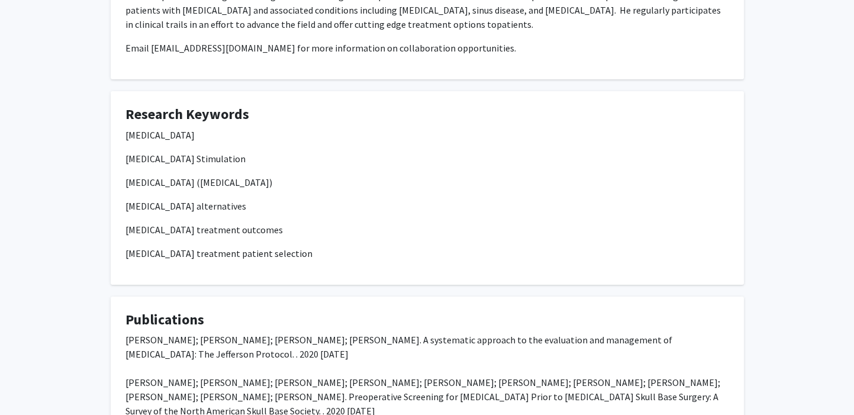
scroll to position [473, 0]
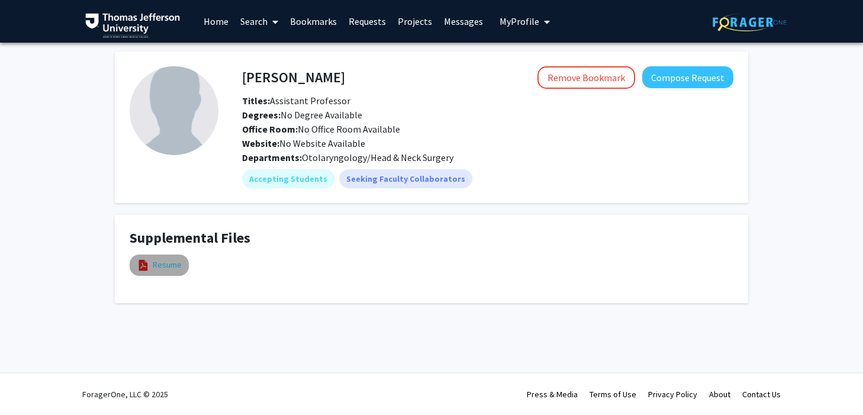
click at [178, 260] on link "Resume" at bounding box center [167, 265] width 29 height 12
select select "custom"
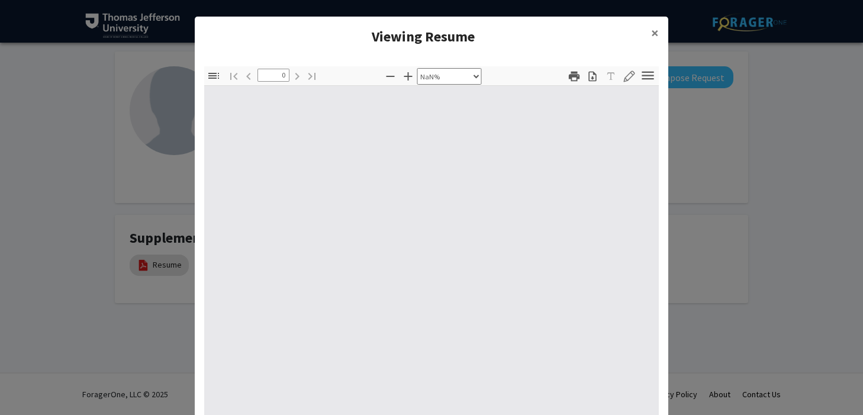
type input "1"
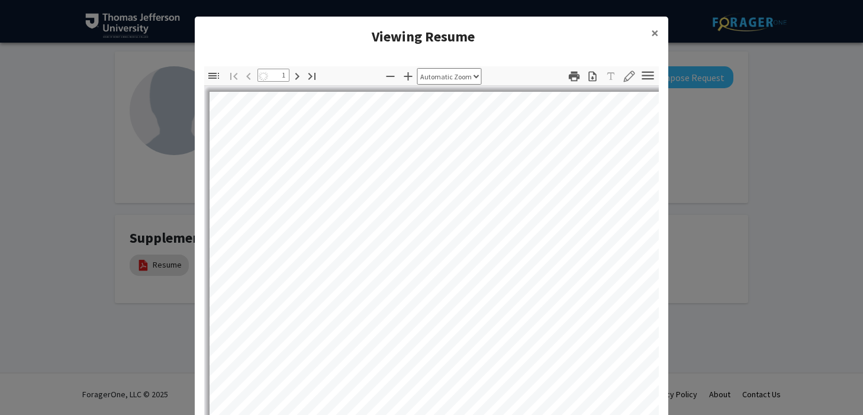
select select "auto"
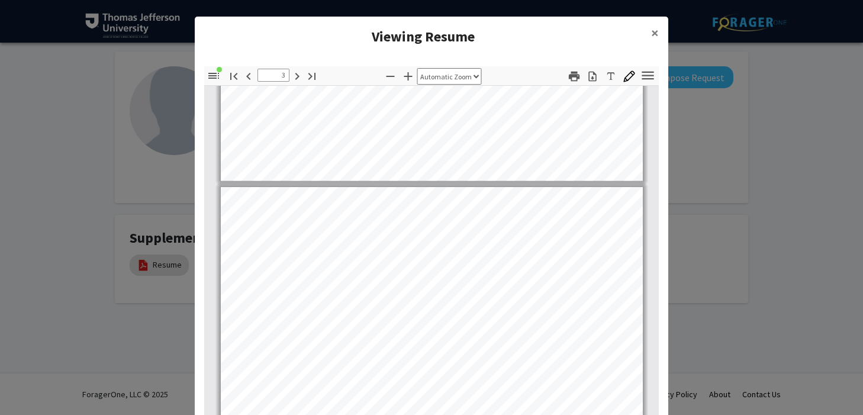
scroll to position [1131, 0]
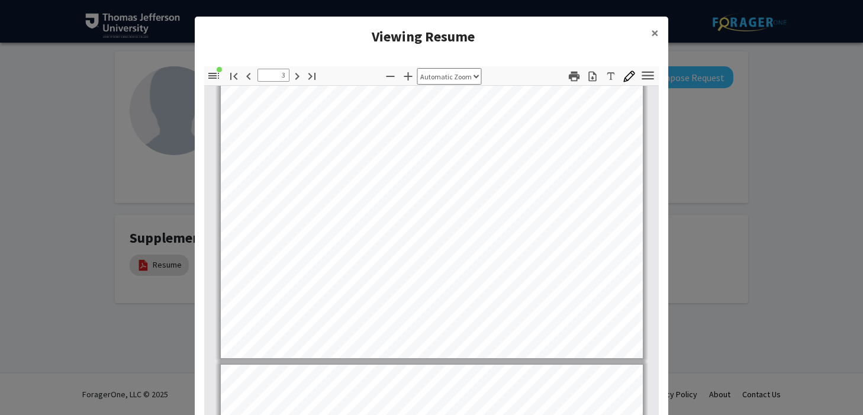
type input "4"
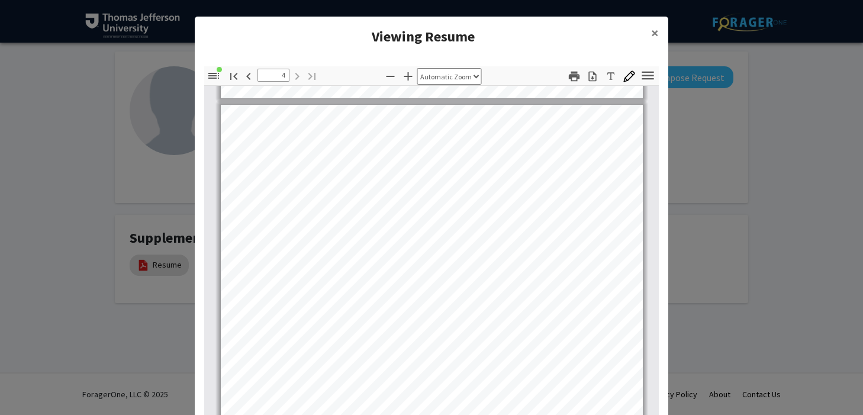
scroll to position [1880, 0]
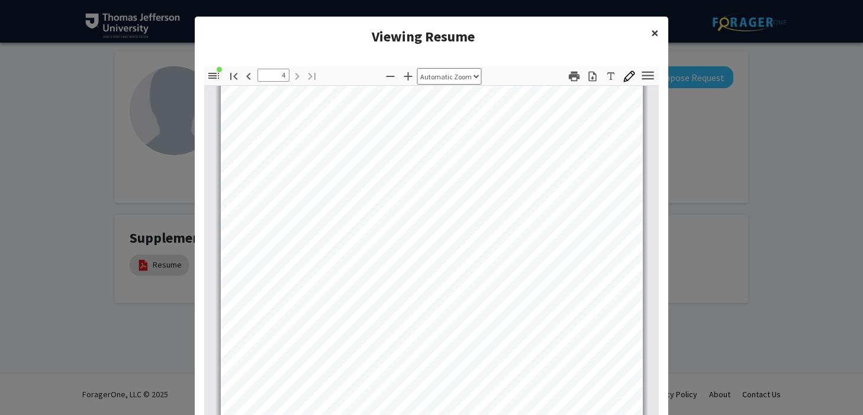
click at [644, 33] on button "×" at bounding box center [655, 33] width 27 height 33
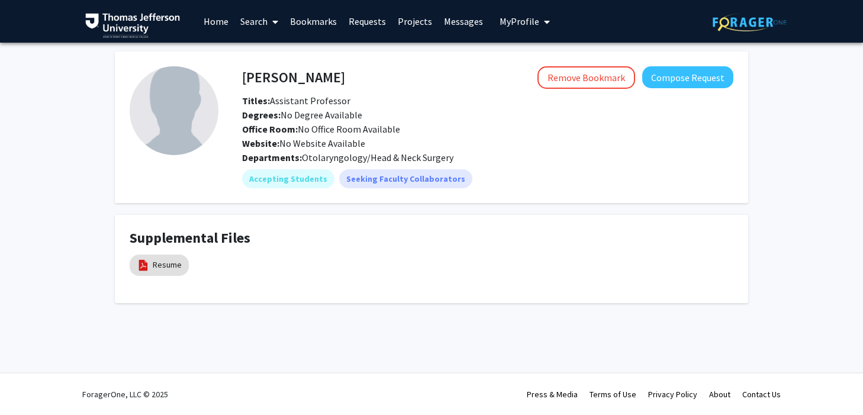
click at [259, 75] on h4 "[PERSON_NAME]" at bounding box center [293, 77] width 103 height 22
copy h4 "[PERSON_NAME]"
click at [163, 259] on link "Resume" at bounding box center [167, 265] width 29 height 12
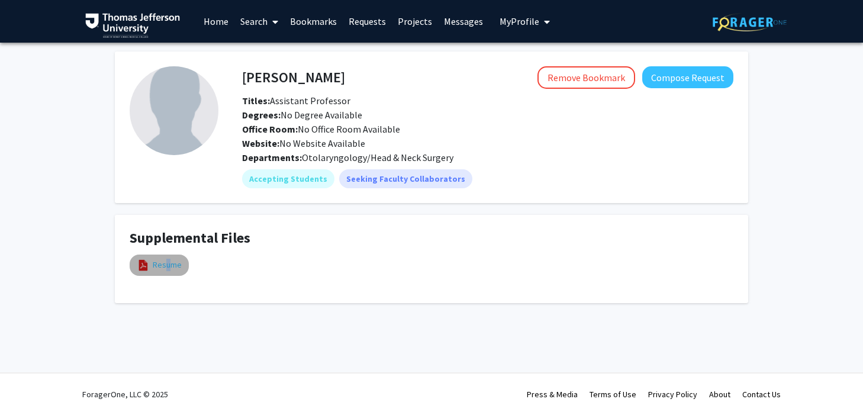
select select "custom"
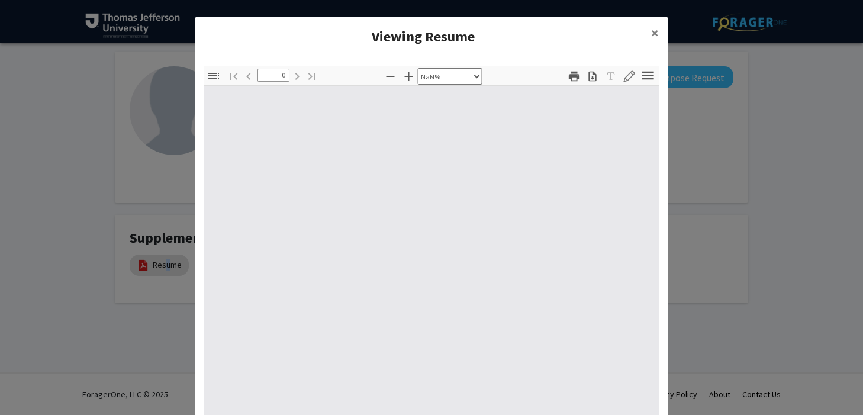
type input "1"
select select "auto"
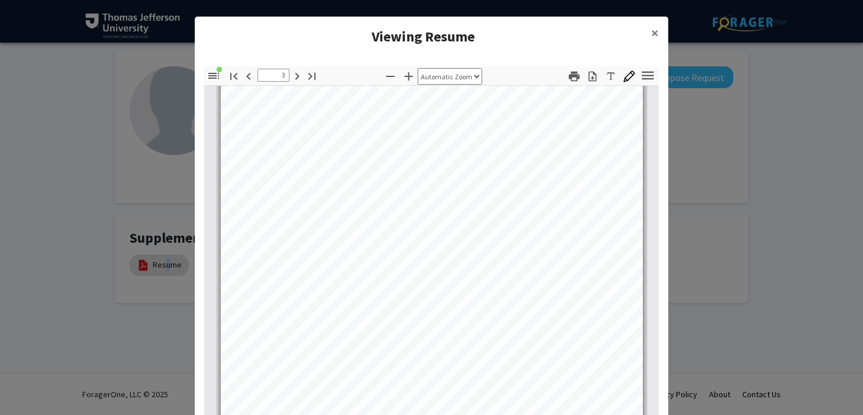
scroll to position [963, 0]
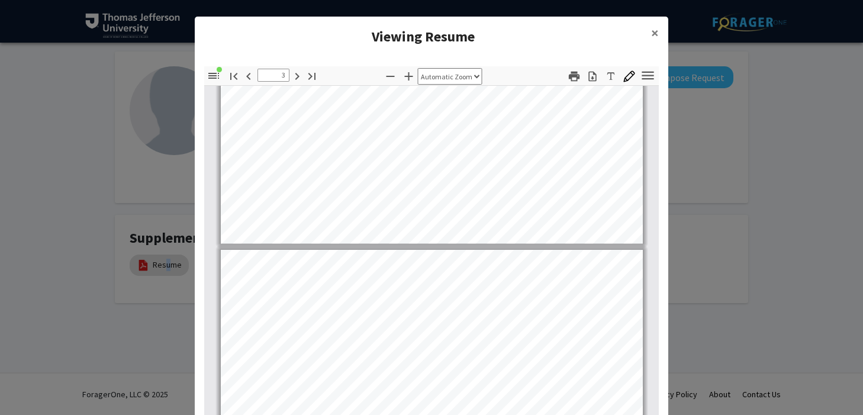
type input "2"
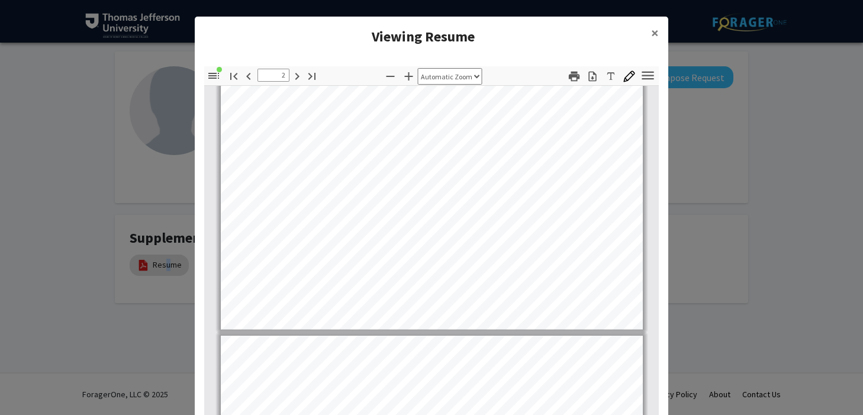
scroll to position [854, 0]
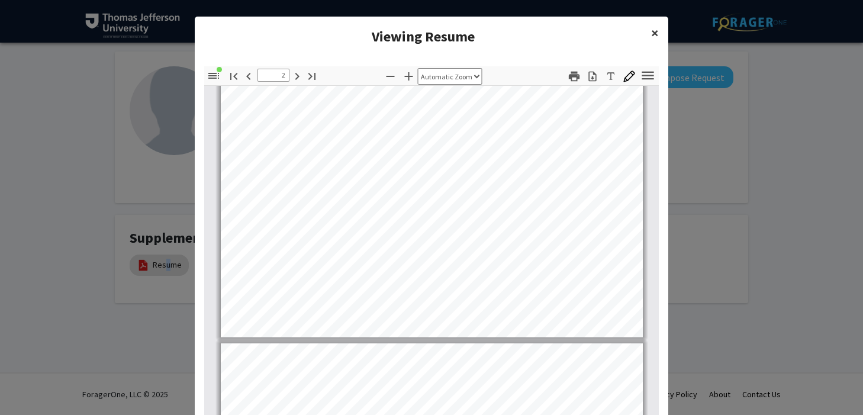
click at [651, 34] on span "×" at bounding box center [655, 33] width 8 height 18
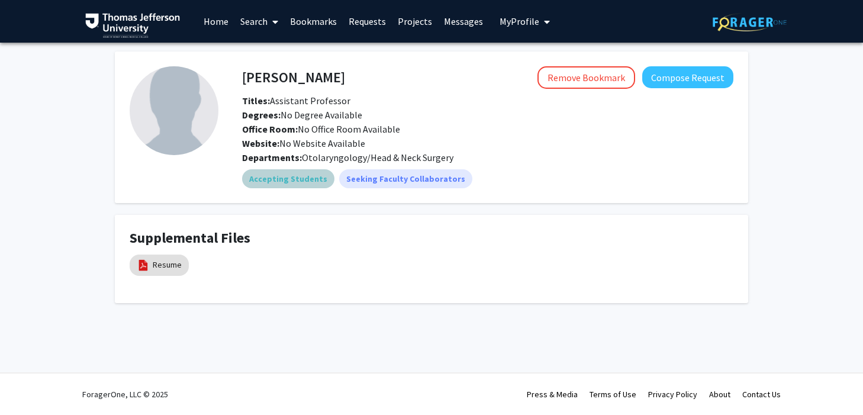
click at [294, 175] on mat-chip "Accepting Students" at bounding box center [288, 178] width 92 height 19
click at [160, 260] on link "Resume" at bounding box center [167, 265] width 29 height 12
select select "custom"
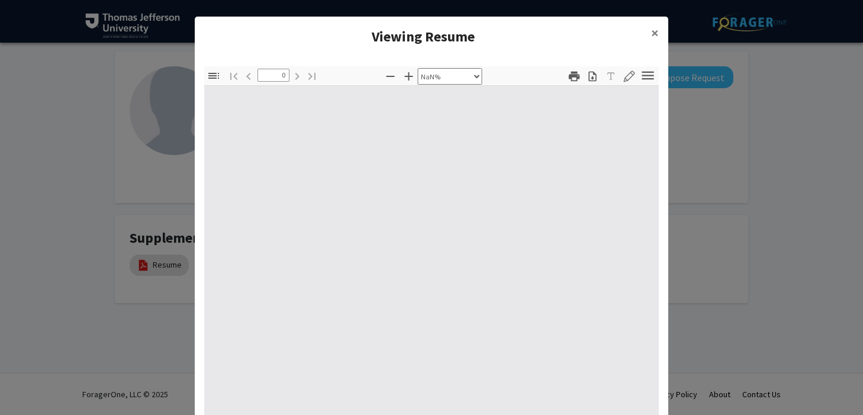
type input "1"
select select "auto"
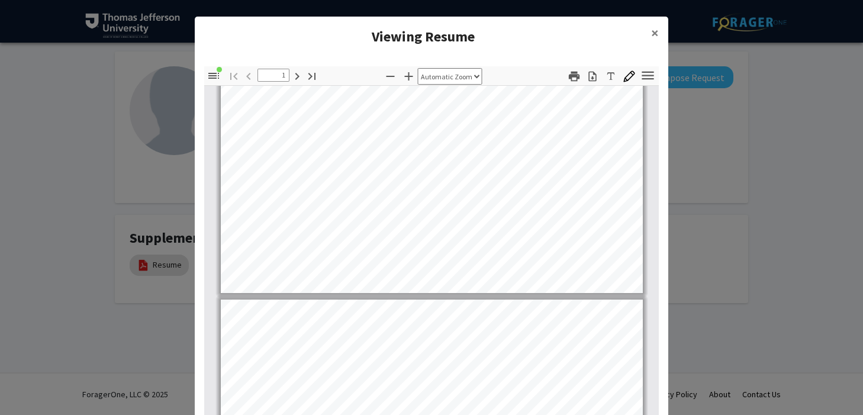
type input "2"
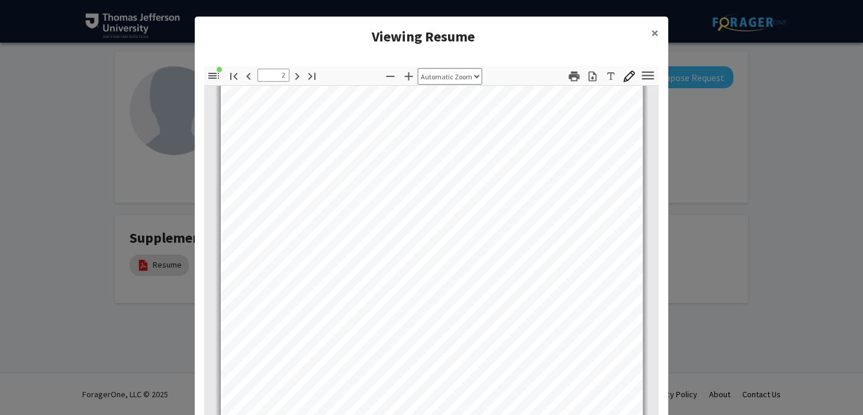
scroll to position [778, 0]
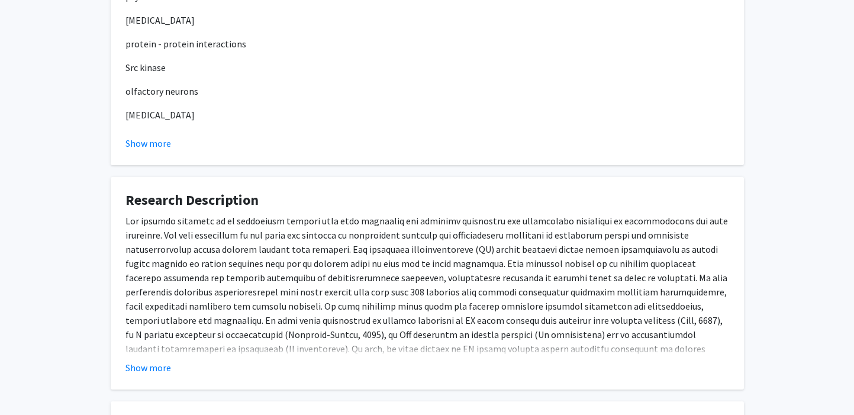
scroll to position [278, 0]
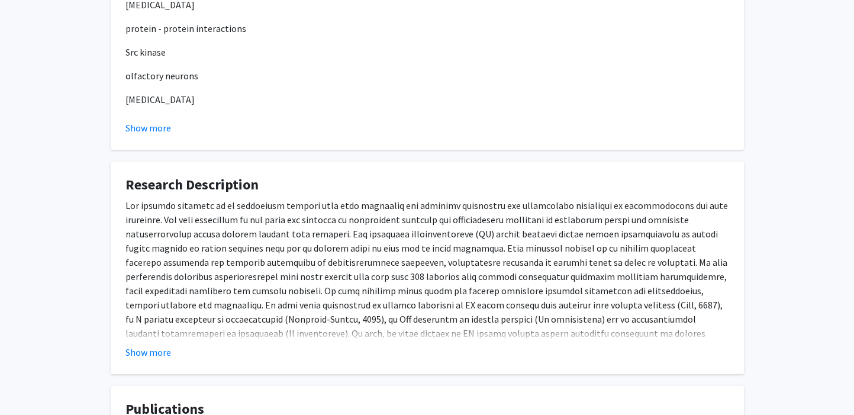
click at [160, 350] on button "Show more" at bounding box center [149, 352] width 46 height 14
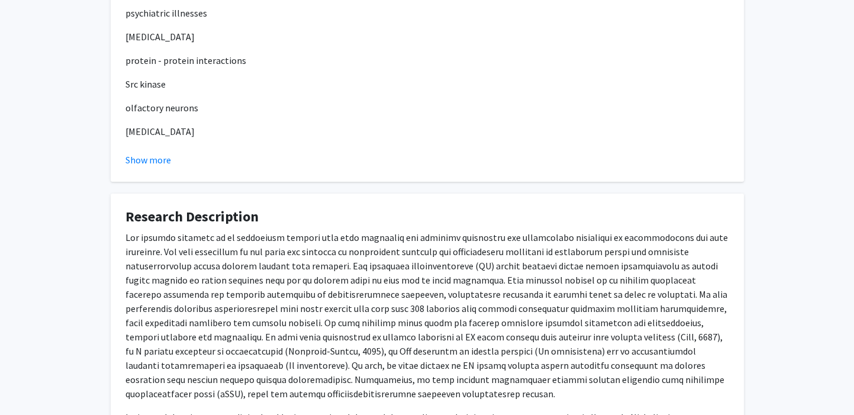
scroll to position [0, 0]
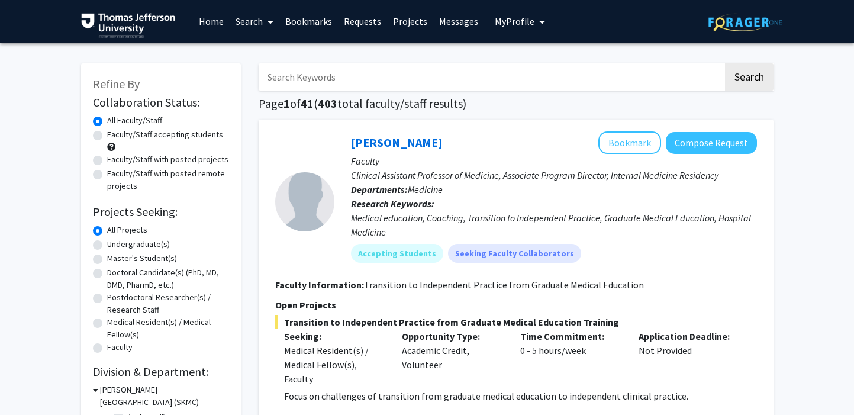
click at [107, 137] on label "Faculty/Staff accepting students" at bounding box center [165, 134] width 116 height 12
click at [107, 136] on input "Faculty/Staff accepting students" at bounding box center [111, 132] width 8 height 8
radio input "true"
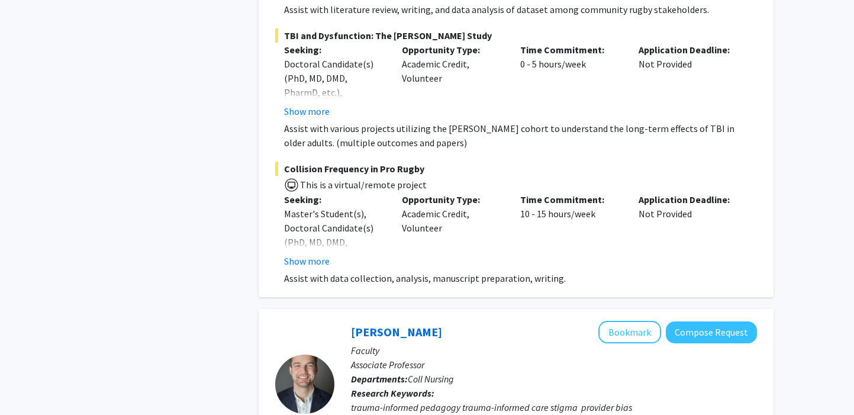
scroll to position [4567, 0]
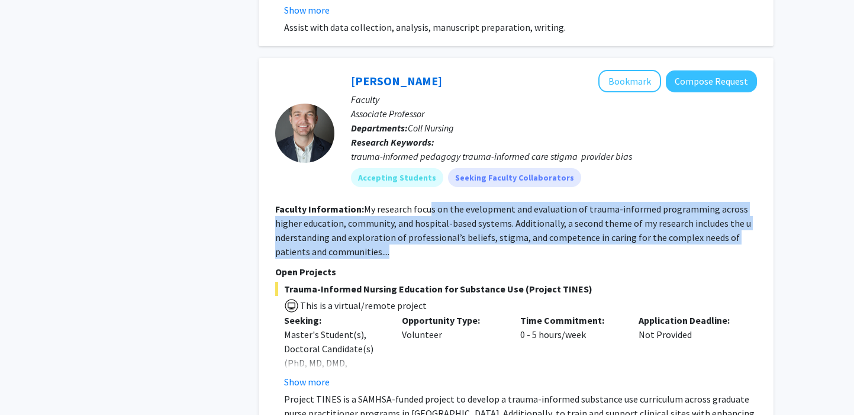
drag, startPoint x: 428, startPoint y: 197, endPoint x: 408, endPoint y: 231, distance: 40.3
click at [408, 231] on section "Faculty Information: My research focus on the evelopment and evaluation of trau…" at bounding box center [516, 230] width 482 height 57
click at [409, 231] on section "Faculty Information: My research focus on the evelopment and evaluation of trau…" at bounding box center [516, 230] width 482 height 57
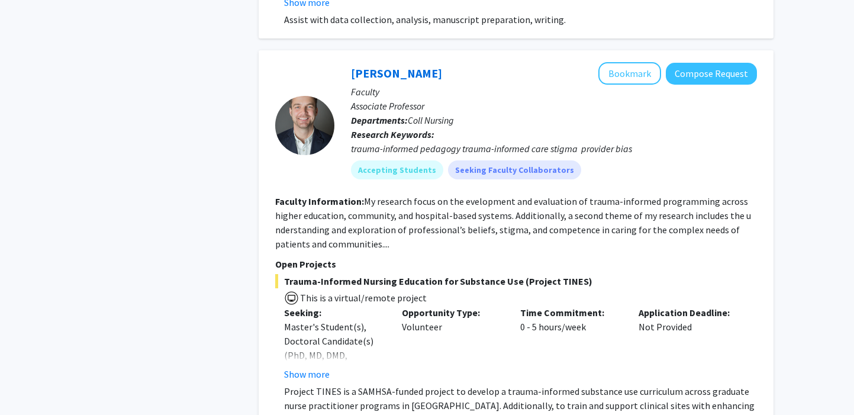
scroll to position [4582, 0]
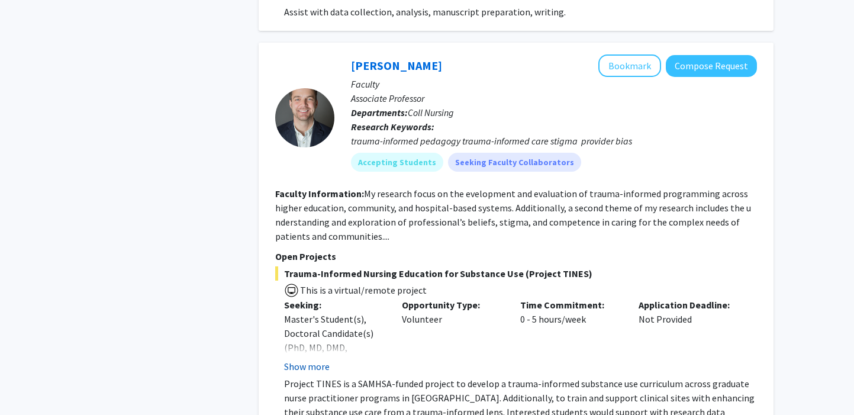
click at [316, 359] on button "Show more" at bounding box center [307, 366] width 46 height 14
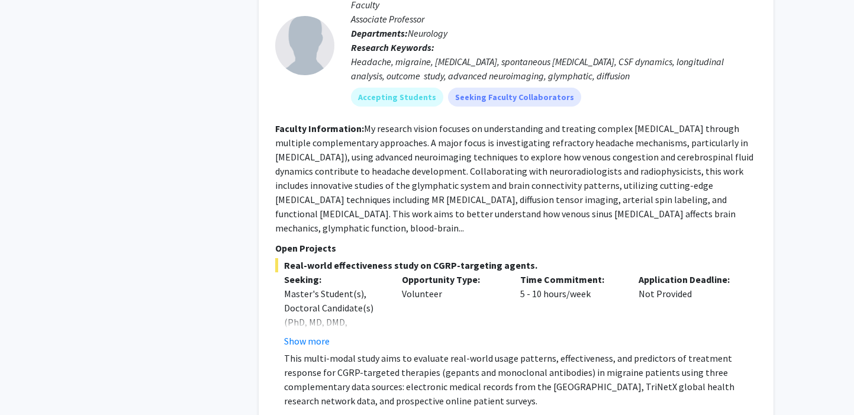
scroll to position [8789, 0]
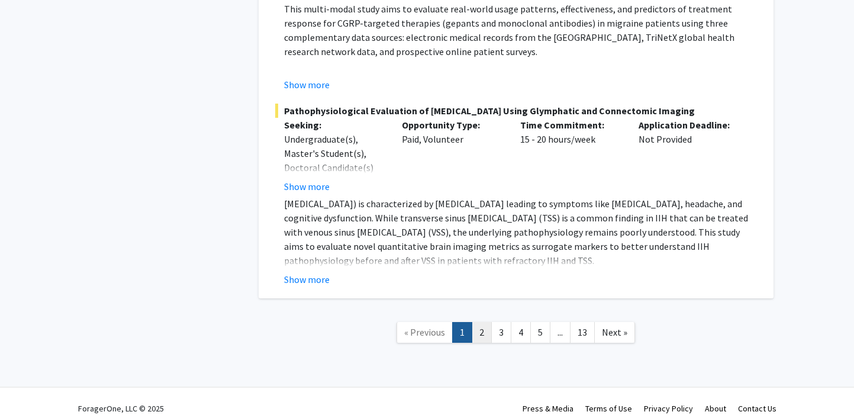
click at [478, 322] on link "2" at bounding box center [482, 332] width 20 height 21
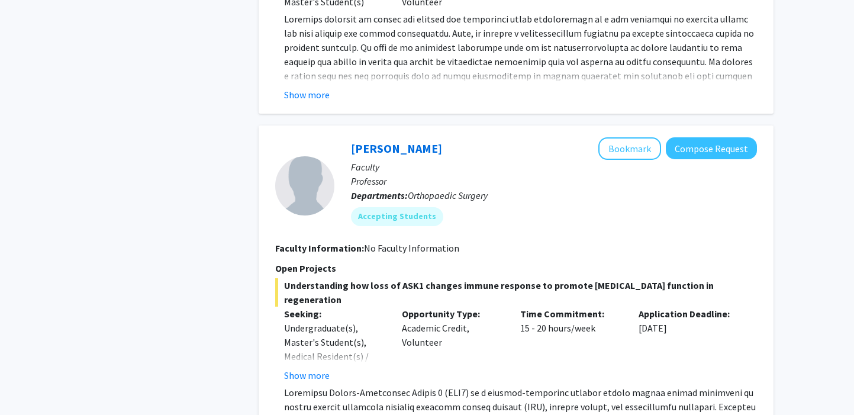
scroll to position [3153, 0]
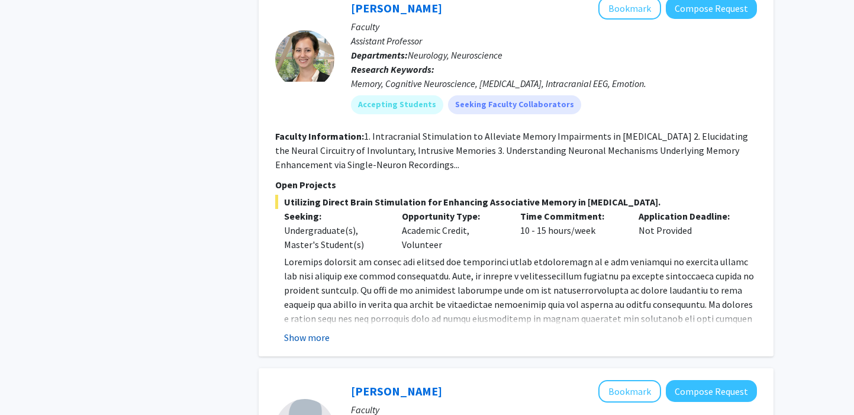
click at [312, 330] on button "Show more" at bounding box center [307, 337] width 46 height 14
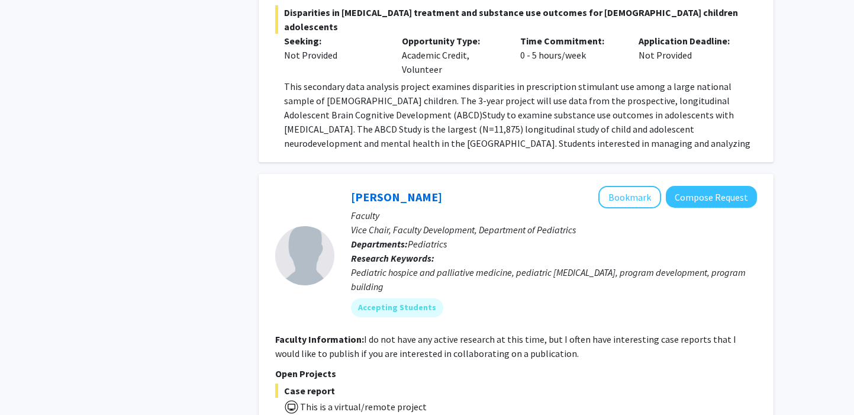
scroll to position [4665, 0]
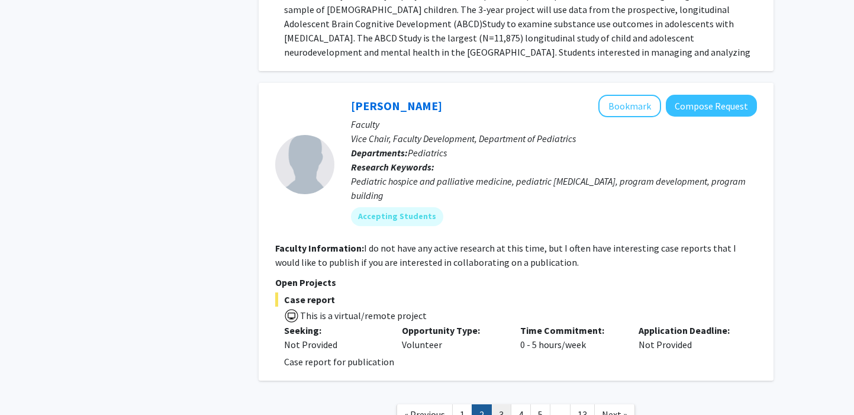
click at [502, 404] on link "3" at bounding box center [501, 414] width 20 height 21
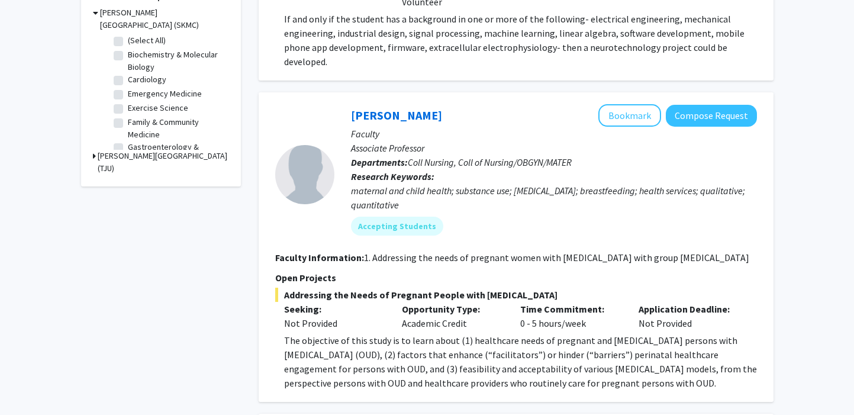
scroll to position [385, 0]
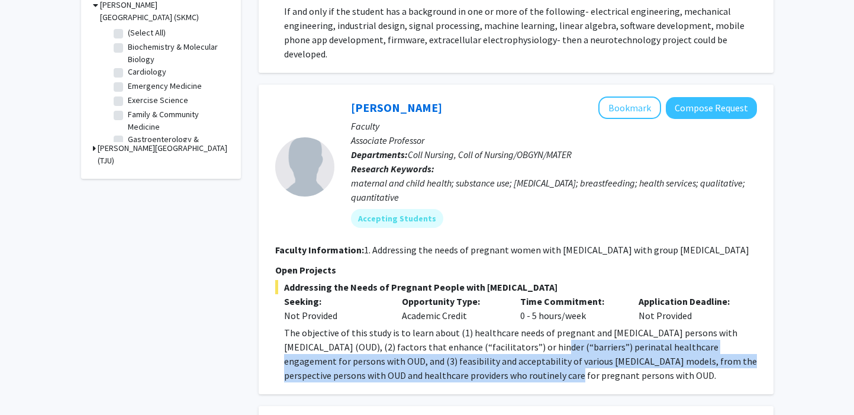
drag, startPoint x: 520, startPoint y: 342, endPoint x: 498, endPoint y: 372, distance: 36.8
click at [498, 372] on p "The objective of this study is to learn about (1) healthcare needs of pregnant …" at bounding box center [520, 354] width 473 height 57
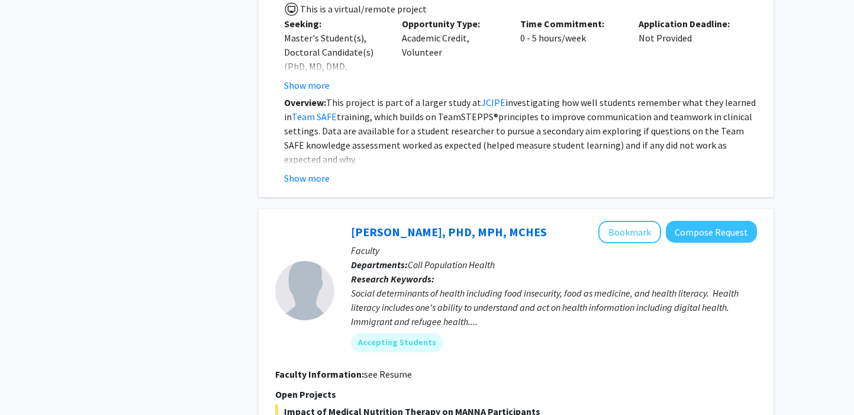
scroll to position [1272, 0]
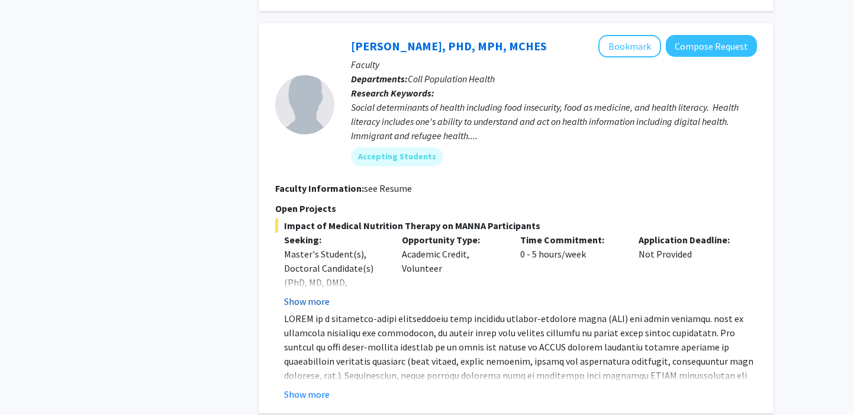
click at [291, 299] on button "Show more" at bounding box center [307, 301] width 46 height 14
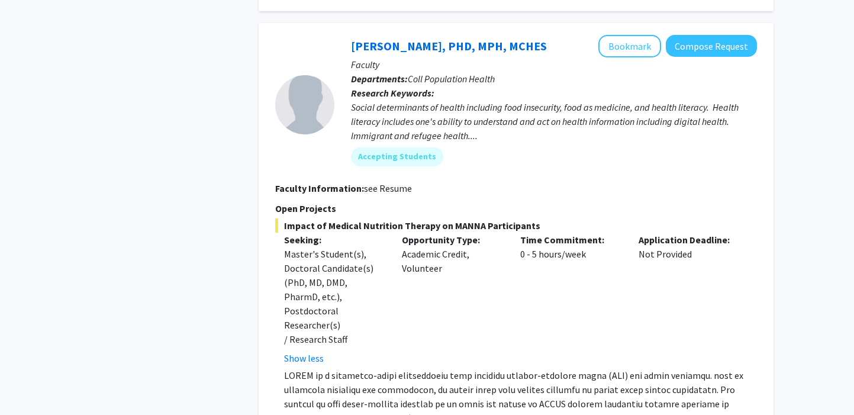
scroll to position [1584, 0]
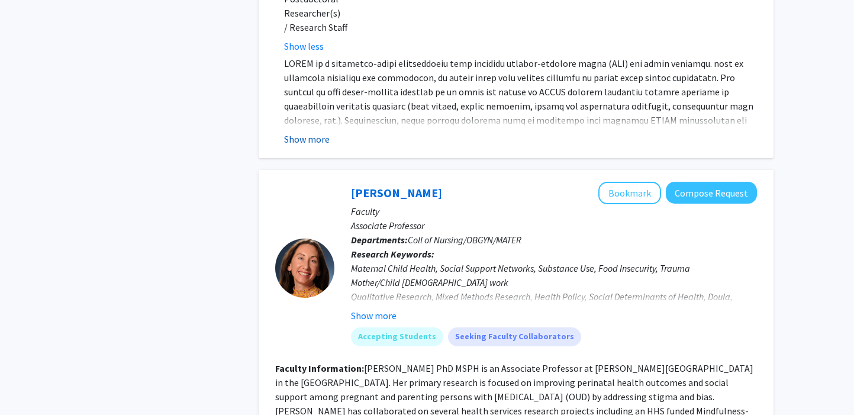
click at [323, 132] on button "Show more" at bounding box center [307, 139] width 46 height 14
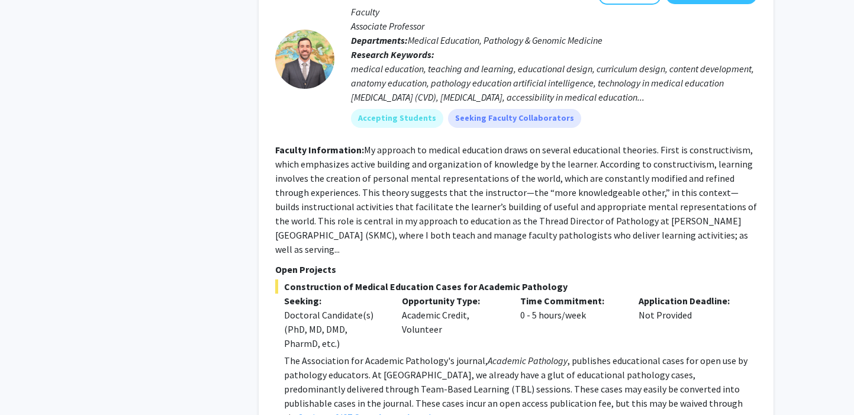
scroll to position [2429, 0]
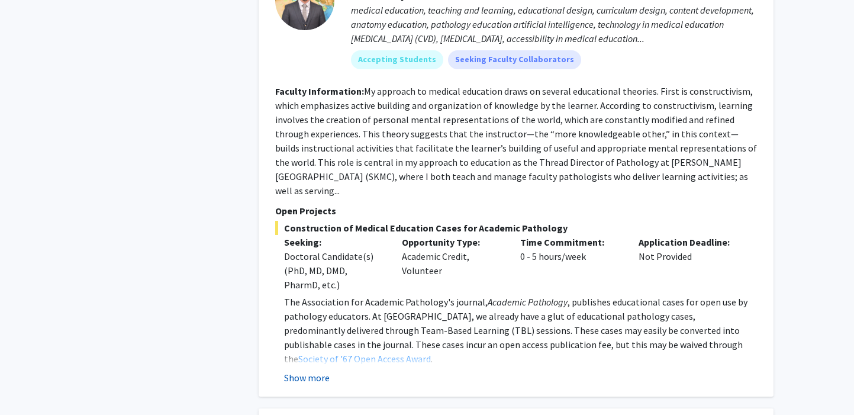
click at [311, 371] on button "Show more" at bounding box center [307, 378] width 46 height 14
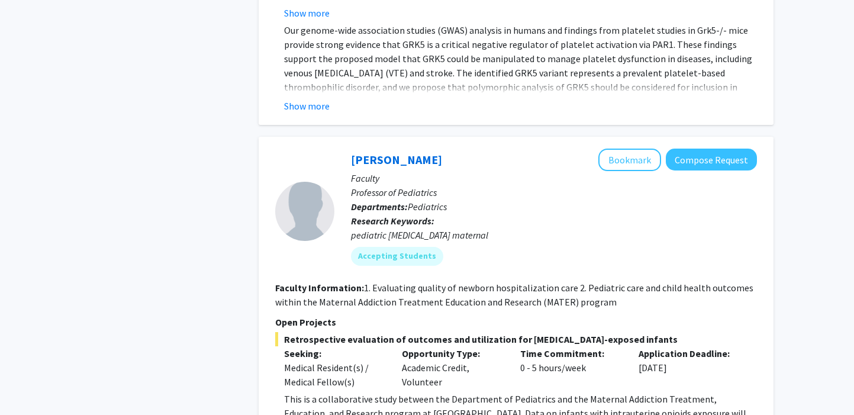
scroll to position [4081, 0]
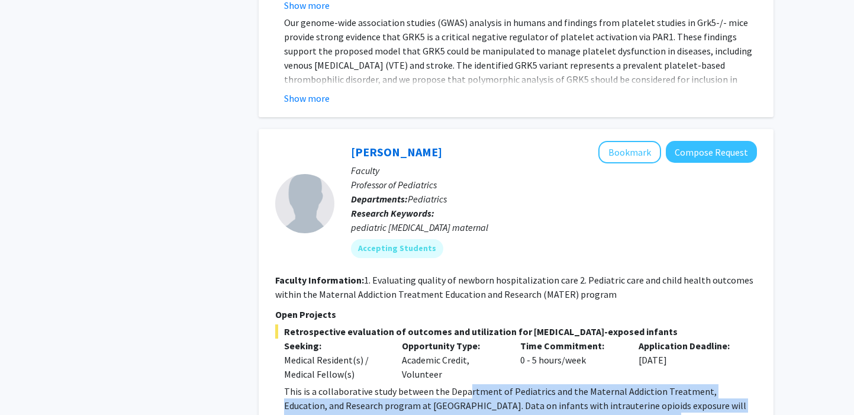
drag, startPoint x: 609, startPoint y: 351, endPoint x: 467, endPoint y: 304, distance: 150.3
click at [467, 304] on div "Neera Goyal Bookmark Compose Request Faculty Professor of Pediatrics Department…" at bounding box center [516, 284] width 515 height 310
click at [467, 384] on p "This is a collaborative study between the Department of Pediatrics and the Mate…" at bounding box center [520, 405] width 473 height 43
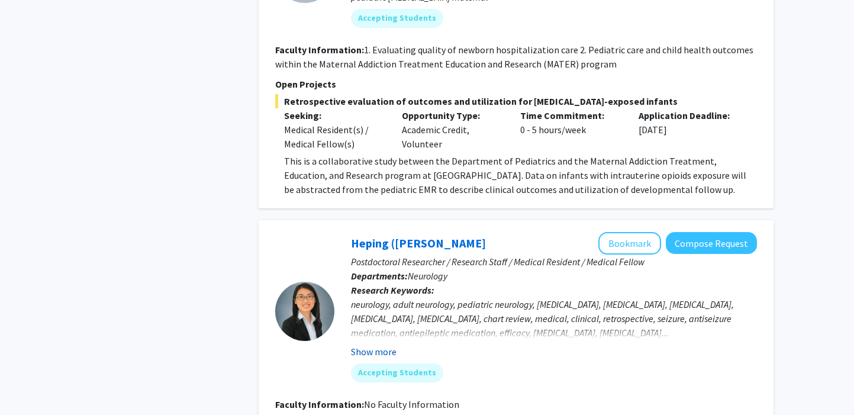
scroll to position [4570, 0]
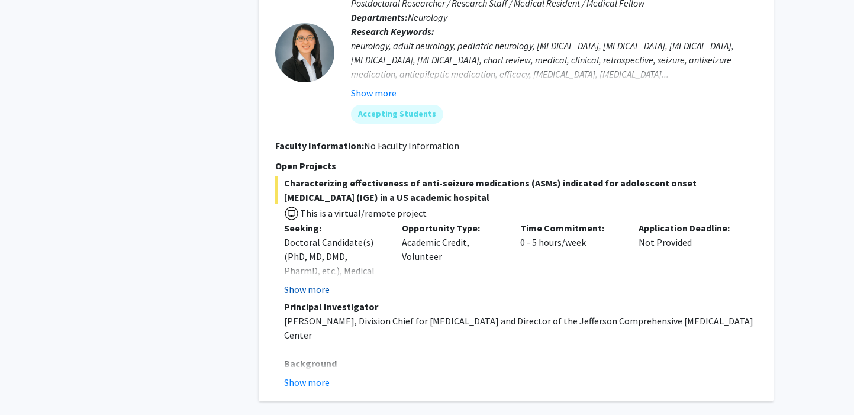
click at [319, 282] on button "Show more" at bounding box center [307, 289] width 46 height 14
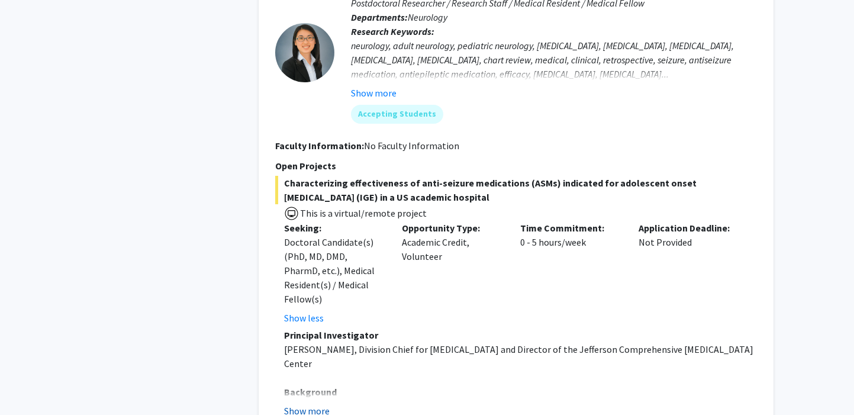
click at [316, 404] on button "Show more" at bounding box center [307, 411] width 46 height 14
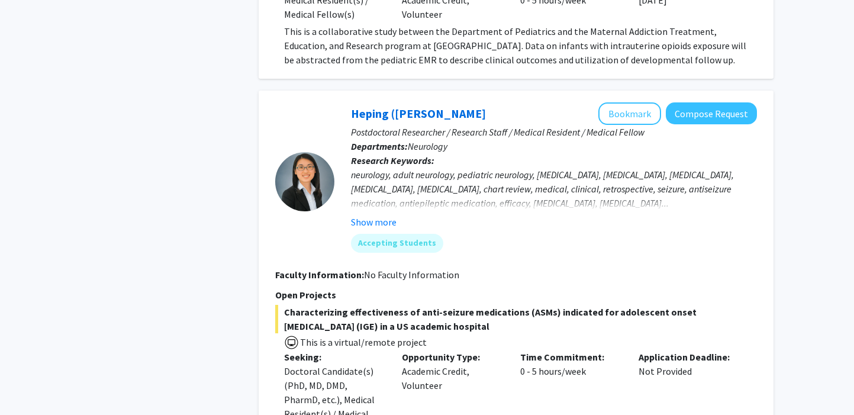
scroll to position [4433, 0]
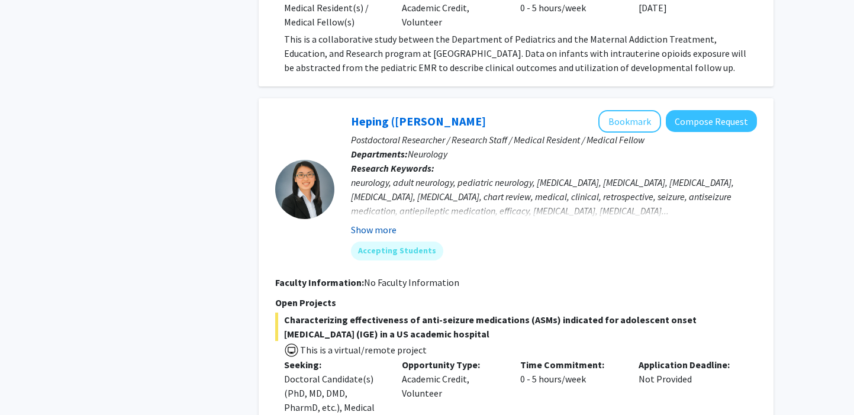
click at [378, 223] on button "Show more" at bounding box center [374, 230] width 46 height 14
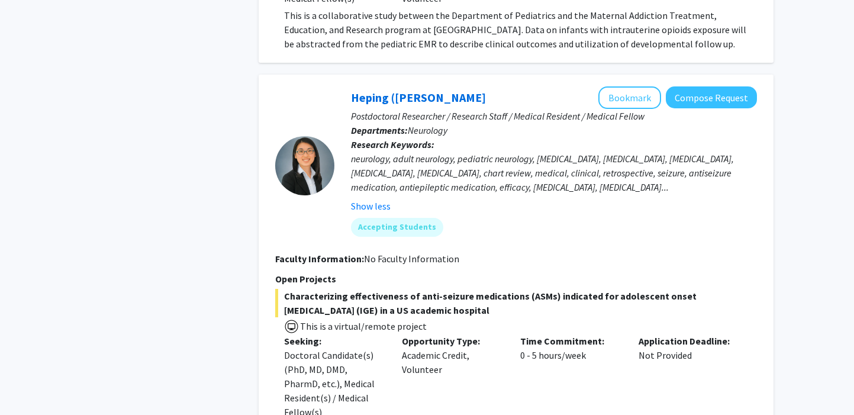
scroll to position [4936, 0]
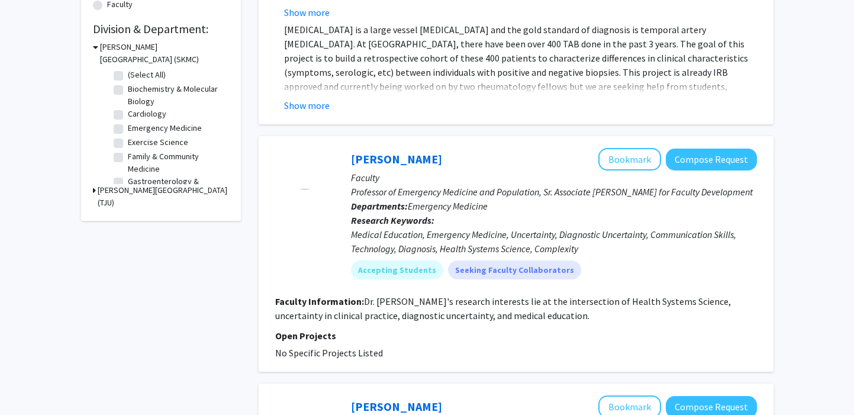
scroll to position [261, 0]
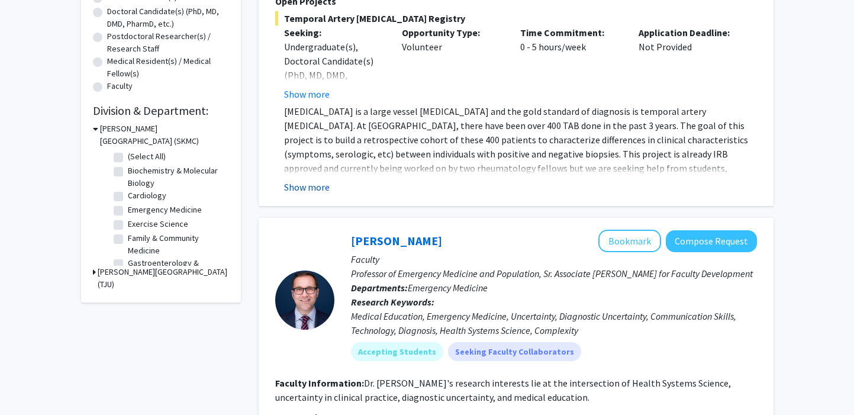
click at [320, 191] on button "Show more" at bounding box center [307, 187] width 46 height 14
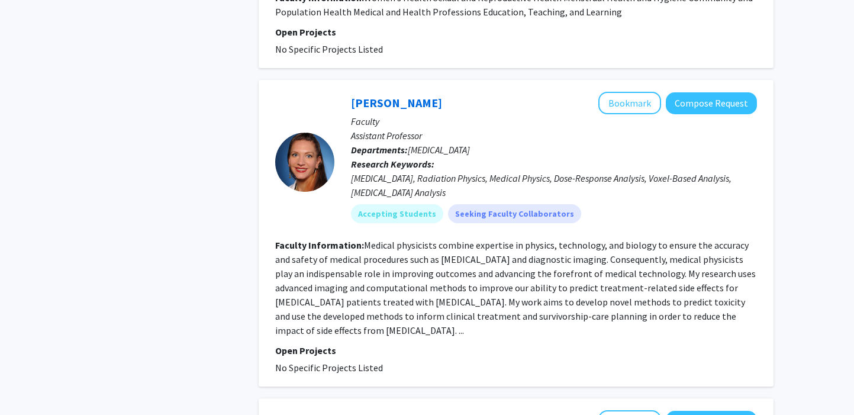
scroll to position [938, 0]
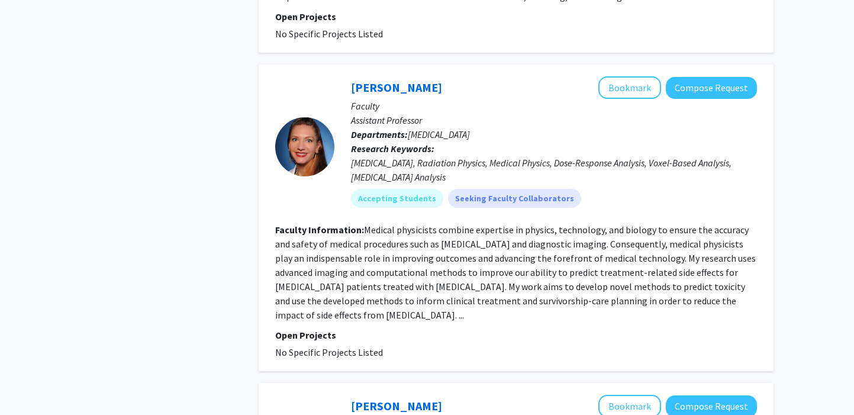
drag, startPoint x: 460, startPoint y: 281, endPoint x: 445, endPoint y: 309, distance: 31.5
click at [445, 309] on section "Faculty Information: Medical physicists combine expertise in physics, technolog…" at bounding box center [516, 272] width 482 height 99
click at [446, 309] on section "Faculty Information: Medical physicists combine expertise in physics, technolog…" at bounding box center [516, 272] width 482 height 99
drag, startPoint x: 435, startPoint y: 314, endPoint x: 449, endPoint y: 277, distance: 39.9
click at [449, 278] on section "Faculty Information: Medical physicists combine expertise in physics, technolog…" at bounding box center [516, 272] width 482 height 99
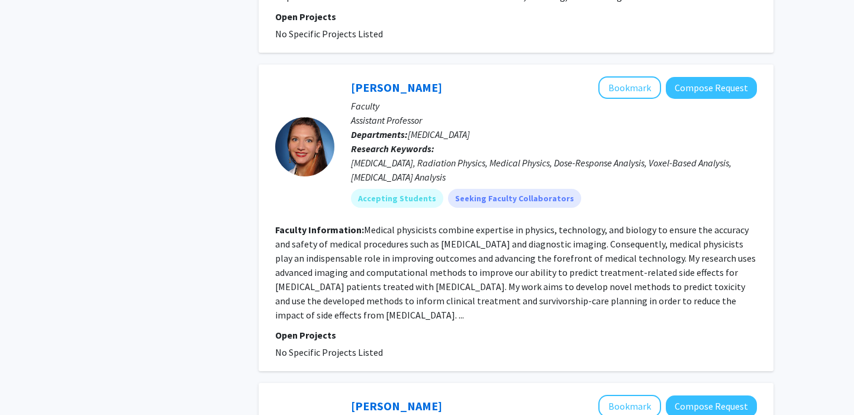
click at [449, 277] on fg-read-more "Medical physicists combine expertise in physics, technology, and biology to ens…" at bounding box center [515, 272] width 481 height 97
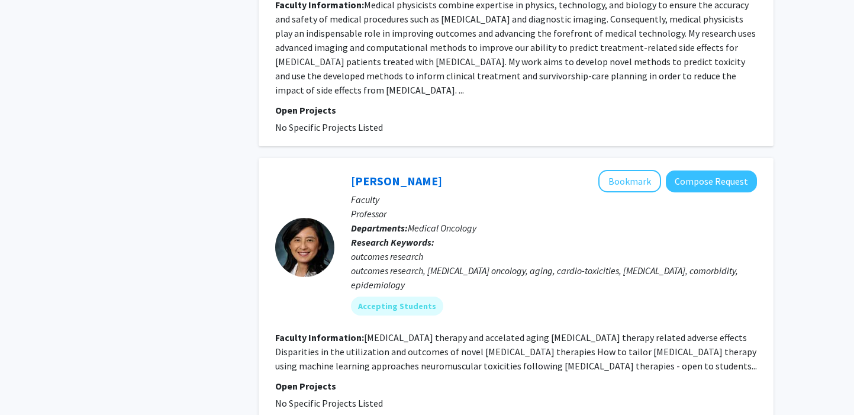
scroll to position [1186, 0]
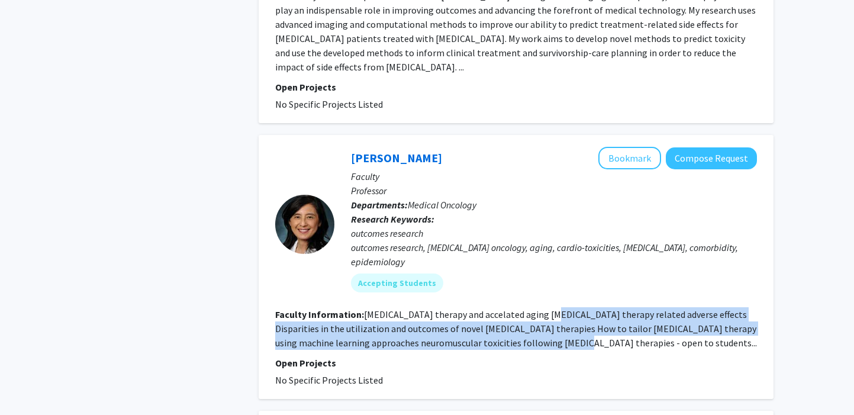
drag, startPoint x: 545, startPoint y: 308, endPoint x: 587, endPoint y: 343, distance: 54.7
click at [587, 343] on section "Faculty Information: Cancer therapy and accelated aging cancer therapy related …" at bounding box center [516, 328] width 482 height 43
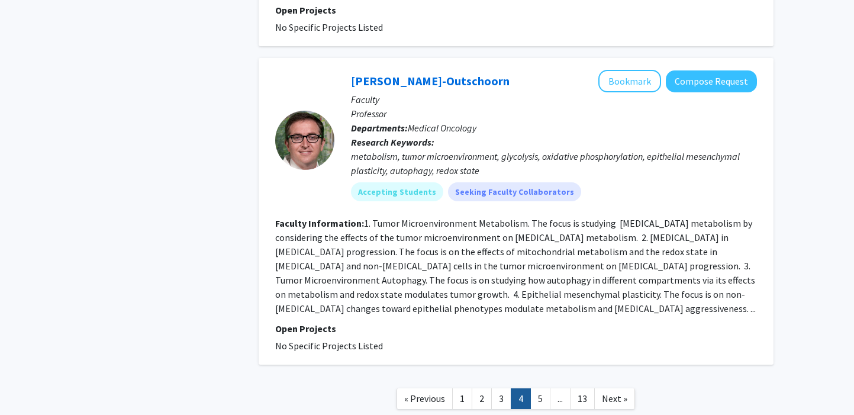
scroll to position [2640, 0]
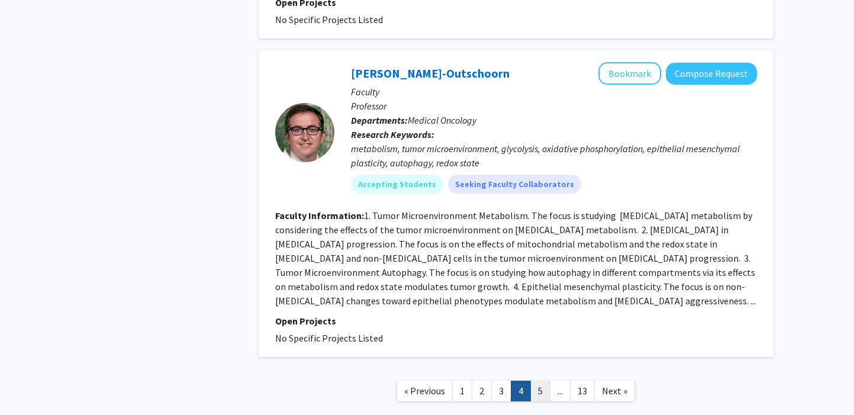
click at [535, 381] on link "5" at bounding box center [540, 391] width 20 height 21
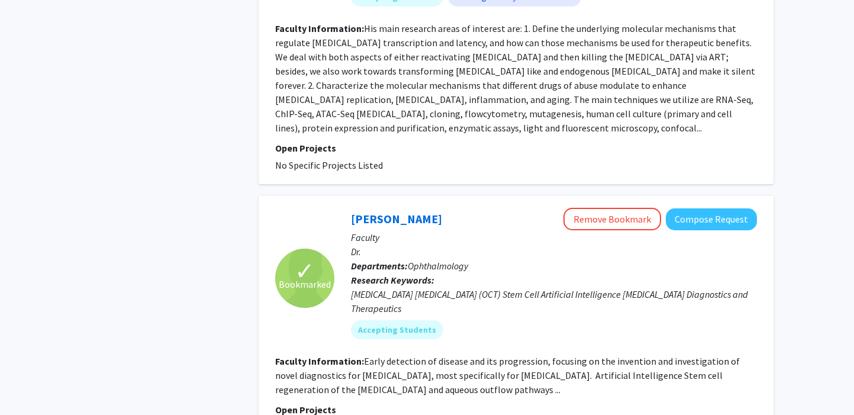
scroll to position [2656, 0]
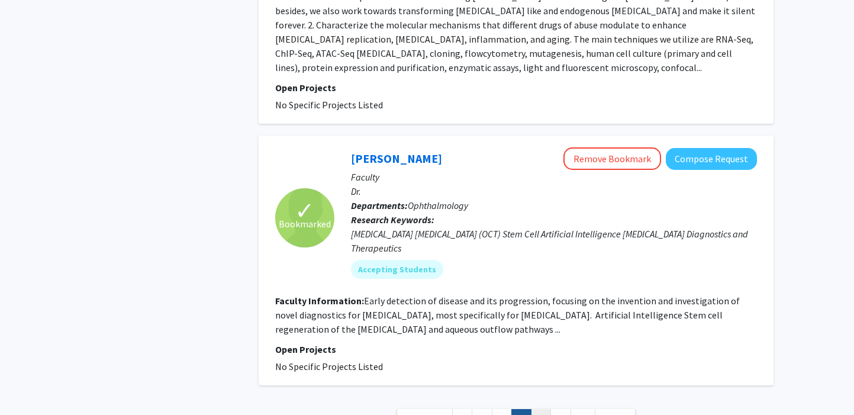
click at [535, 409] on link "6" at bounding box center [541, 419] width 20 height 21
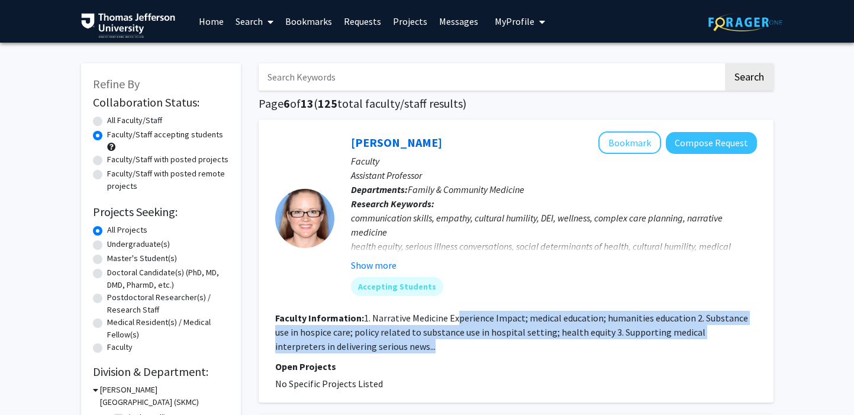
drag, startPoint x: 459, startPoint y: 317, endPoint x: 445, endPoint y: 343, distance: 29.7
click at [445, 343] on section "Faculty Information: 1. Narrative Medicine Experience Impact; medical education…" at bounding box center [516, 332] width 482 height 43
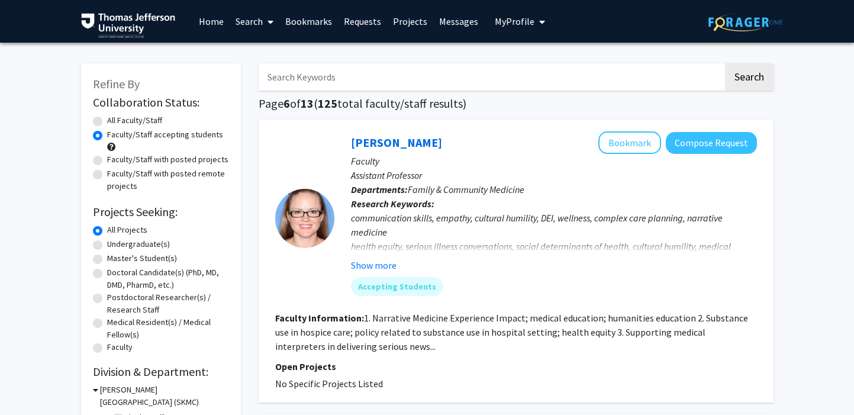
scroll to position [15, 0]
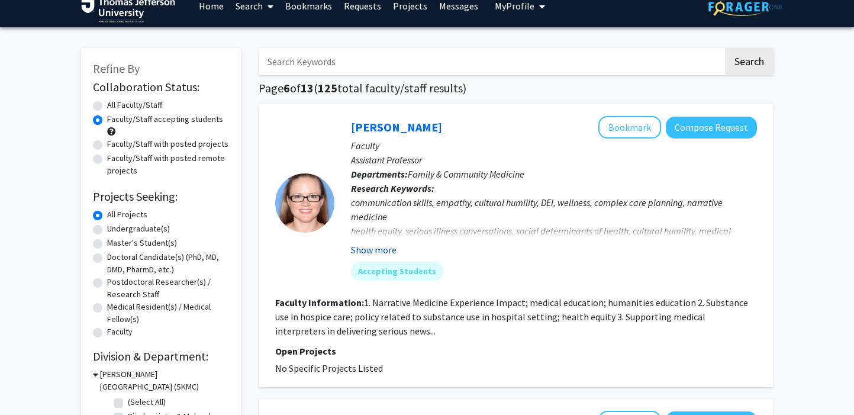
click at [377, 240] on fg-read-more "communication skills, empathy, cultural humility, DEI, wellness, complex care p…" at bounding box center [554, 226] width 406 height 62
click at [375, 250] on button "Show more" at bounding box center [374, 250] width 46 height 14
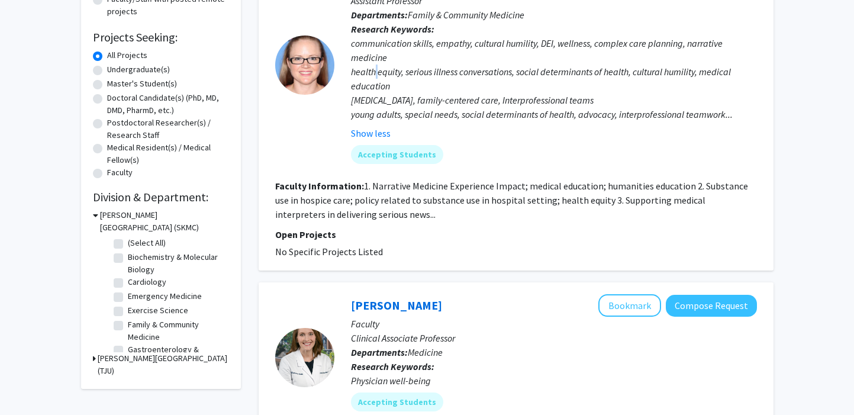
scroll to position [56, 0]
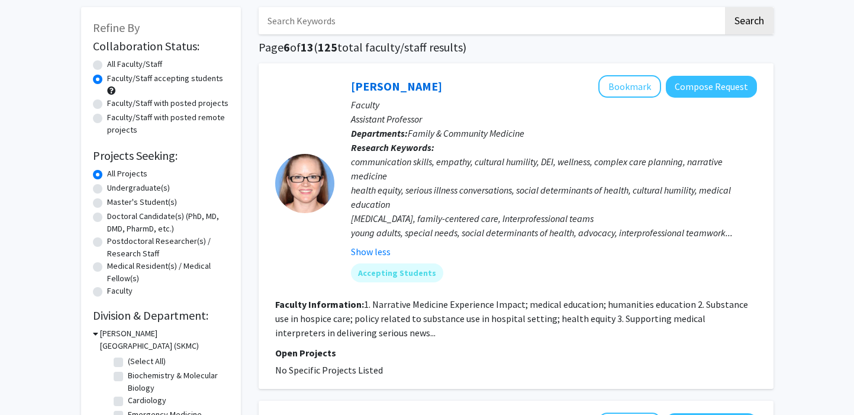
click at [384, 94] on div "Kathleen Mechler Bookmark Compose Request" at bounding box center [554, 86] width 406 height 22
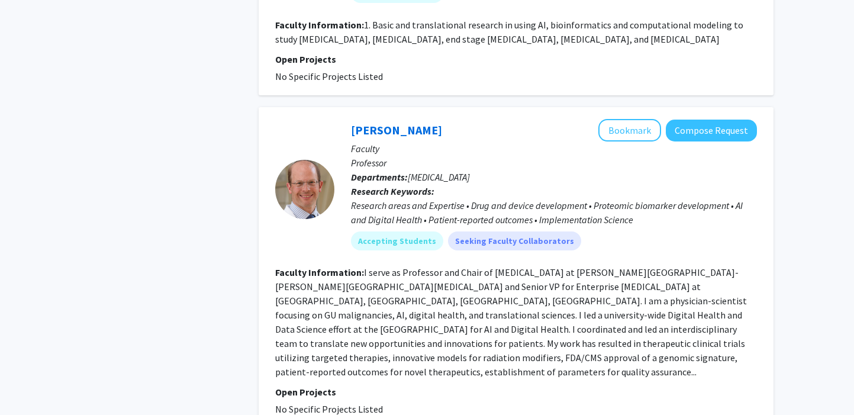
scroll to position [2289, 0]
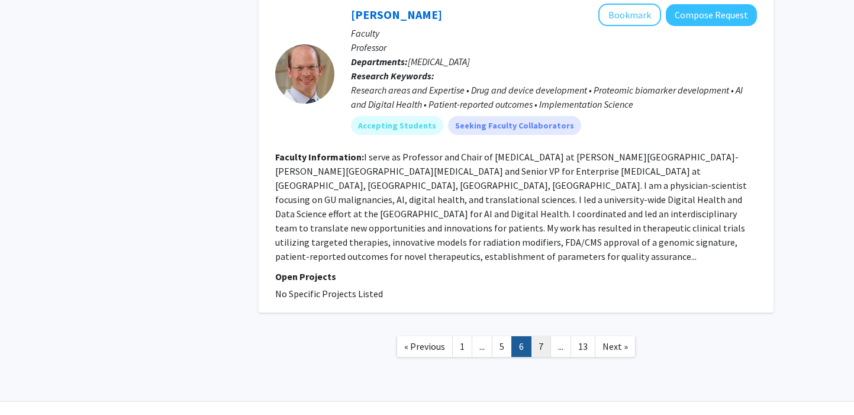
click at [542, 336] on link "7" at bounding box center [541, 346] width 20 height 21
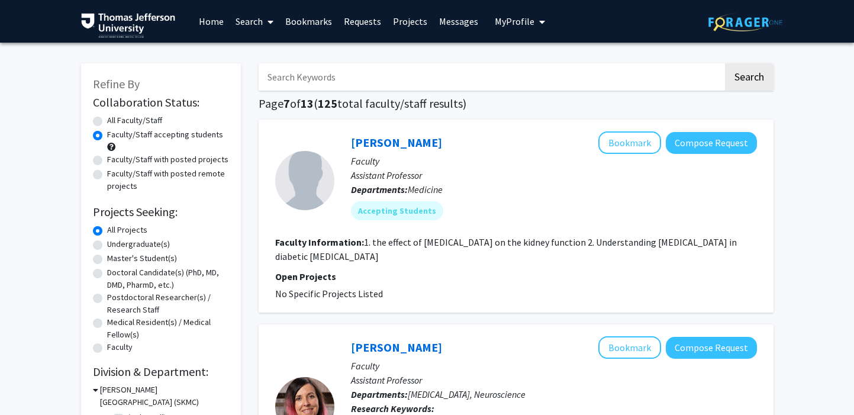
scroll to position [251, 0]
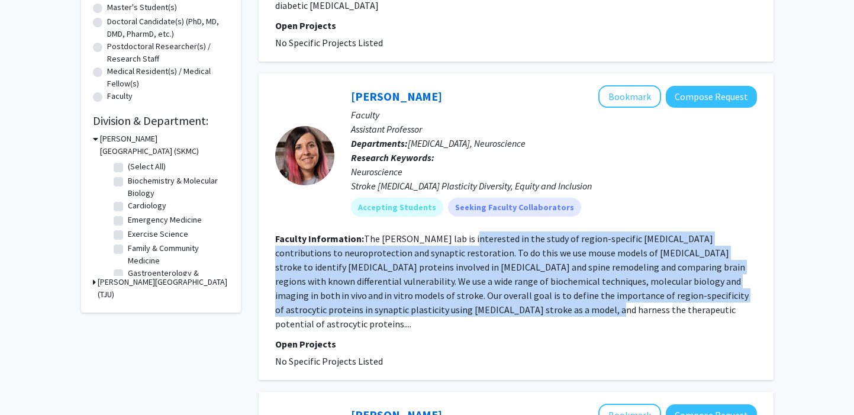
drag, startPoint x: 464, startPoint y: 237, endPoint x: 469, endPoint y: 310, distance: 73.0
click at [469, 310] on fg-read-more "The Blanco-Suárez lab is interested in the study of region-specific astrocyte c…" at bounding box center [512, 281] width 474 height 97
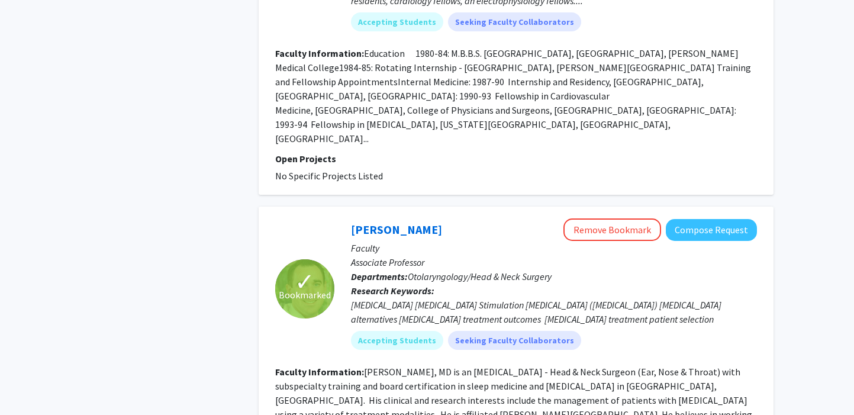
scroll to position [2566, 0]
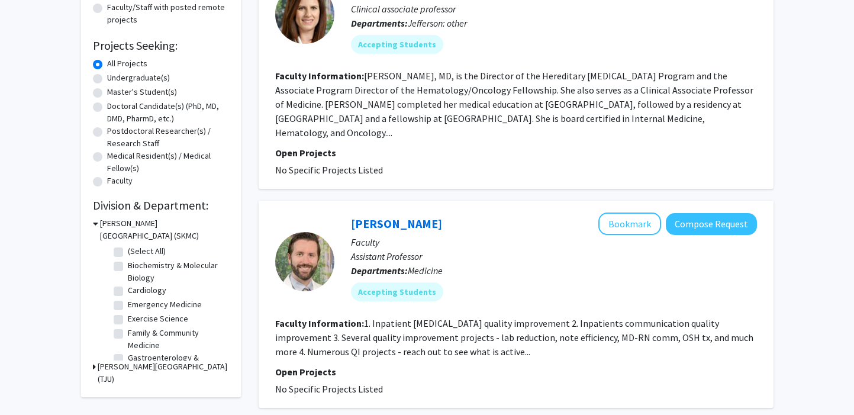
scroll to position [192, 0]
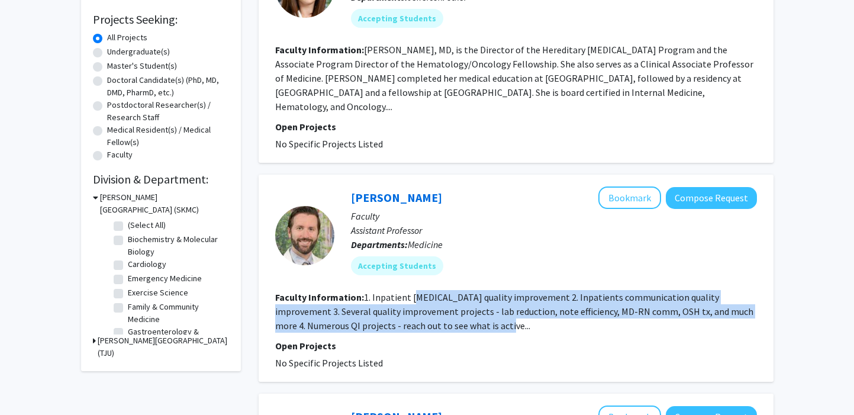
drag, startPoint x: 416, startPoint y: 292, endPoint x: 438, endPoint y: 332, distance: 44.8
click at [438, 332] on section "Faculty Information: 1. Inpatient heart failure quality improvement 2. Inpatien…" at bounding box center [516, 311] width 482 height 43
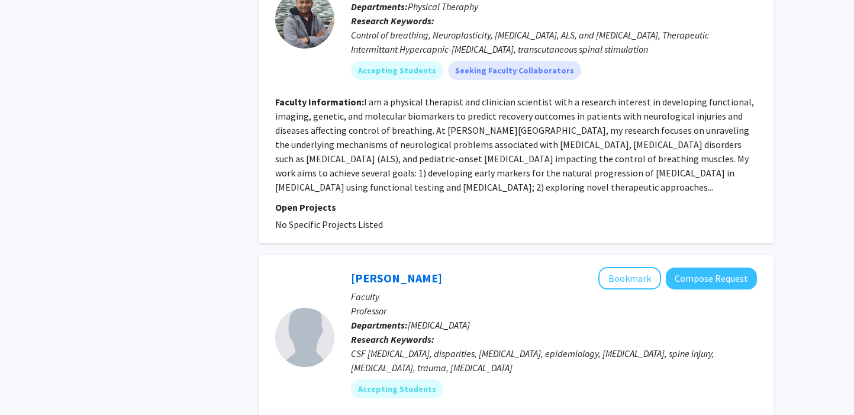
scroll to position [2512, 0]
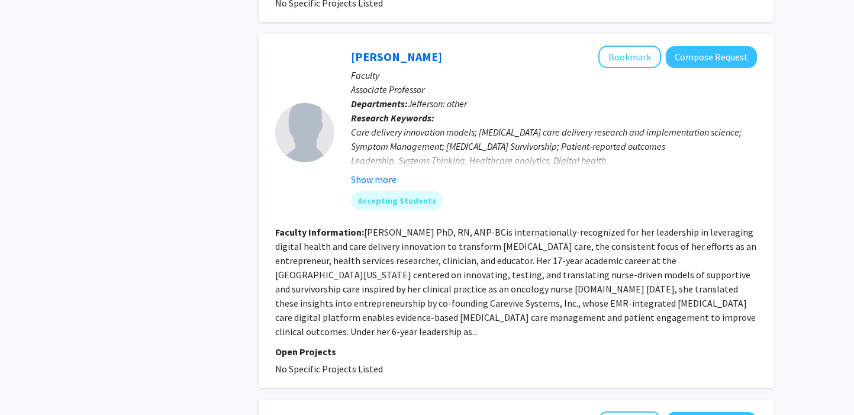
scroll to position [2141, 0]
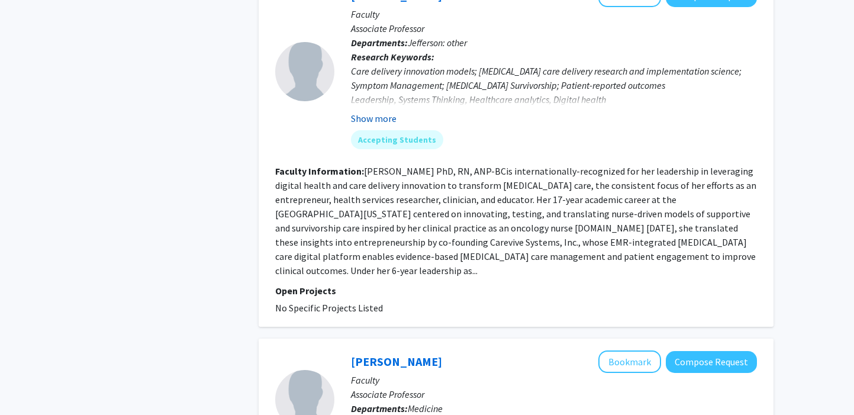
click at [362, 111] on button "Show more" at bounding box center [374, 118] width 46 height 14
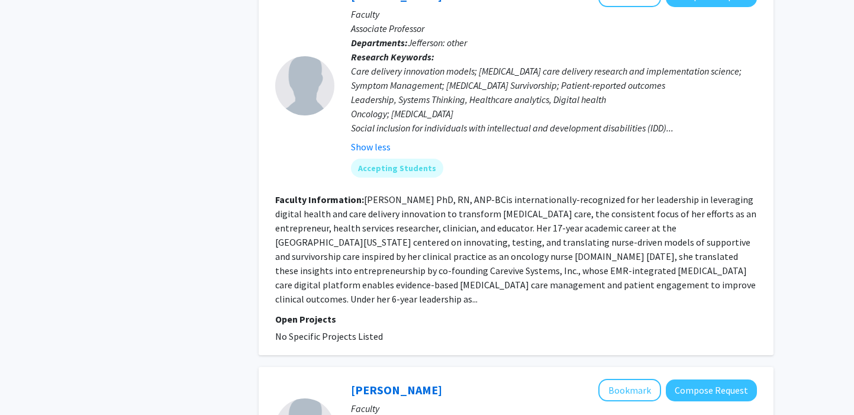
scroll to position [2339, 0]
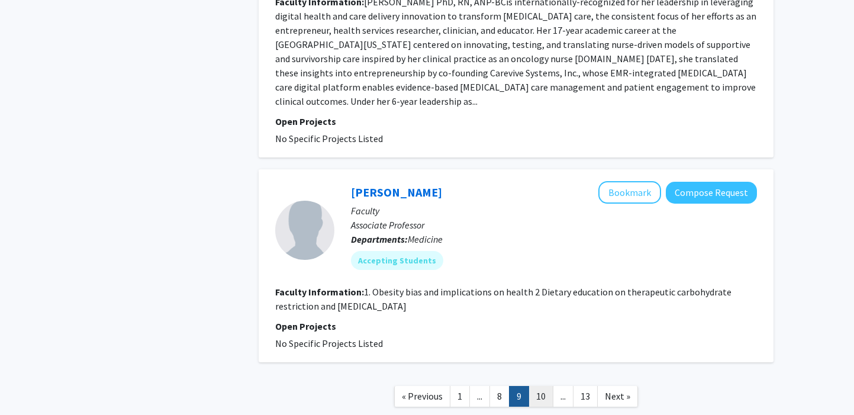
click at [547, 386] on link "10" at bounding box center [541, 396] width 25 height 21
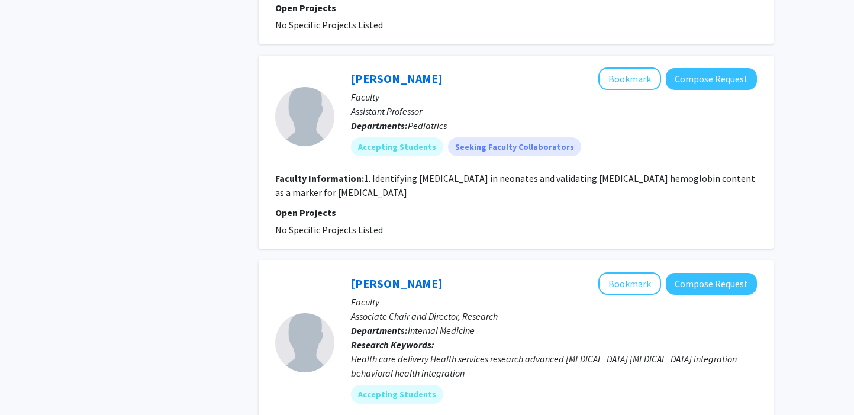
scroll to position [2057, 0]
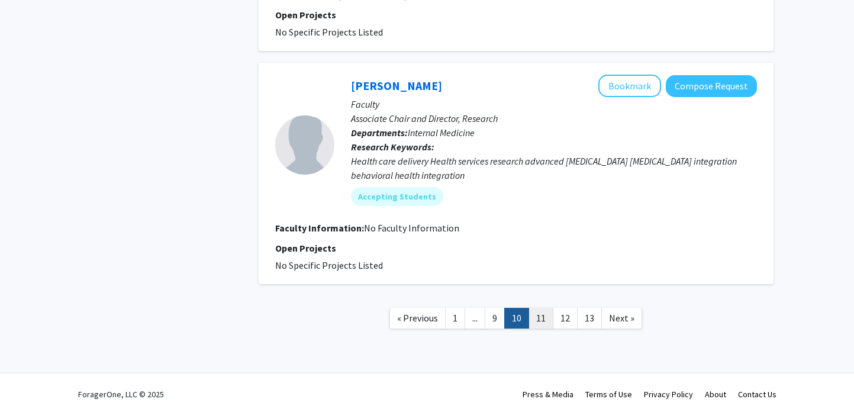
click at [538, 322] on link "11" at bounding box center [541, 318] width 25 height 21
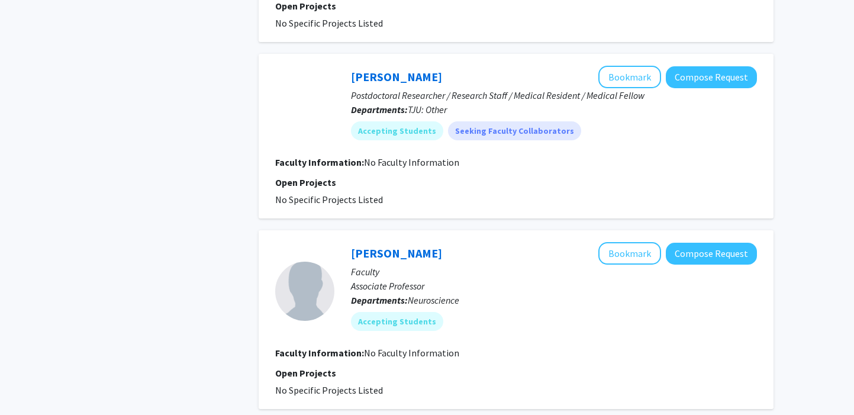
scroll to position [1758, 0]
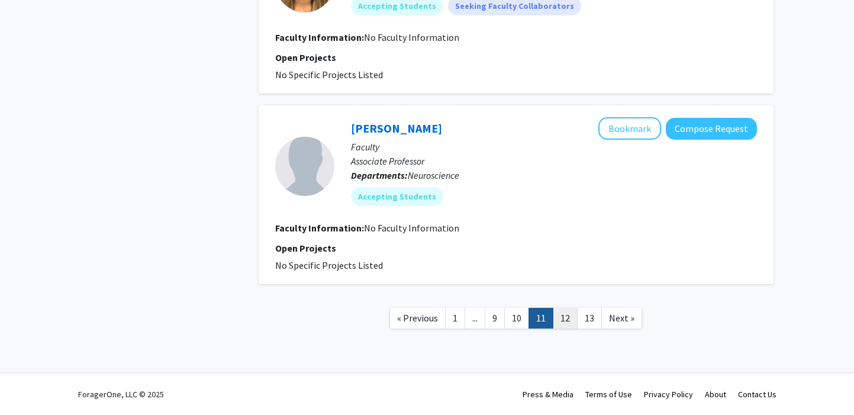
click at [566, 318] on link "12" at bounding box center [565, 318] width 25 height 21
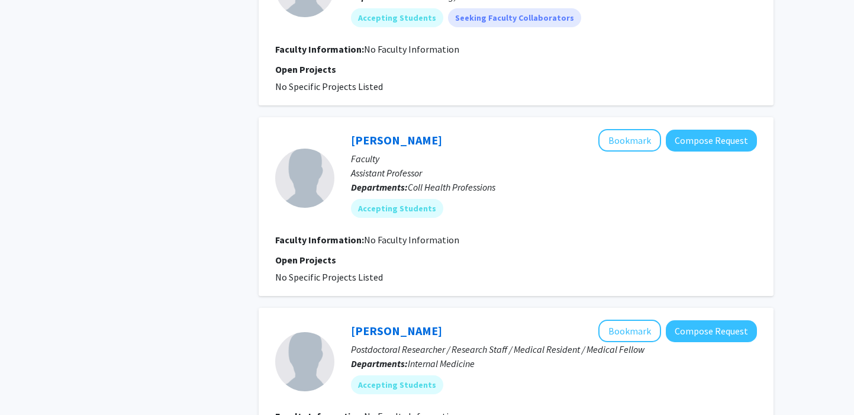
scroll to position [1687, 0]
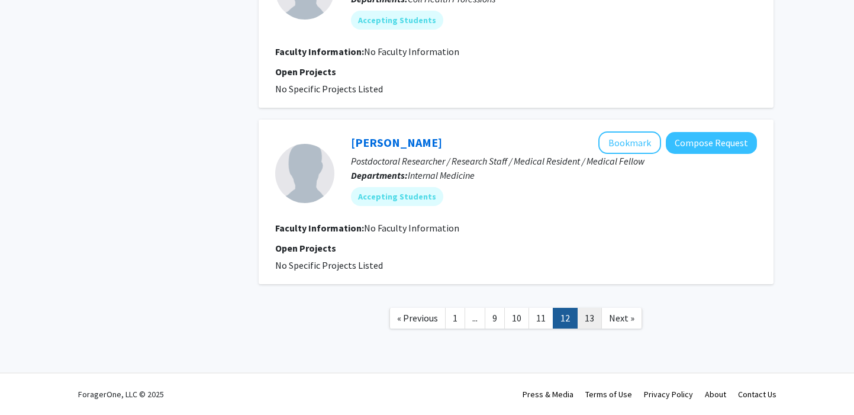
click at [587, 321] on link "13" at bounding box center [589, 318] width 25 height 21
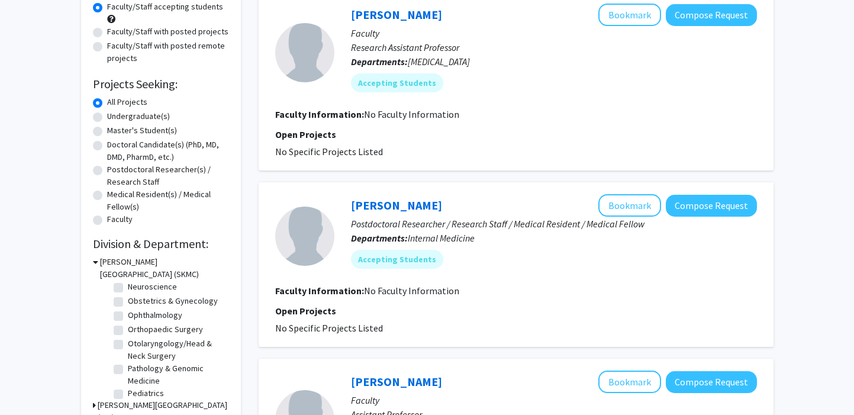
scroll to position [463, 0]
click at [172, 409] on h3 "[PERSON_NAME][GEOGRAPHIC_DATA] (TJU)" at bounding box center [163, 411] width 131 height 25
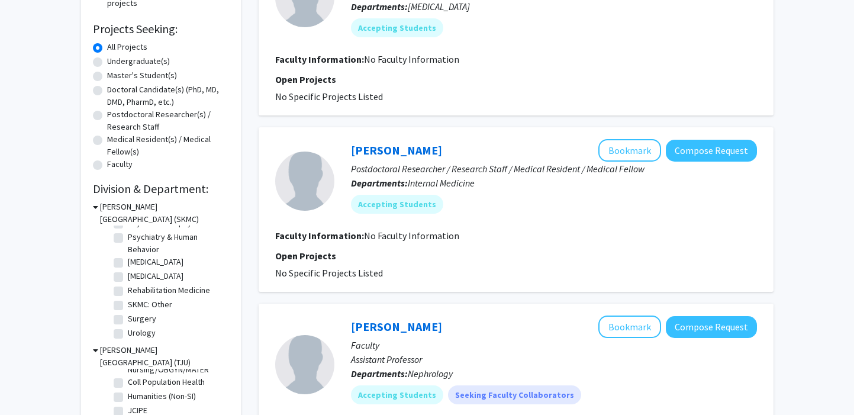
scroll to position [0, 0]
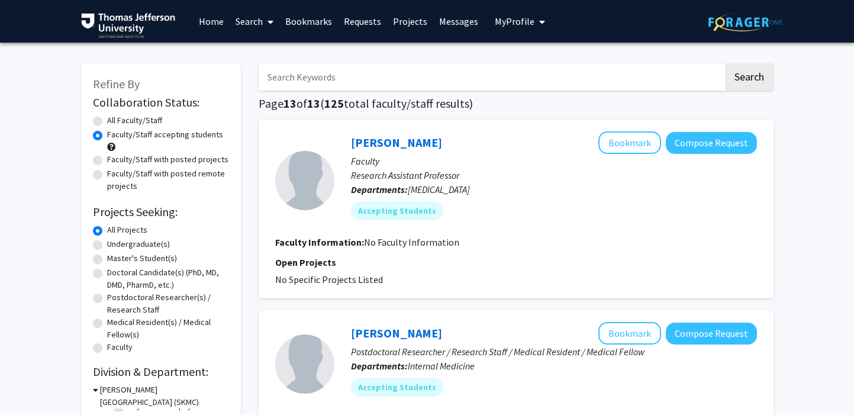
click at [543, 81] on input "Search Keywords" at bounding box center [491, 76] width 465 height 27
type input "dermatology"
click at [725, 63] on button "Search" at bounding box center [749, 76] width 49 height 27
radio input "true"
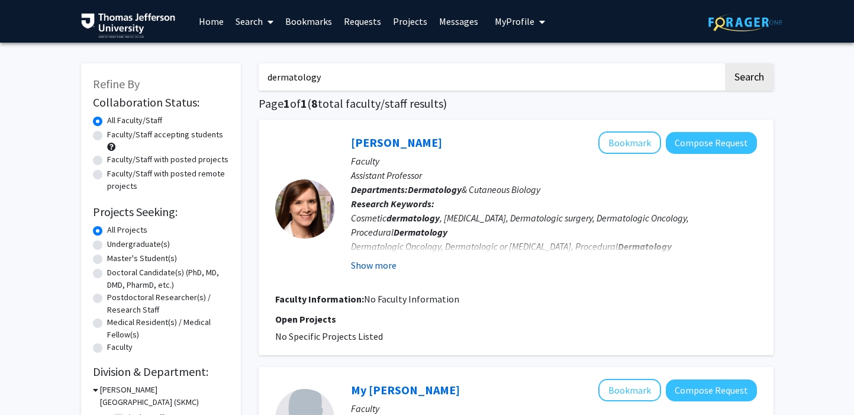
click at [369, 265] on button "Show more" at bounding box center [374, 265] width 46 height 14
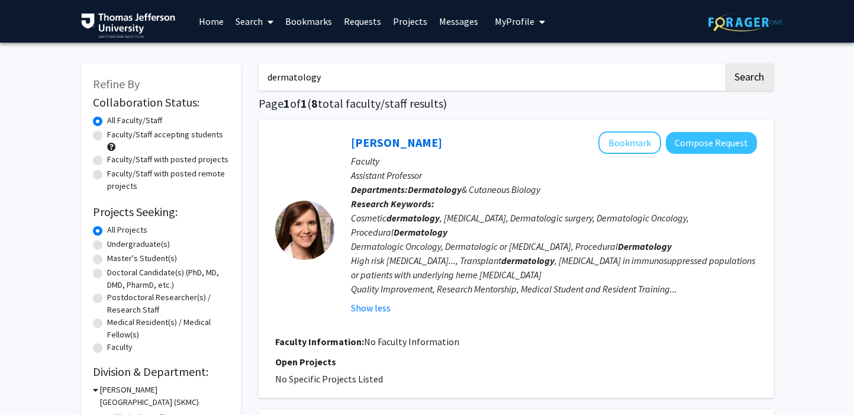
click at [312, 27] on link "Bookmarks" at bounding box center [308, 21] width 59 height 41
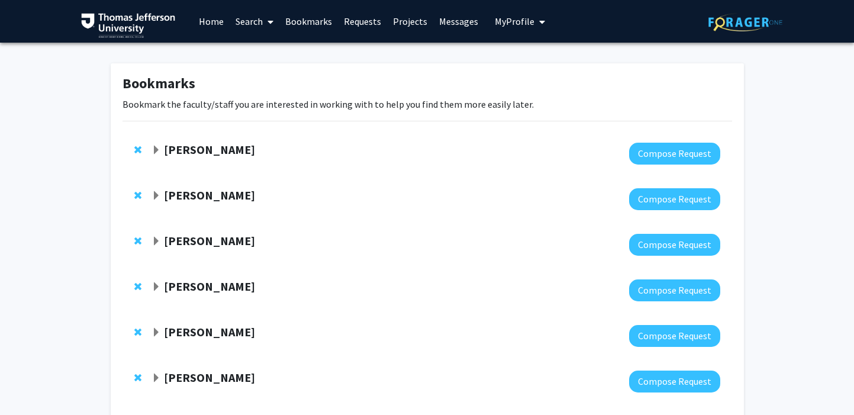
scroll to position [128, 0]
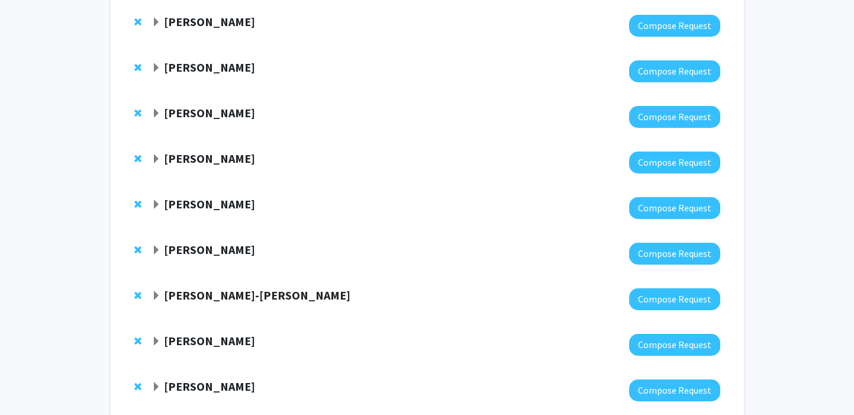
click at [220, 291] on strong "Chang-Gyu Hahn" at bounding box center [257, 295] width 186 height 15
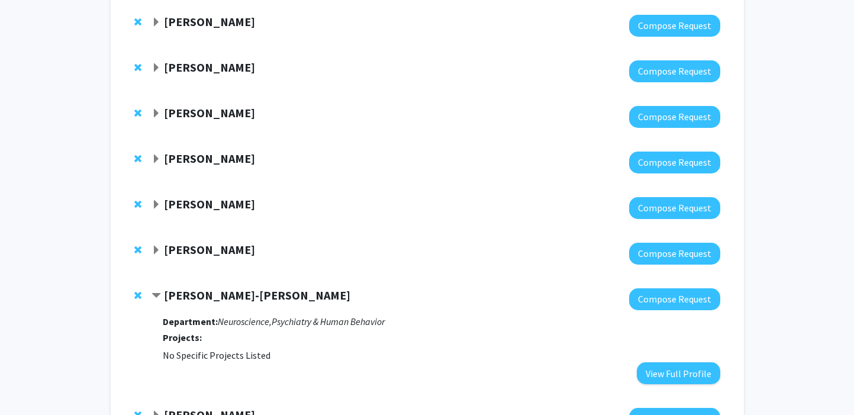
drag, startPoint x: 220, startPoint y: 291, endPoint x: 220, endPoint y: 283, distance: 7.7
click at [220, 291] on strong "Chang-Gyu Hahn" at bounding box center [257, 295] width 186 height 15
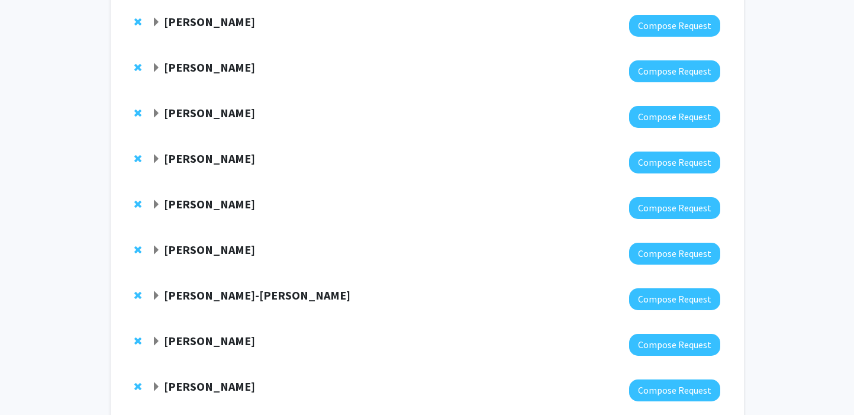
click at [210, 249] on strong "Dennis Hand" at bounding box center [209, 249] width 91 height 15
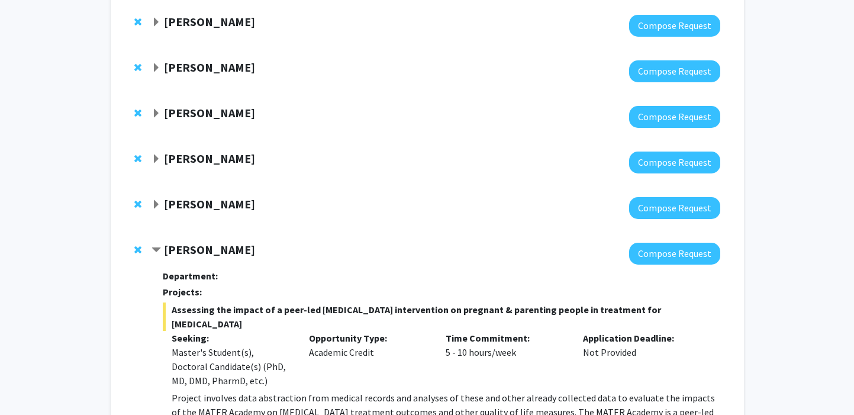
click at [210, 249] on strong "Dennis Hand" at bounding box center [209, 249] width 91 height 15
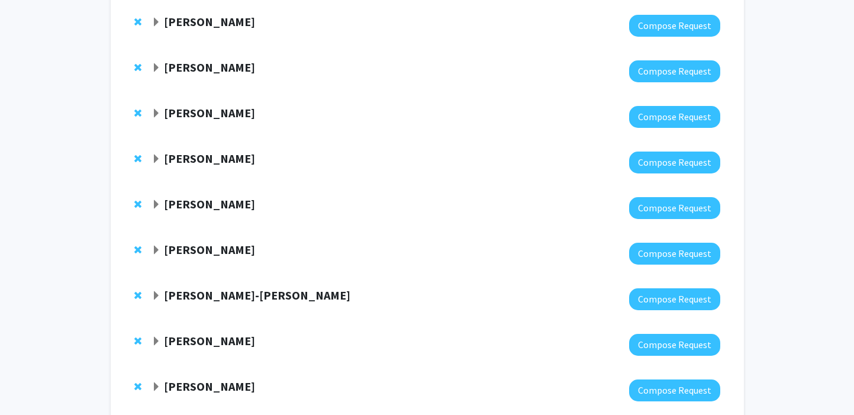
click at [215, 202] on strong "Elizabeth Wright-Jin" at bounding box center [209, 204] width 91 height 15
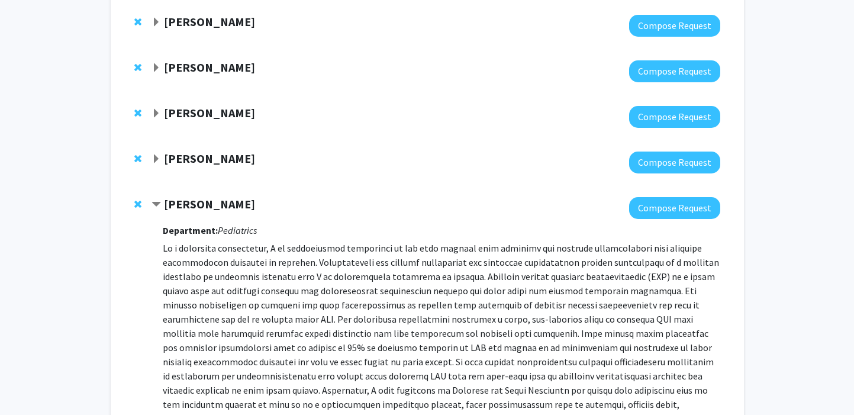
click at [215, 202] on strong "Elizabeth Wright-Jin" at bounding box center [209, 204] width 91 height 15
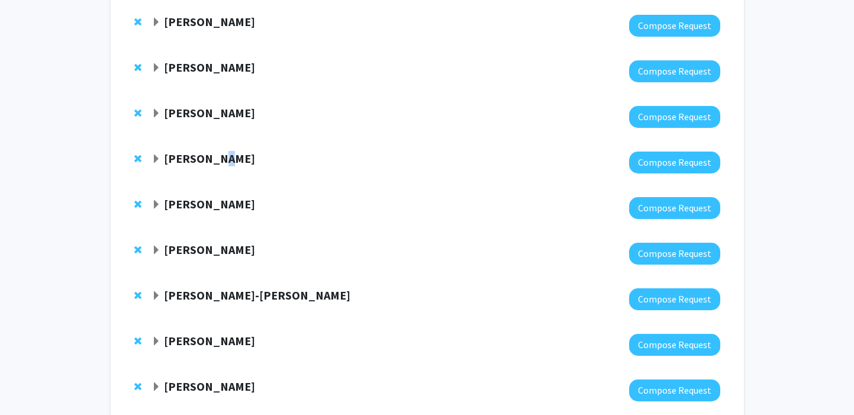
click at [217, 162] on strong "Colin Huntley" at bounding box center [209, 158] width 91 height 15
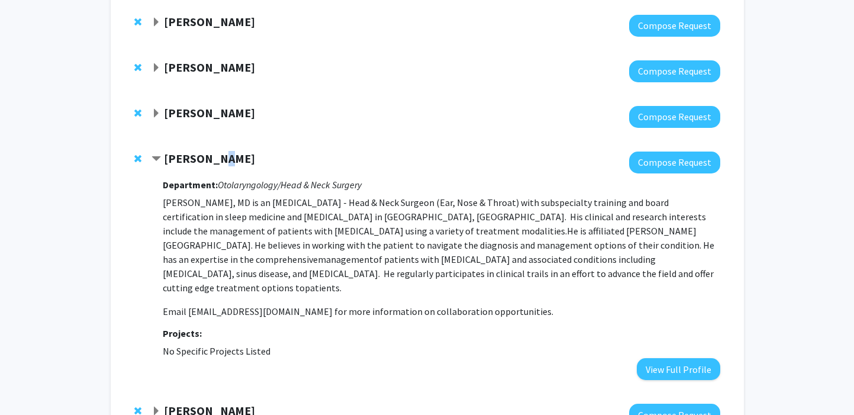
click at [217, 162] on strong "Colin Huntley" at bounding box center [209, 158] width 91 height 15
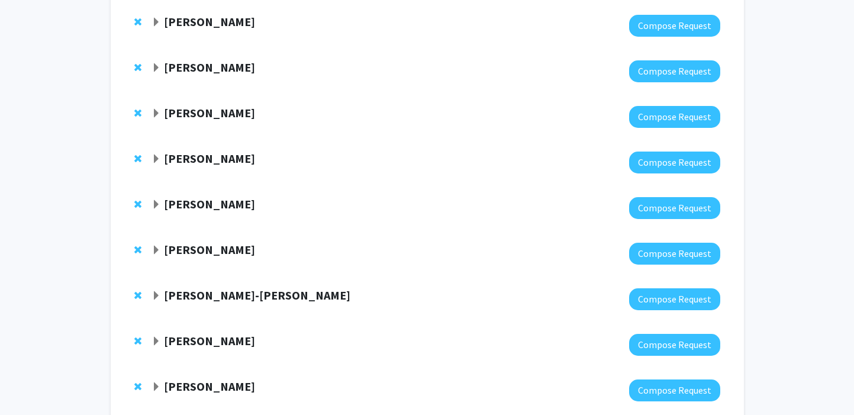
click at [213, 124] on div at bounding box center [436, 117] width 568 height 22
click at [212, 119] on strong "Marc Rosen" at bounding box center [209, 112] width 91 height 15
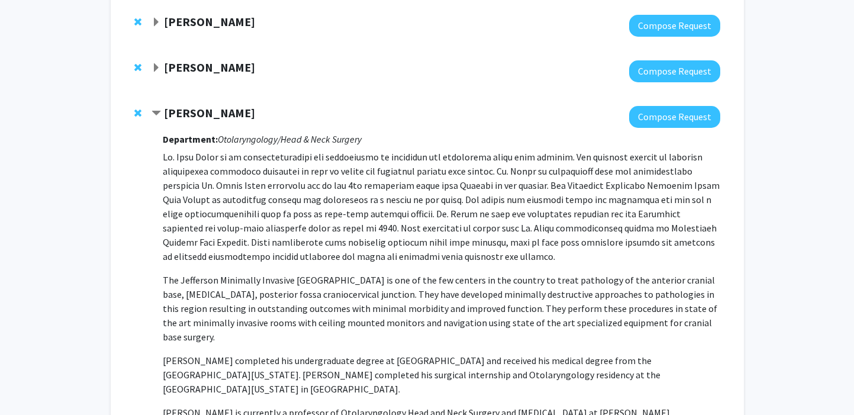
click at [213, 118] on strong "Marc Rosen" at bounding box center [209, 112] width 91 height 15
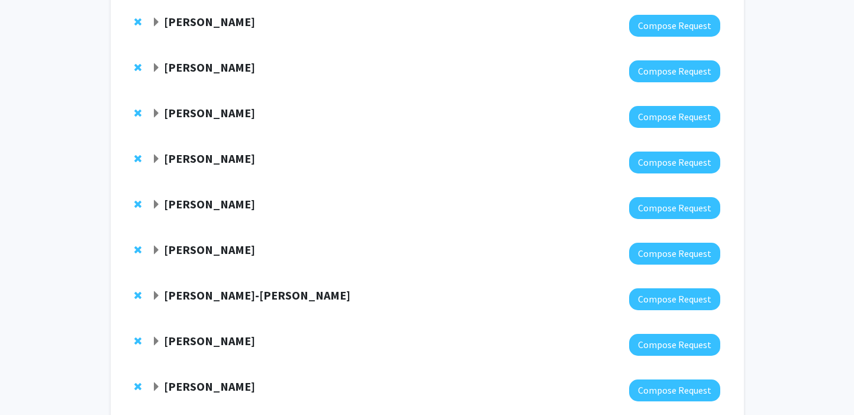
scroll to position [246, 0]
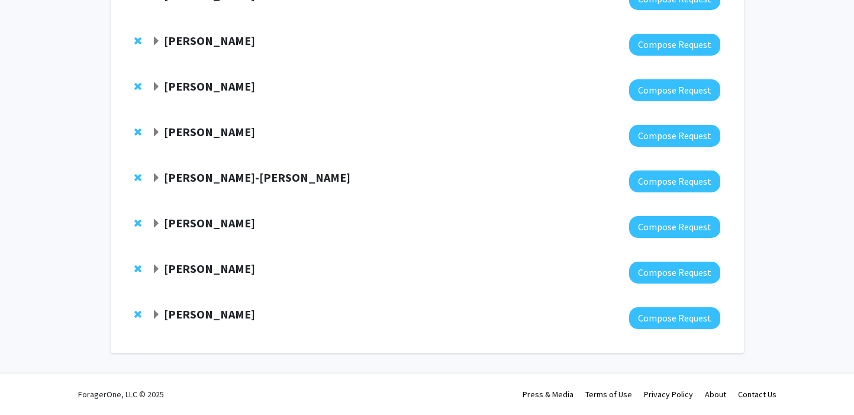
click at [201, 320] on strong "Kimberly McLaughlin" at bounding box center [209, 314] width 91 height 15
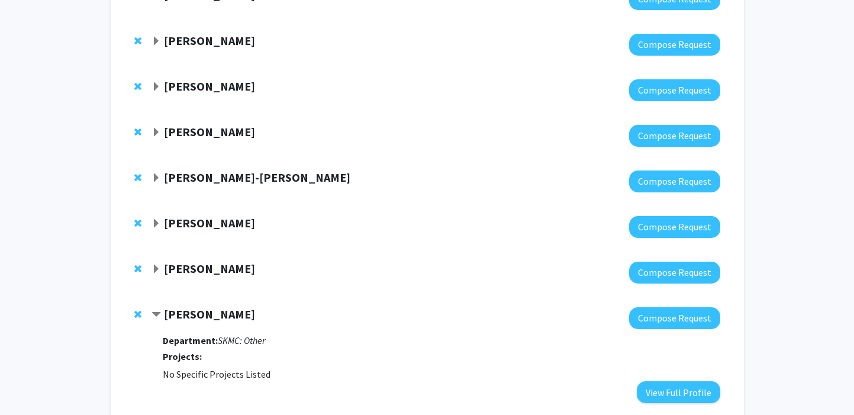
click at [201, 320] on strong "Kimberly McLaughlin" at bounding box center [209, 314] width 91 height 15
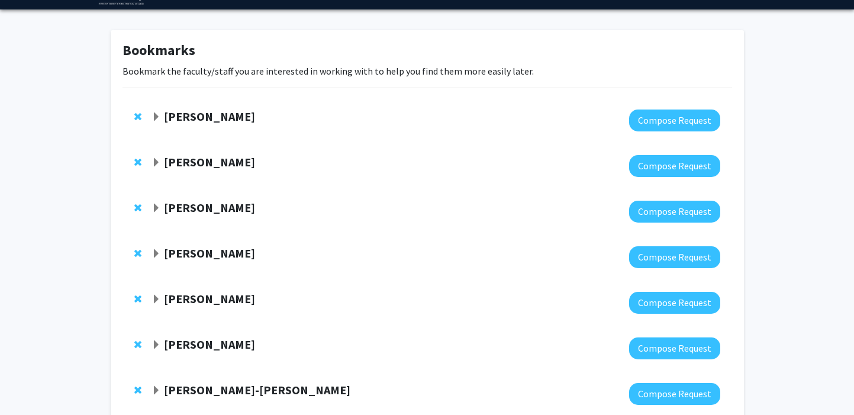
scroll to position [0, 0]
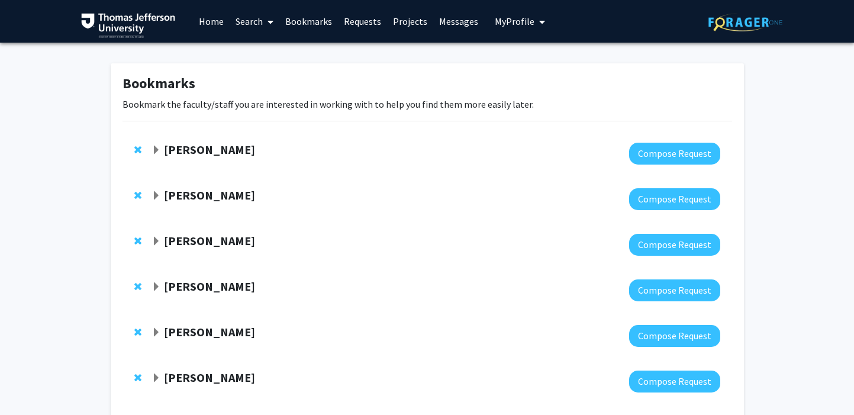
click at [213, 14] on link "Home" at bounding box center [211, 21] width 37 height 41
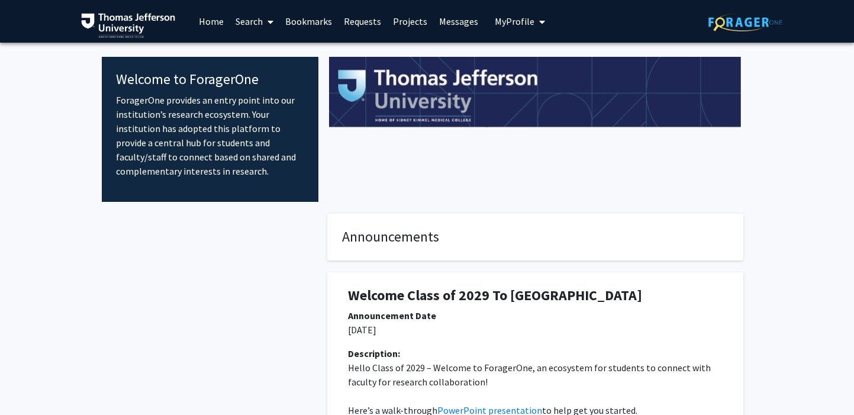
click at [259, 14] on link "Search" at bounding box center [255, 21] width 50 height 41
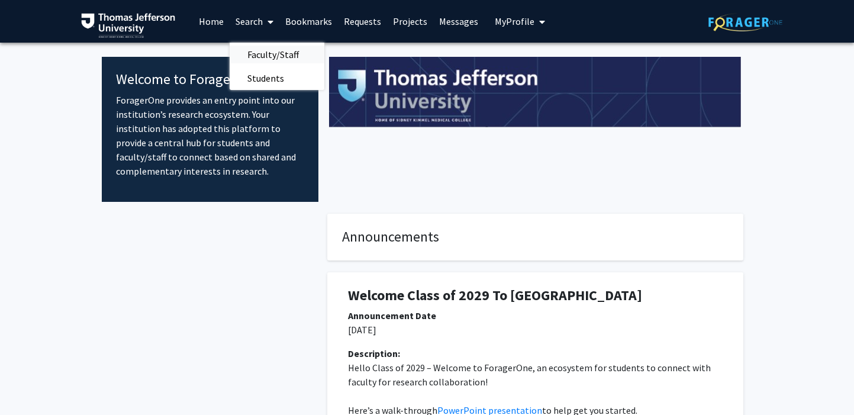
click at [269, 59] on span "Faculty/Staff" at bounding box center [273, 55] width 87 height 24
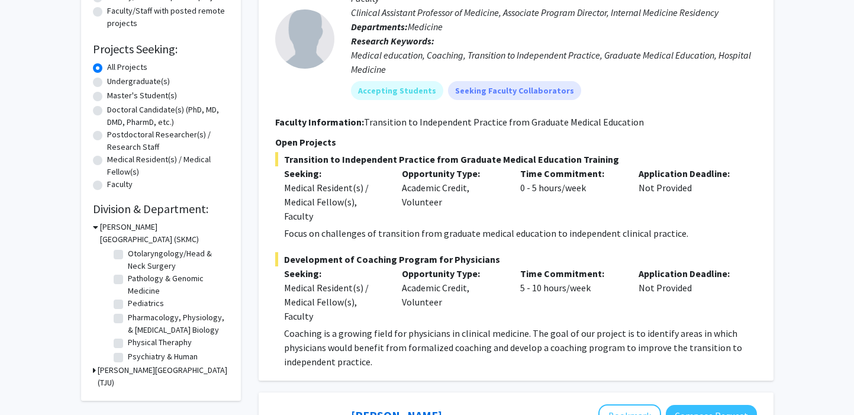
scroll to position [389, 0]
click at [151, 247] on label "Ophthalmology" at bounding box center [155, 240] width 54 height 12
click at [136, 242] on input "Ophthalmology" at bounding box center [132, 238] width 8 height 8
checkbox input "true"
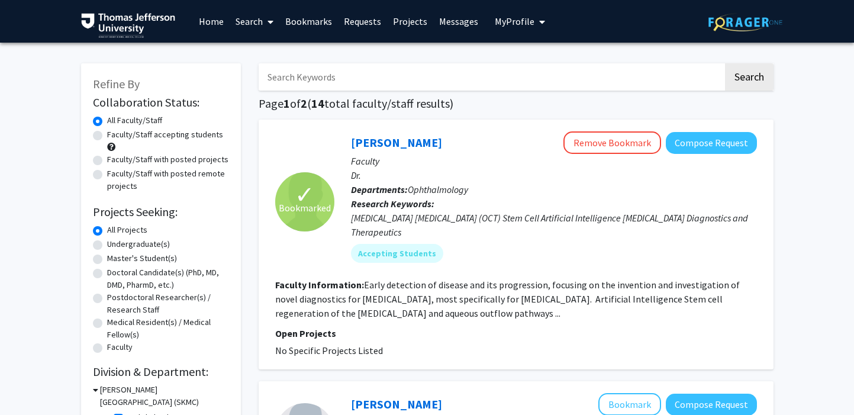
click at [136, 134] on label "Faculty/Staff accepting students" at bounding box center [165, 134] width 116 height 12
click at [115, 134] on input "Faculty/Staff accepting students" at bounding box center [111, 132] width 8 height 8
radio input "true"
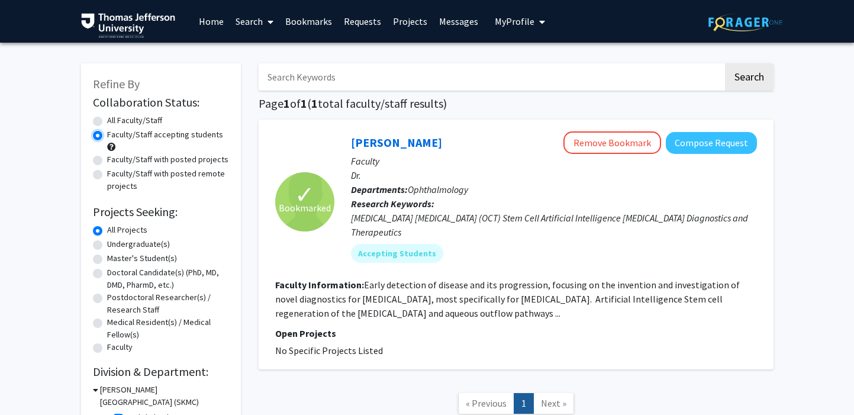
scroll to position [88, 0]
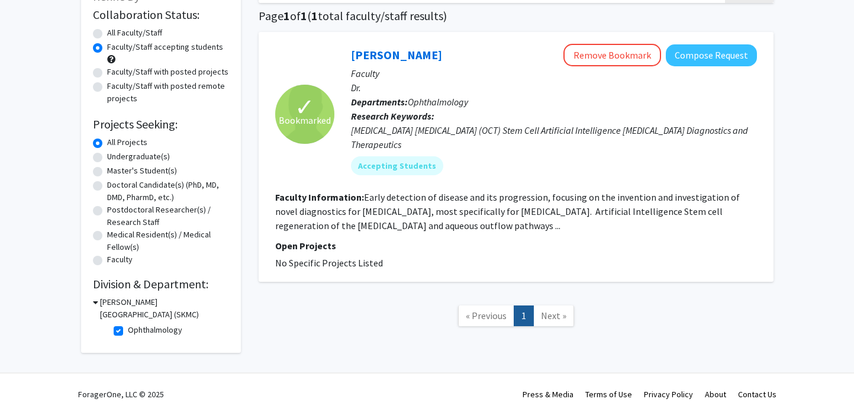
click at [166, 45] on label "Faculty/Staff accepting students" at bounding box center [165, 47] width 116 height 12
click at [115, 45] on input "Faculty/Staff accepting students" at bounding box center [111, 45] width 8 height 8
click at [155, 30] on label "All Faculty/Staff" at bounding box center [134, 33] width 55 height 12
click at [115, 30] on input "All Faculty/Staff" at bounding box center [111, 31] width 8 height 8
radio input "true"
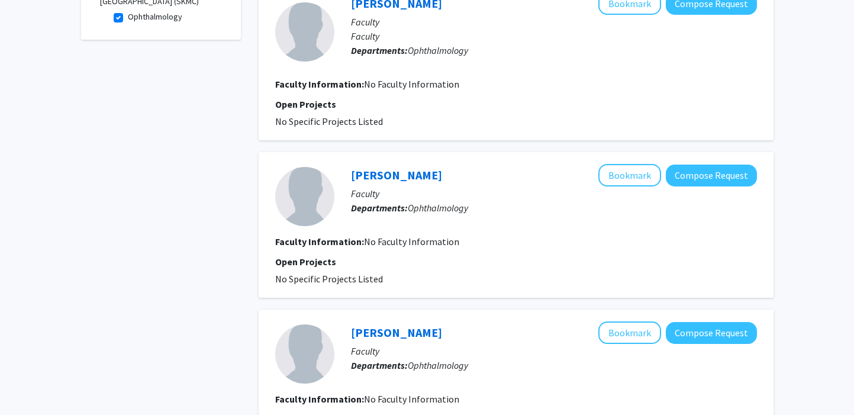
scroll to position [340, 0]
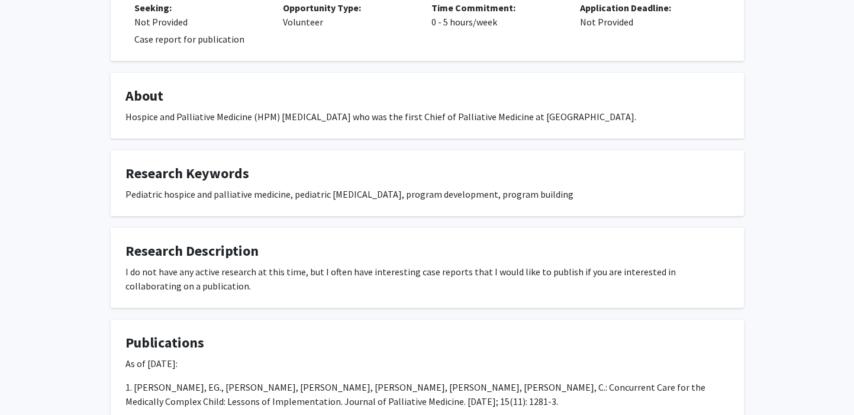
scroll to position [421, 0]
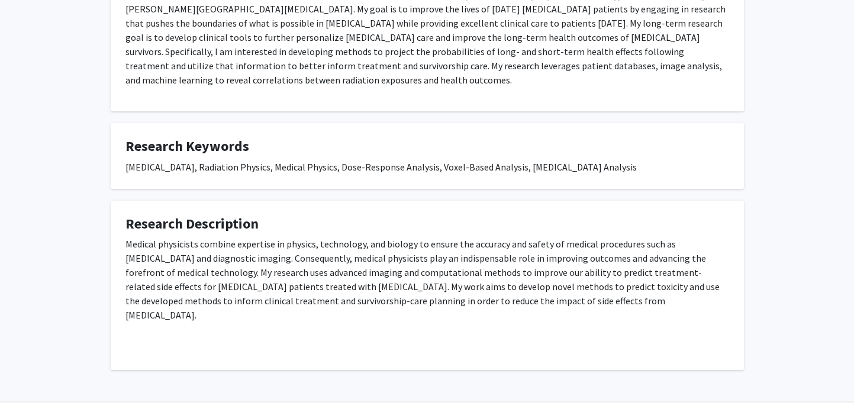
scroll to position [256, 0]
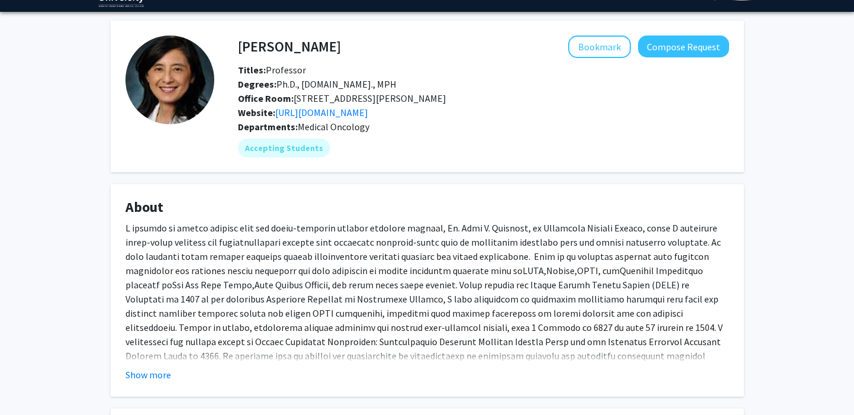
scroll to position [48, 0]
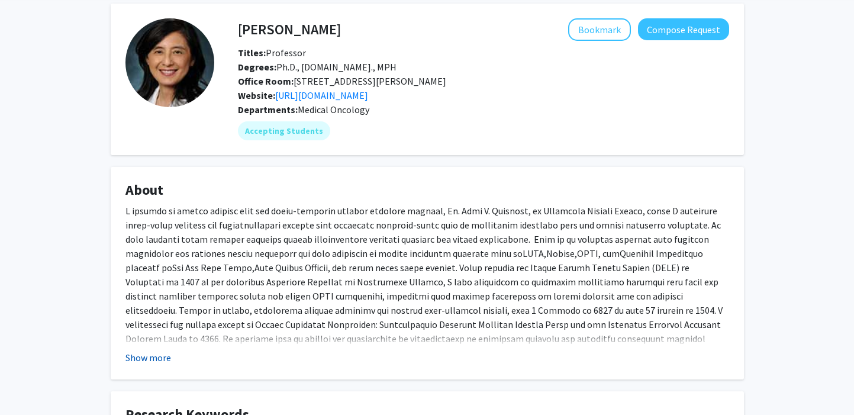
click at [157, 365] on button "Show more" at bounding box center [149, 357] width 46 height 14
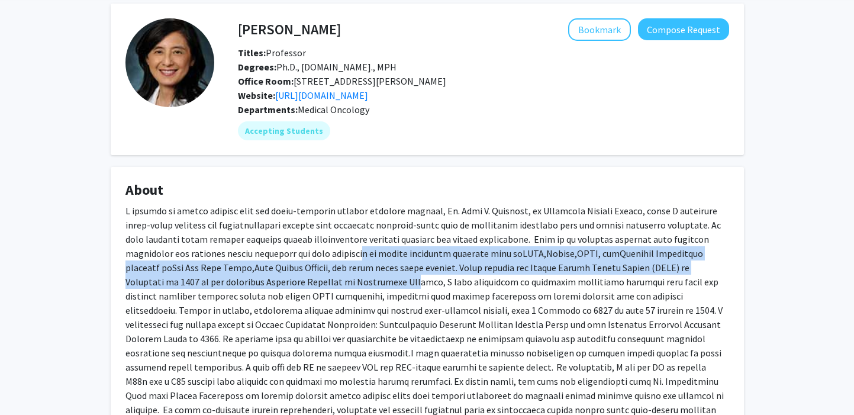
drag, startPoint x: 312, startPoint y: 267, endPoint x: 307, endPoint y: 295, distance: 28.3
click at [306, 294] on div at bounding box center [428, 325] width 604 height 242
click at [307, 295] on div at bounding box center [428, 325] width 604 height 242
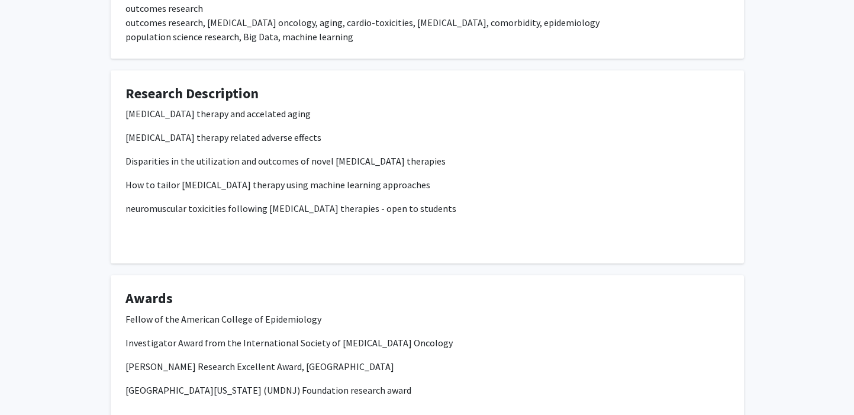
scroll to position [655, 0]
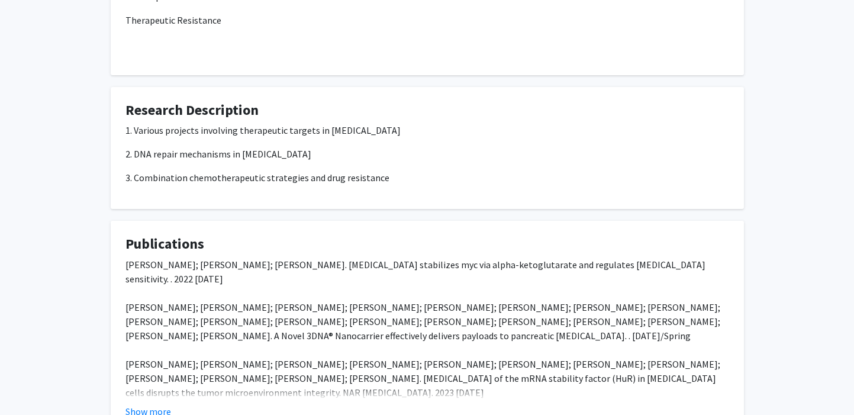
scroll to position [434, 0]
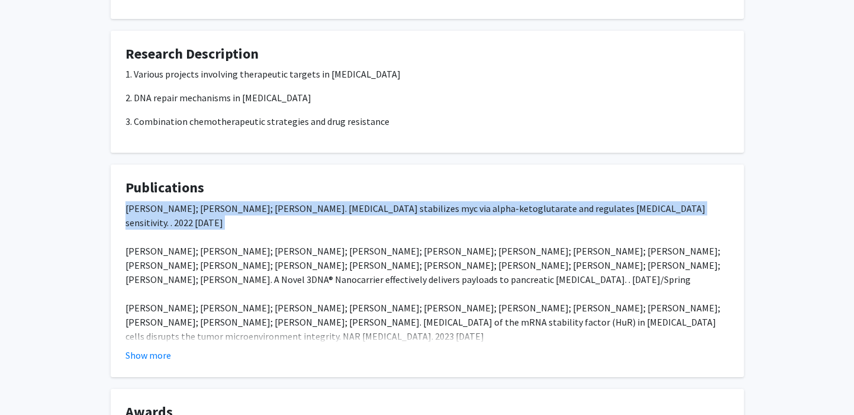
copy div "Vikas Bhardwaj; Jun He; Aditi Jain. Glutamine stabilizes myc via alpha-ketoglut…"
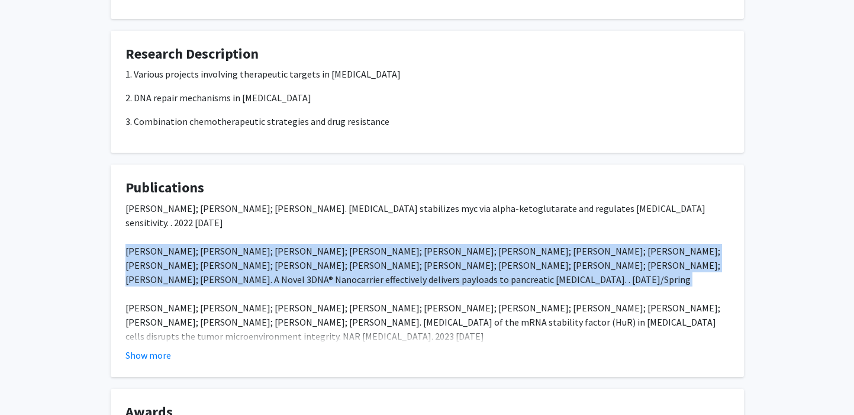
copy div "Gr A McCarthy; Aditi Jain; Roberto Di Niro; Christopher W Schultz; Wei Jiang; C…"
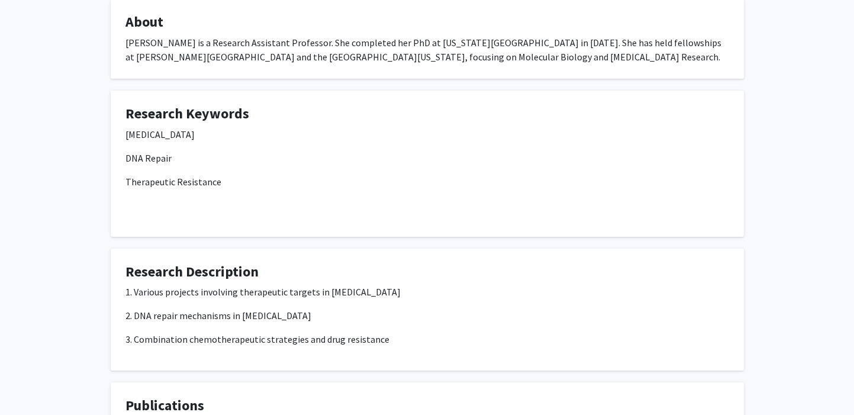
scroll to position [208, 0]
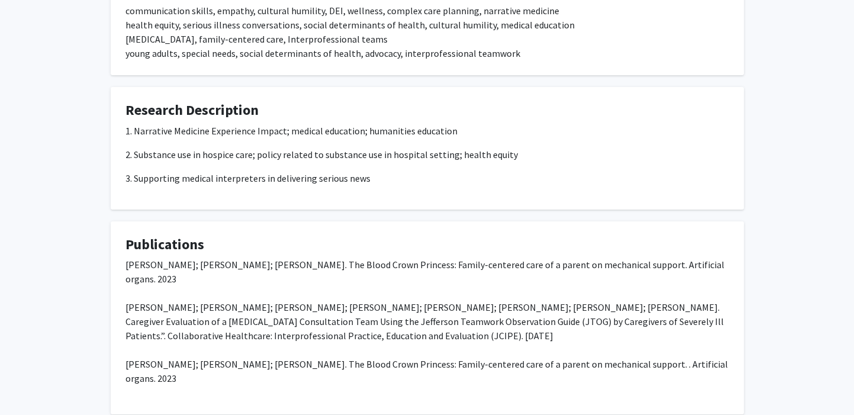
scroll to position [309, 0]
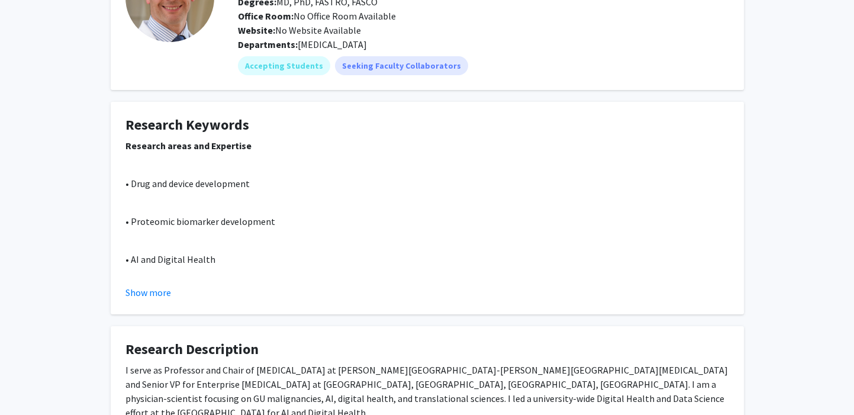
scroll to position [310, 0]
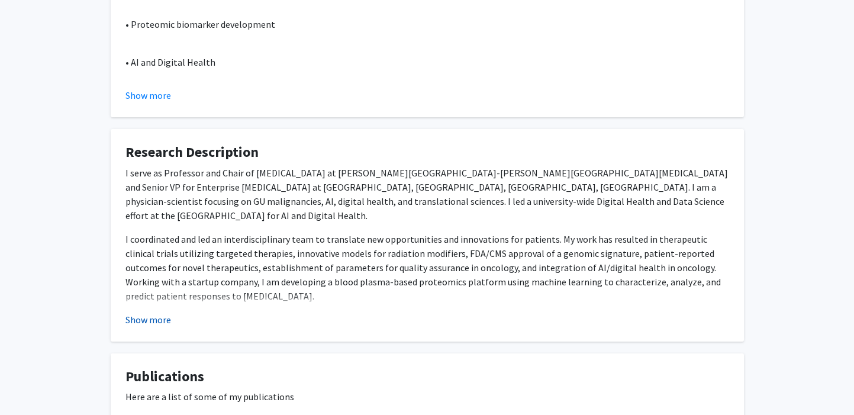
click at [134, 315] on button "Show more" at bounding box center [149, 320] width 46 height 14
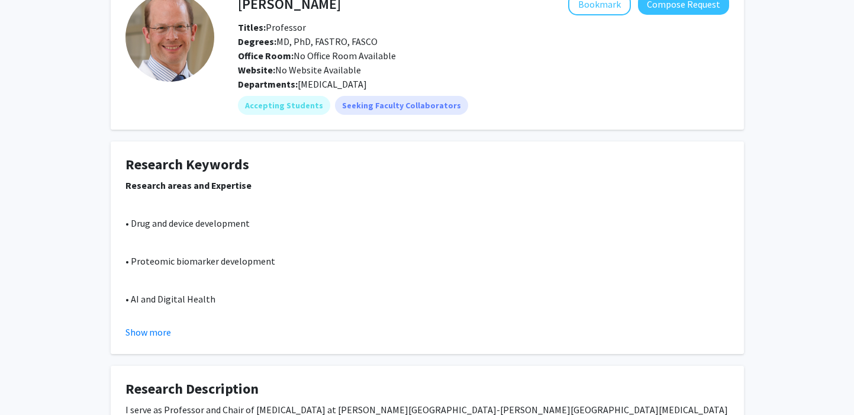
scroll to position [12, 0]
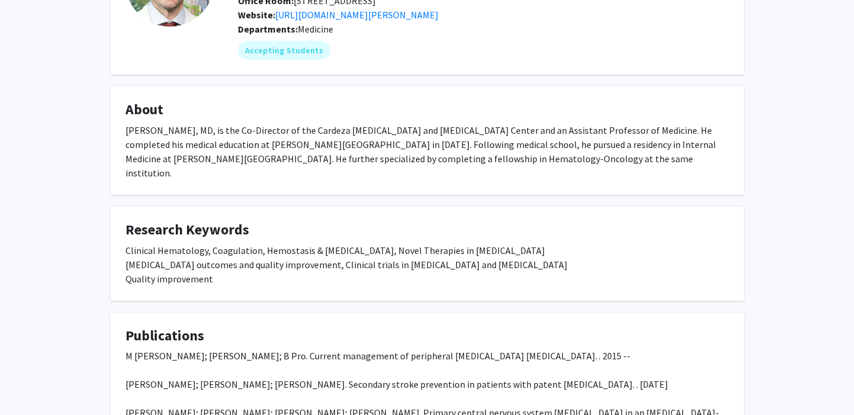
scroll to position [312, 0]
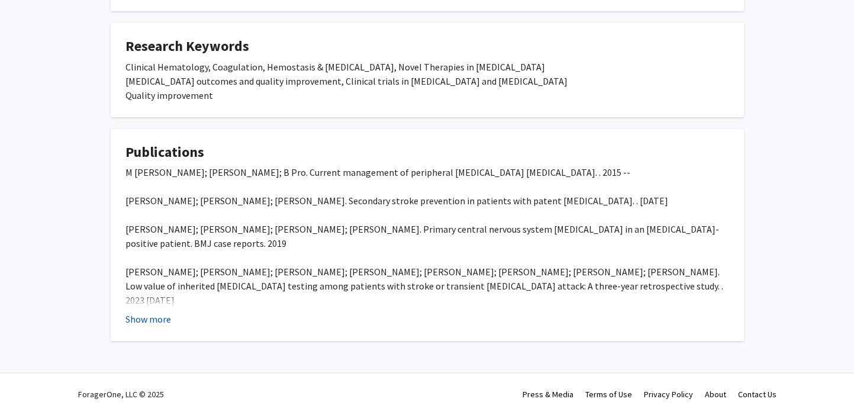
click at [135, 317] on button "Show more" at bounding box center [149, 319] width 46 height 14
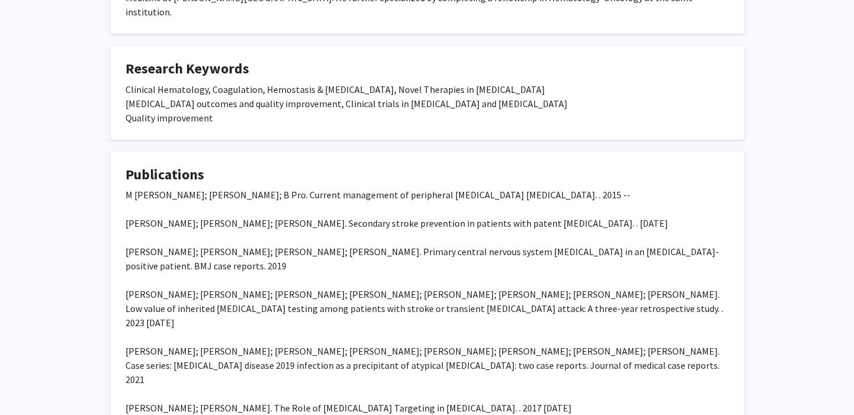
scroll to position [0, 0]
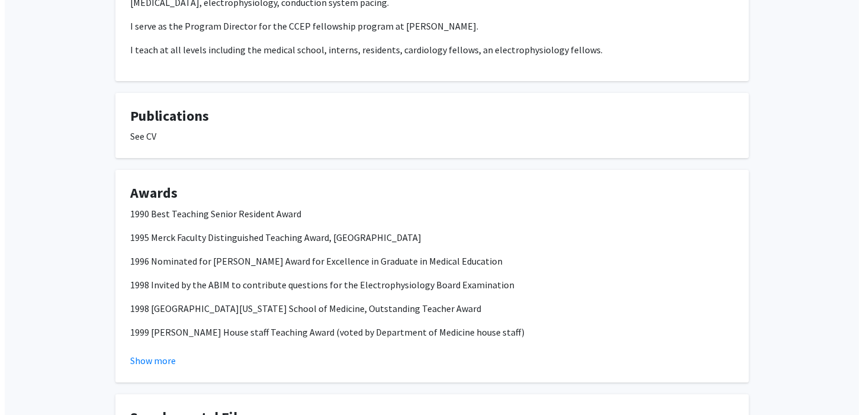
scroll to position [546, 0]
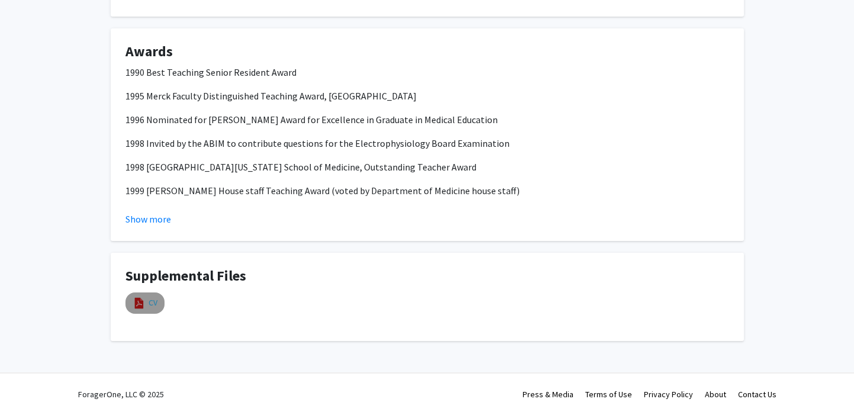
click at [150, 304] on link "CV" at bounding box center [153, 303] width 9 height 12
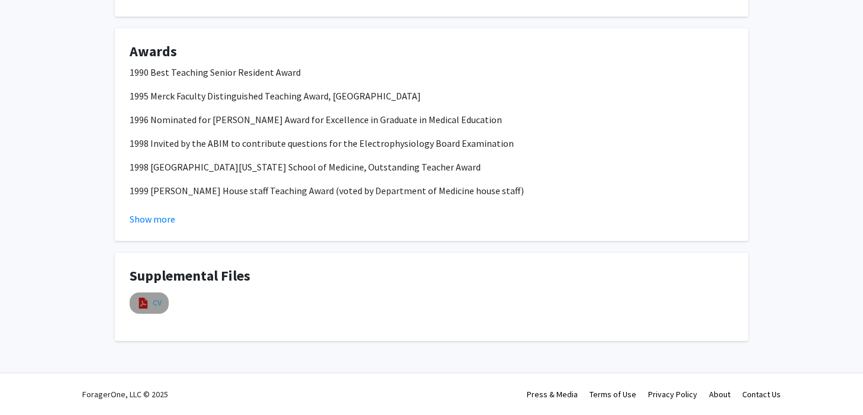
select select "custom"
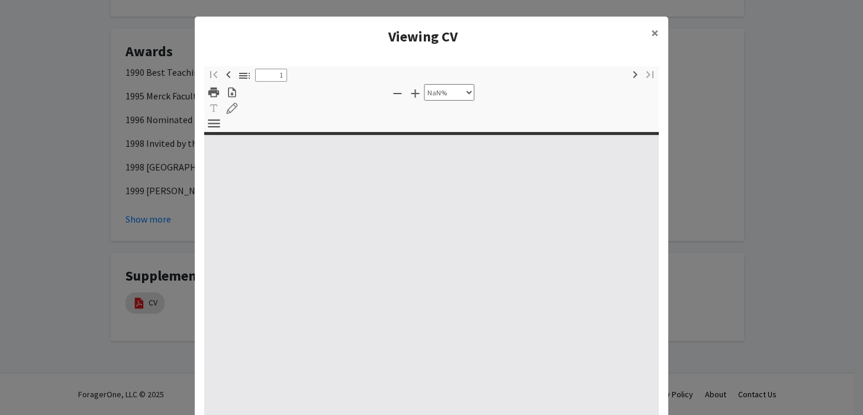
type input "0"
select select "custom"
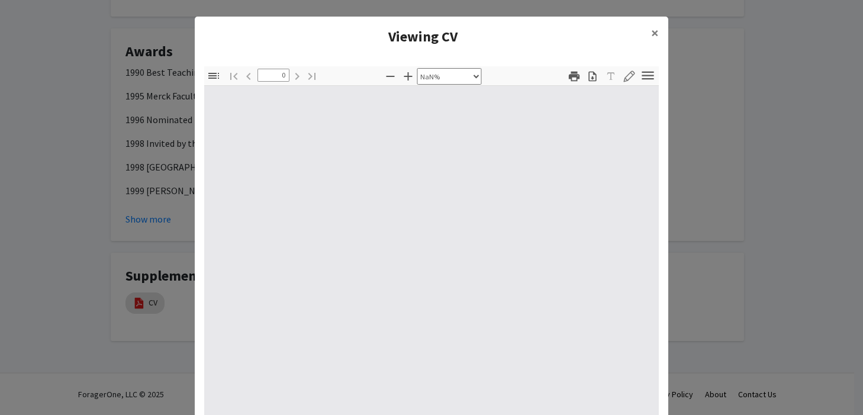
type input "1"
select select "auto"
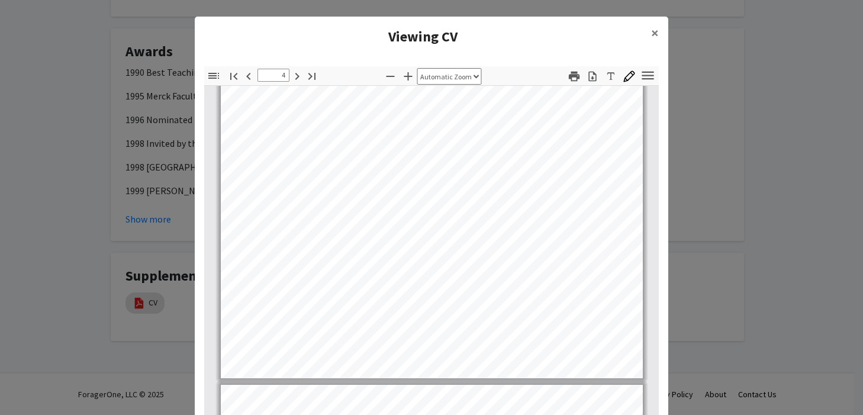
scroll to position [1624, 0]
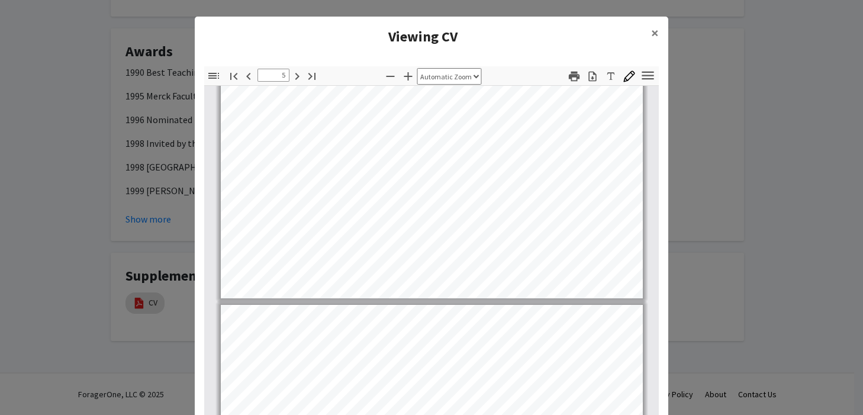
type input "6"
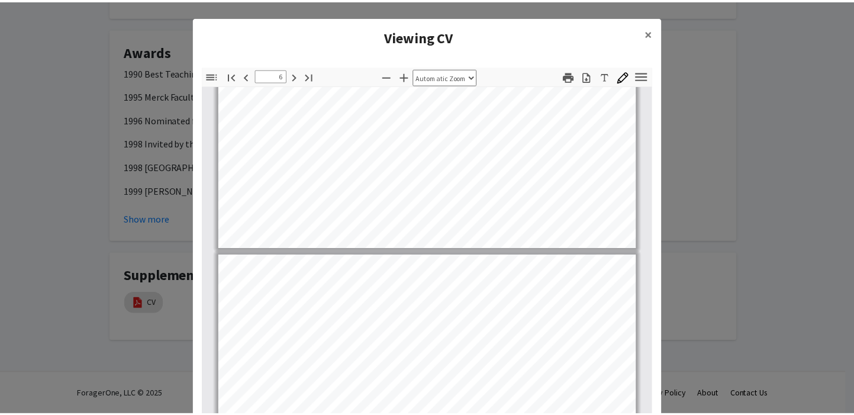
scroll to position [2930, 0]
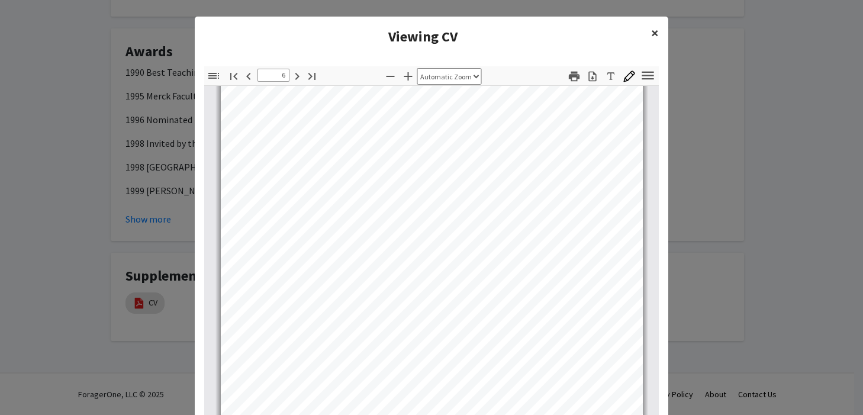
click at [645, 36] on button "×" at bounding box center [655, 33] width 27 height 33
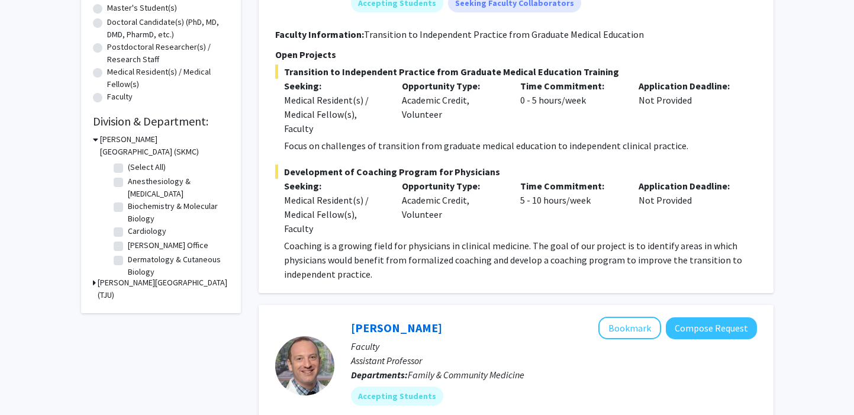
click at [128, 184] on label "Anesthesiology & [MEDICAL_DATA]" at bounding box center [177, 187] width 98 height 25
click at [128, 183] on input "Anesthesiology & [MEDICAL_DATA]" at bounding box center [132, 179] width 8 height 8
checkbox input "true"
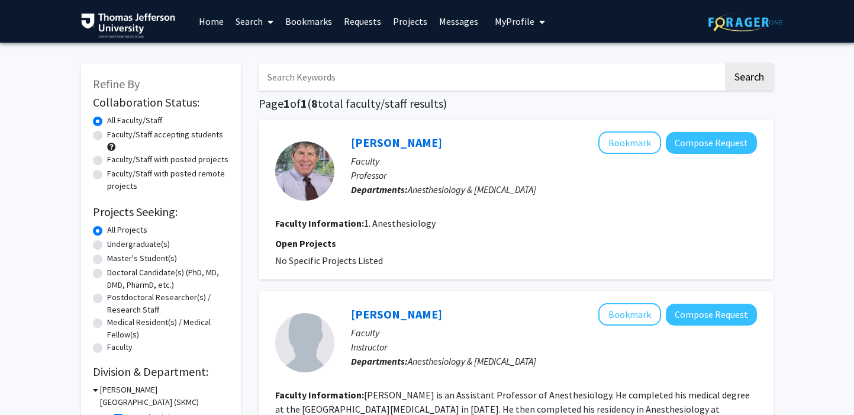
click at [157, 137] on label "Faculty/Staff accepting students" at bounding box center [165, 134] width 116 height 12
click at [115, 136] on input "Faculty/Staff accepting students" at bounding box center [111, 132] width 8 height 8
radio input "true"
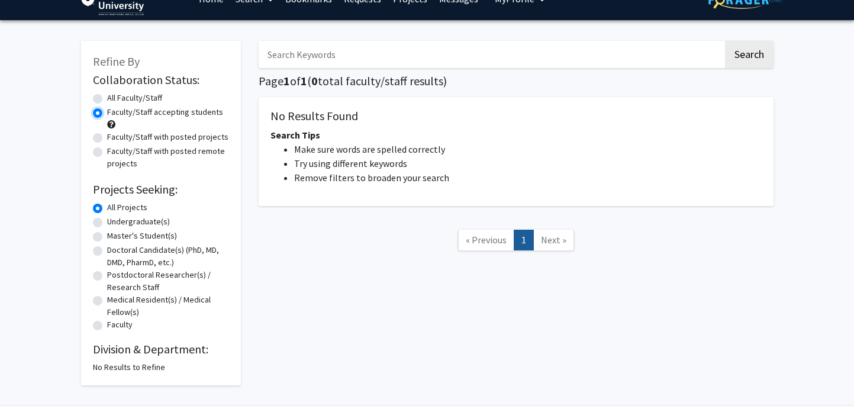
scroll to position [15, 0]
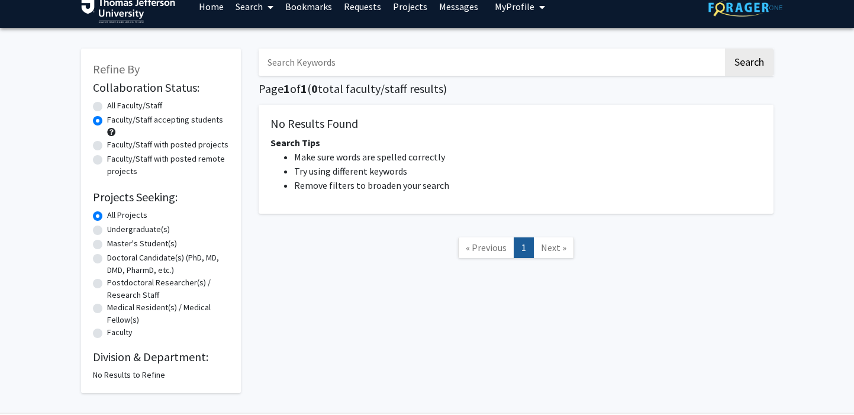
click at [111, 109] on label "All Faculty/Staff" at bounding box center [134, 105] width 55 height 12
click at [111, 107] on input "All Faculty/Staff" at bounding box center [111, 103] width 8 height 8
radio input "true"
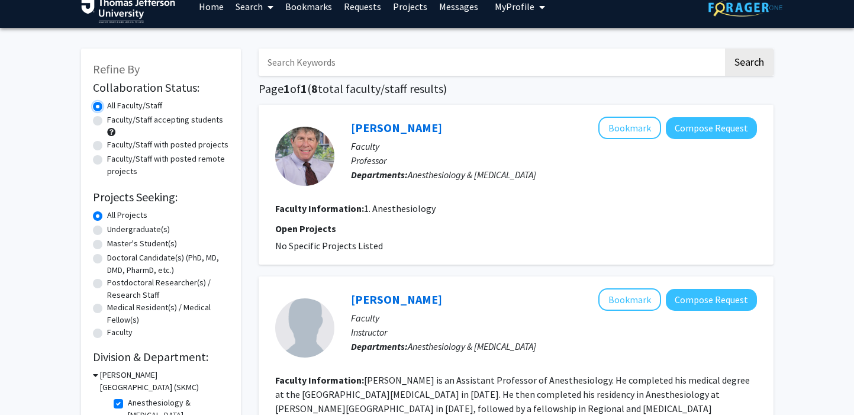
scroll to position [35, 0]
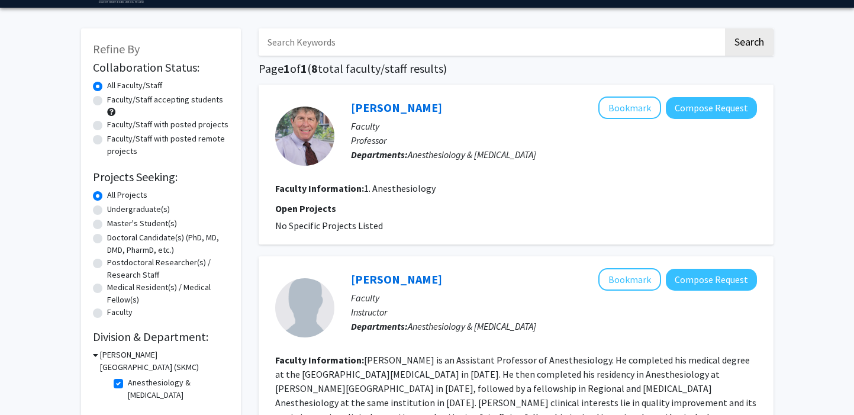
click at [128, 381] on label "Anesthesiology & [MEDICAL_DATA]" at bounding box center [177, 389] width 98 height 25
click at [128, 381] on input "Anesthesiology & [MEDICAL_DATA]" at bounding box center [132, 381] width 8 height 8
checkbox input "false"
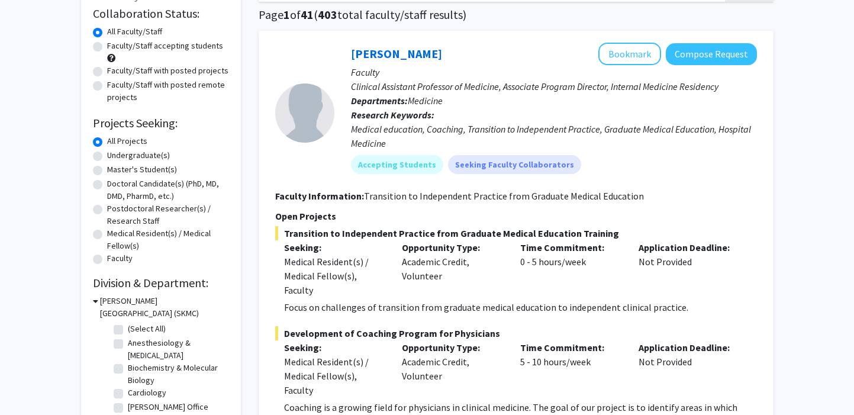
scroll to position [97, 0]
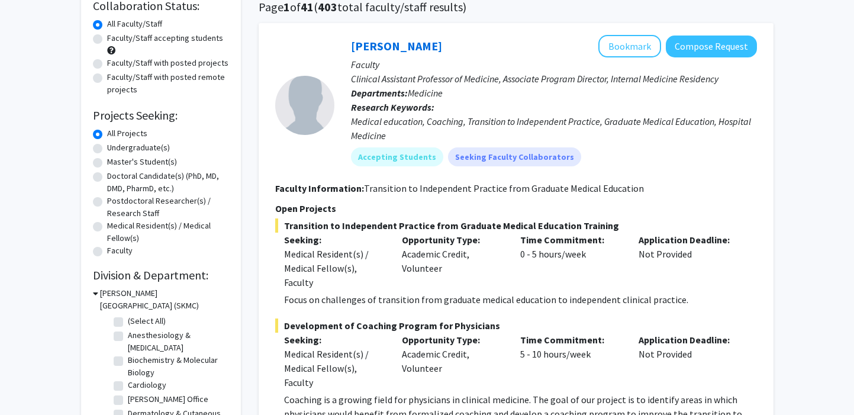
click at [128, 385] on label "Cardiology" at bounding box center [147, 385] width 38 height 12
click at [128, 385] on input "Cardiology" at bounding box center [132, 383] width 8 height 8
checkbox input "true"
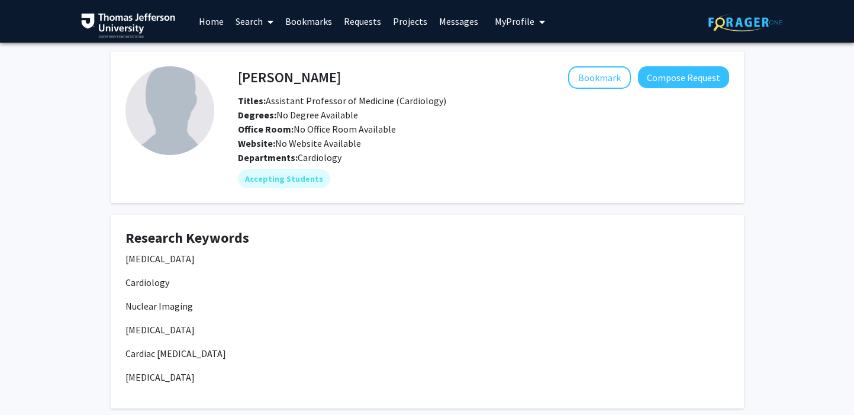
click at [307, 71] on h4 "[PERSON_NAME]" at bounding box center [289, 77] width 103 height 22
click at [308, 72] on h4 "[PERSON_NAME]" at bounding box center [289, 77] width 103 height 22
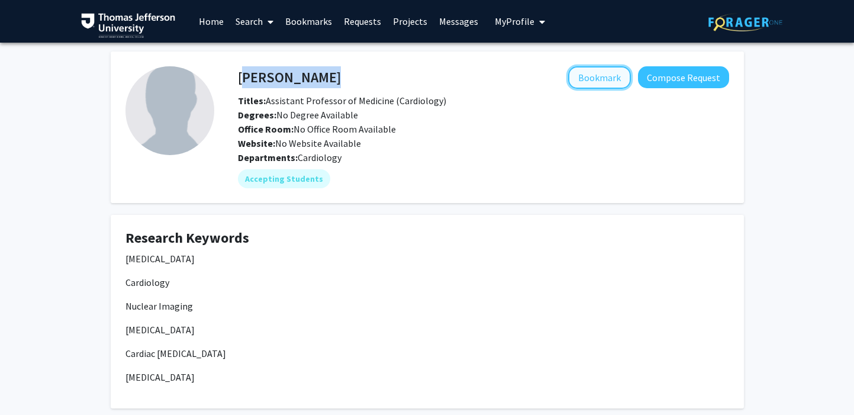
click at [597, 72] on button "Bookmark" at bounding box center [599, 77] width 63 height 22
copy h4 "[PERSON_NAME]"
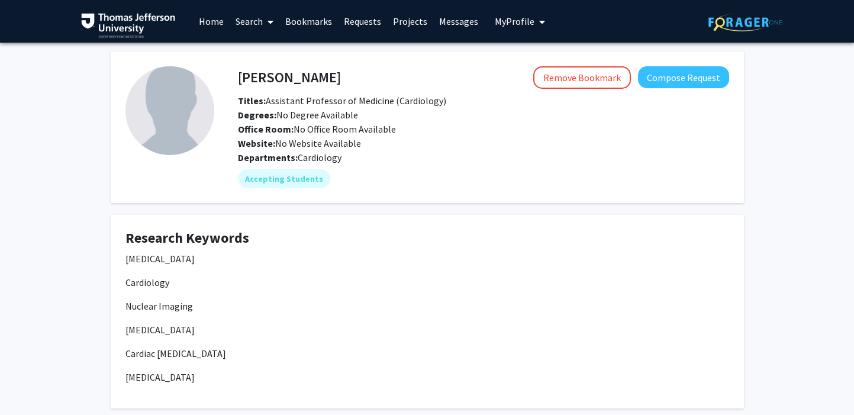
click at [268, 261] on p "[MEDICAL_DATA]" at bounding box center [428, 259] width 604 height 14
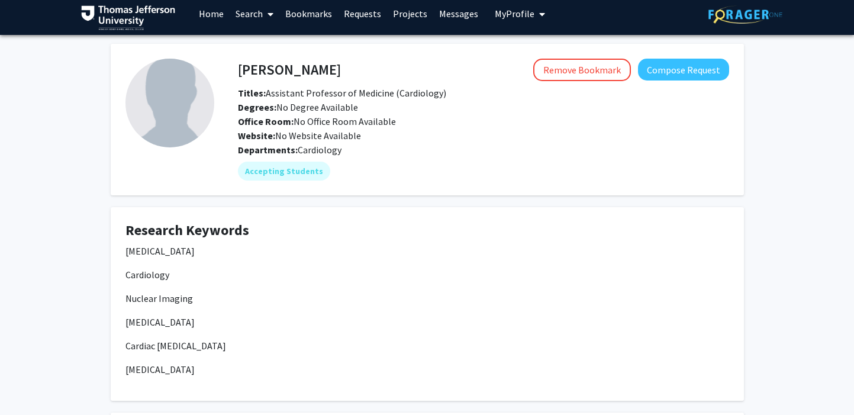
scroll to position [191, 0]
